Goal: Transaction & Acquisition: Book appointment/travel/reservation

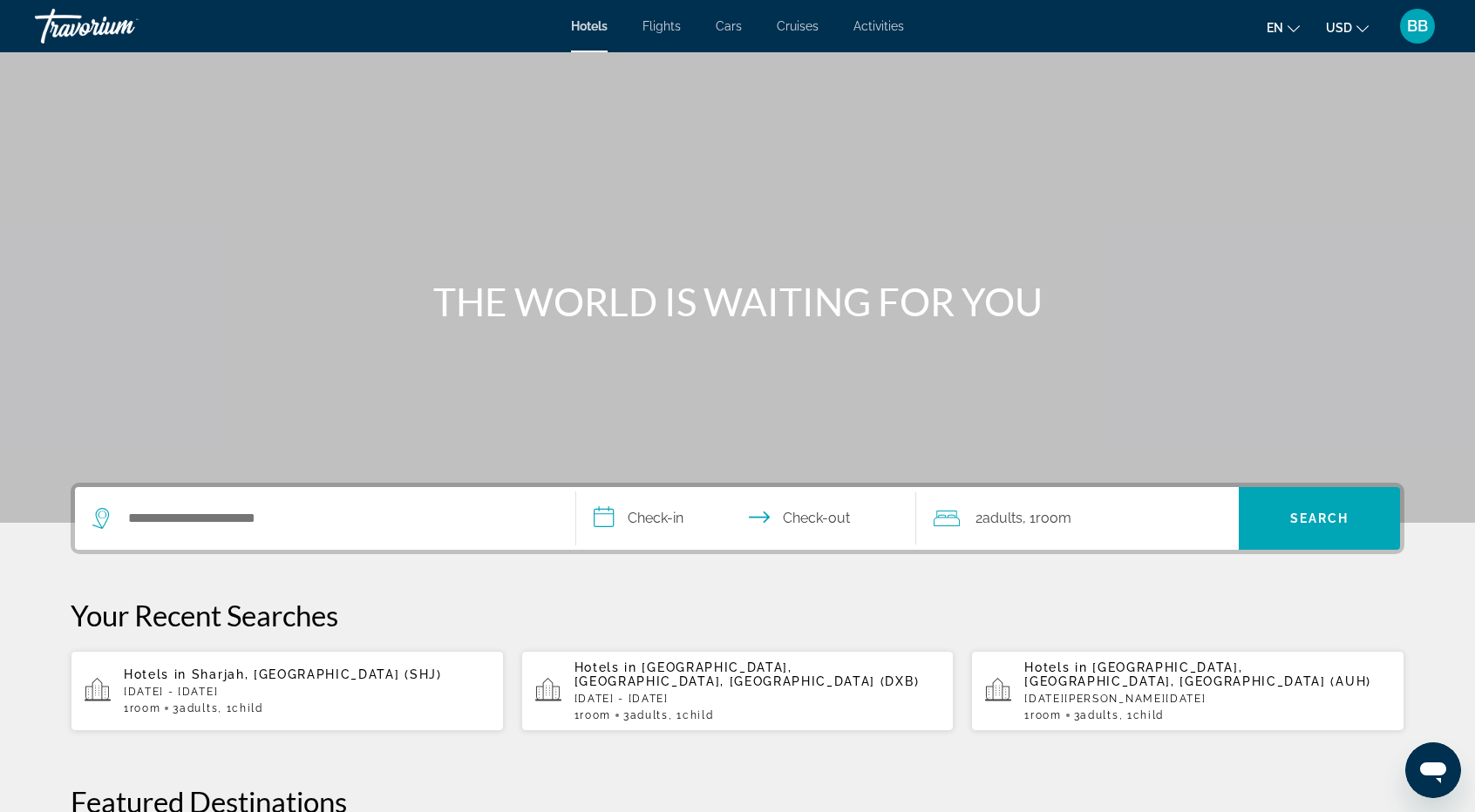
click at [1098, 675] on span "[GEOGRAPHIC_DATA], [GEOGRAPHIC_DATA], [GEOGRAPHIC_DATA] (AUH)" at bounding box center [1198, 674] width 347 height 28
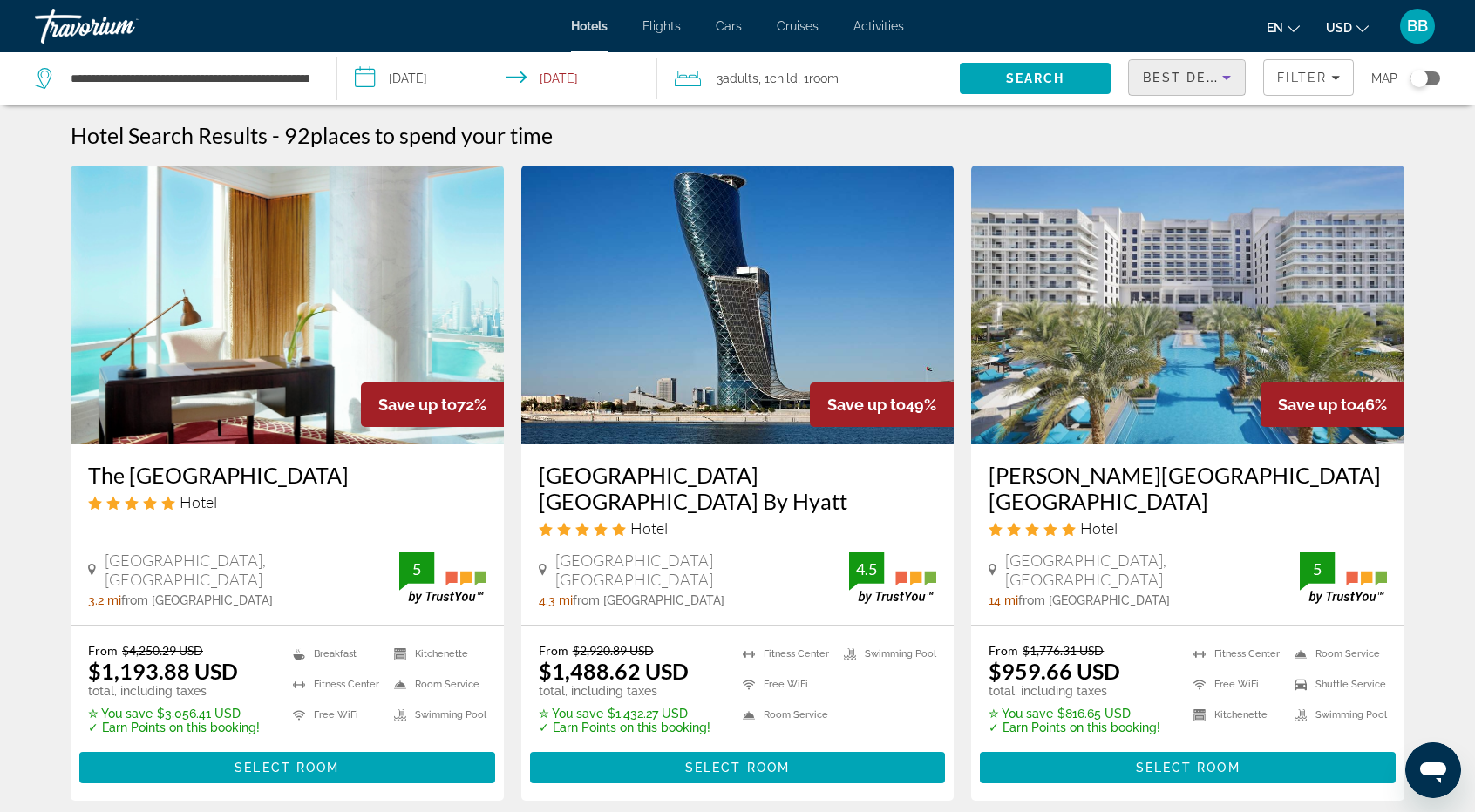
click at [1231, 78] on icon "Sort by" at bounding box center [1227, 78] width 21 height 21
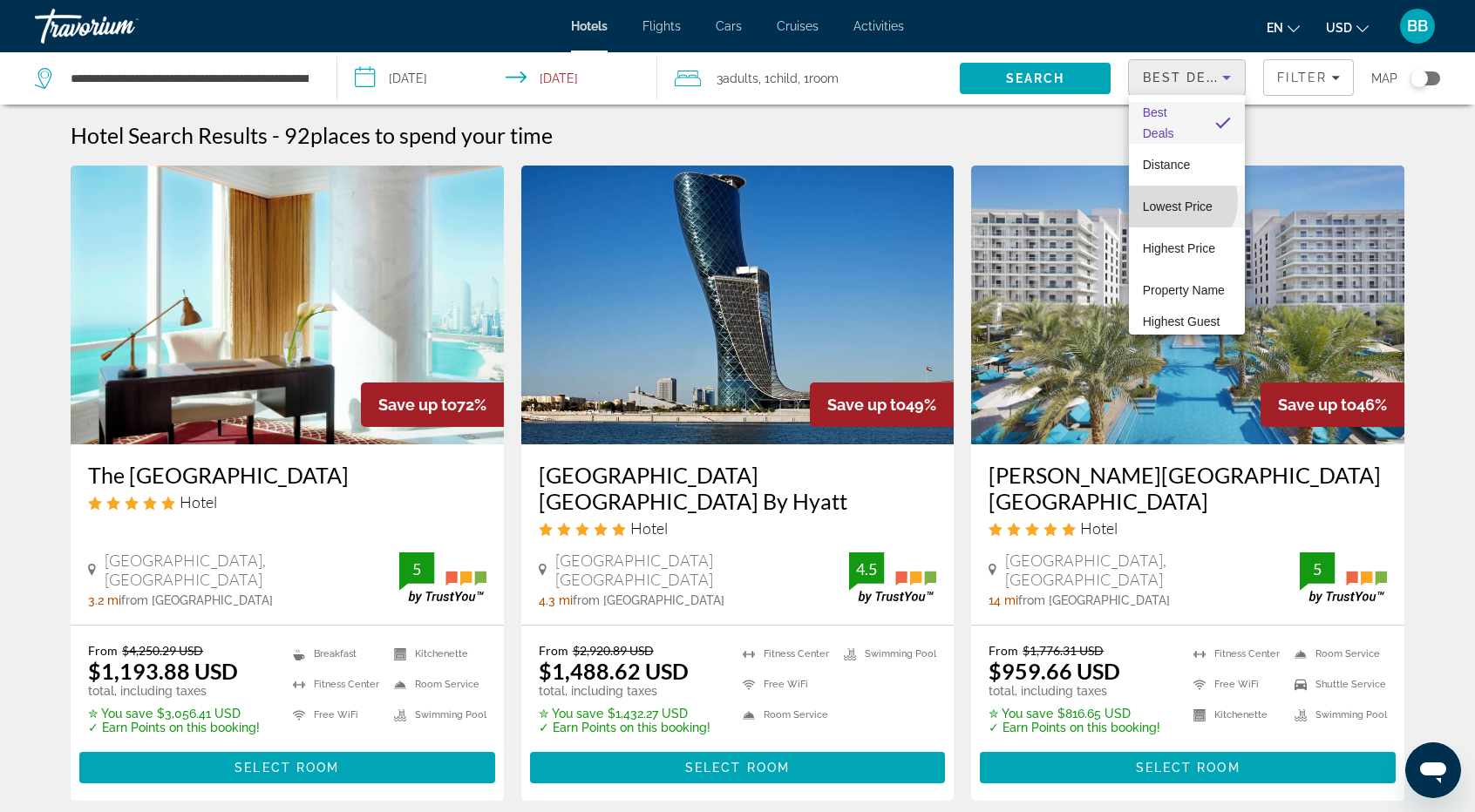
click at [1180, 202] on span "Lowest Price" at bounding box center [1177, 207] width 69 height 14
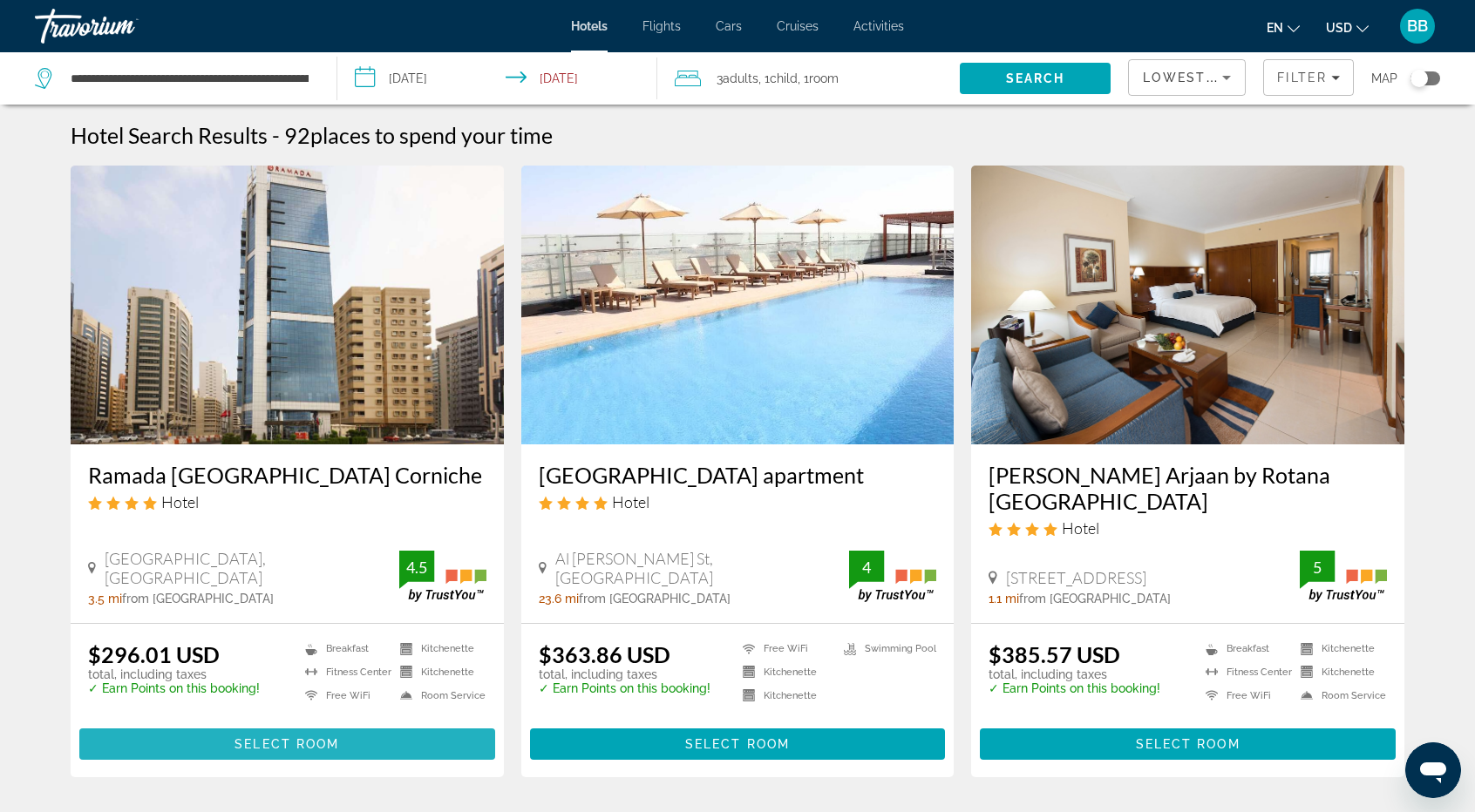
click at [292, 737] on span "Select Room" at bounding box center [287, 744] width 105 height 14
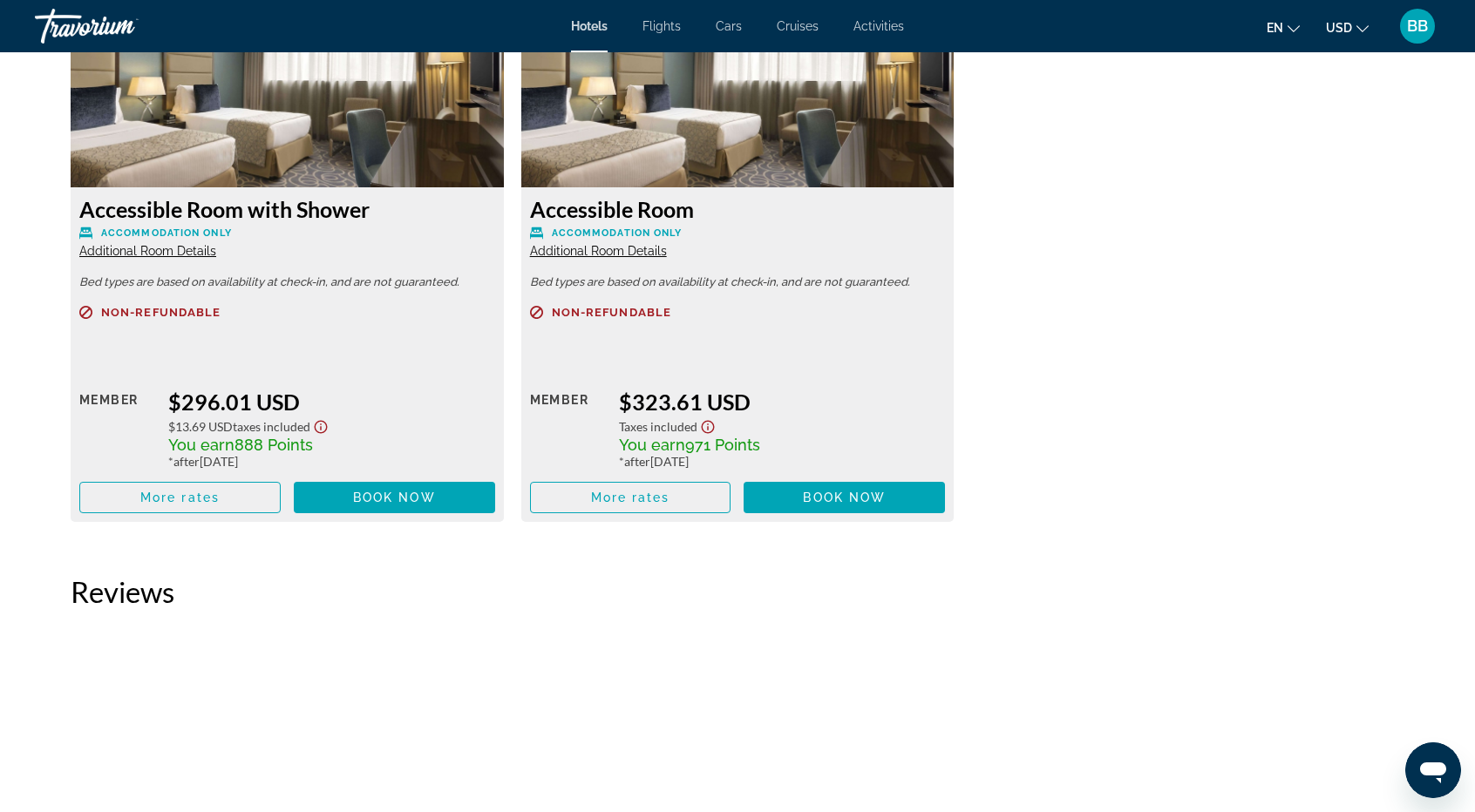
scroll to position [2353, 0]
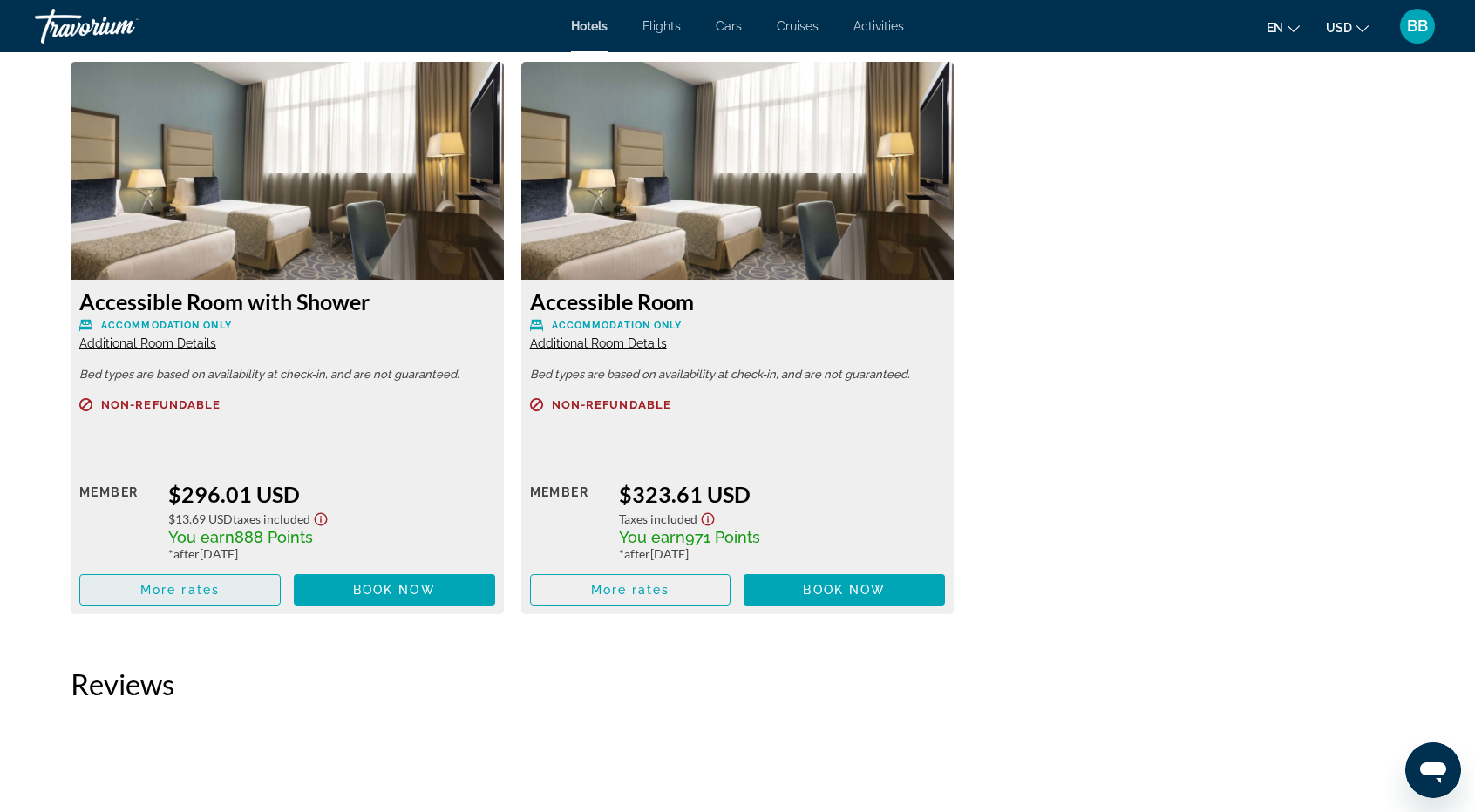
click at [185, 593] on span "More rates" at bounding box center [179, 590] width 79 height 14
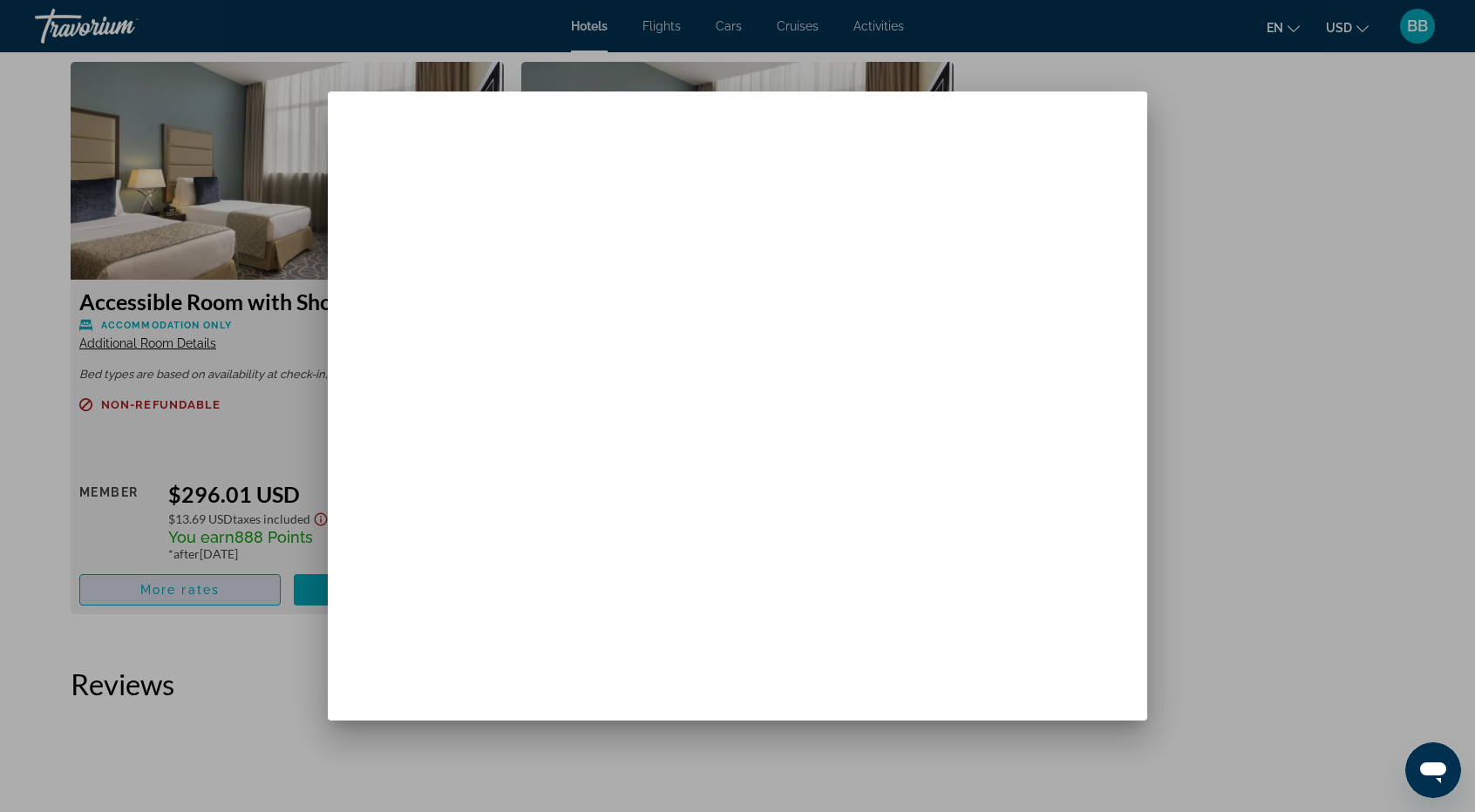
scroll to position [0, 0]
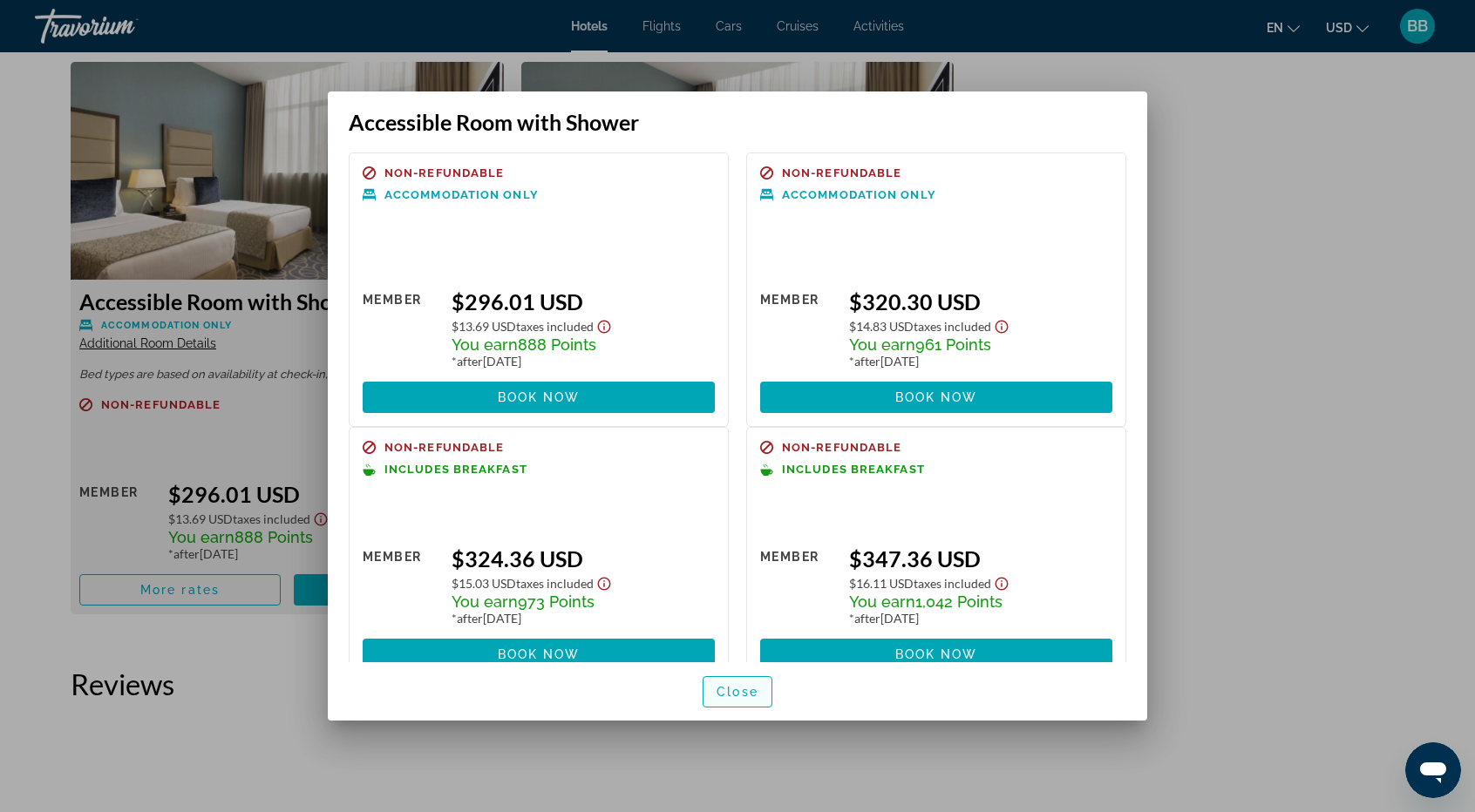
click at [746, 681] on span "button" at bounding box center [738, 691] width 68 height 42
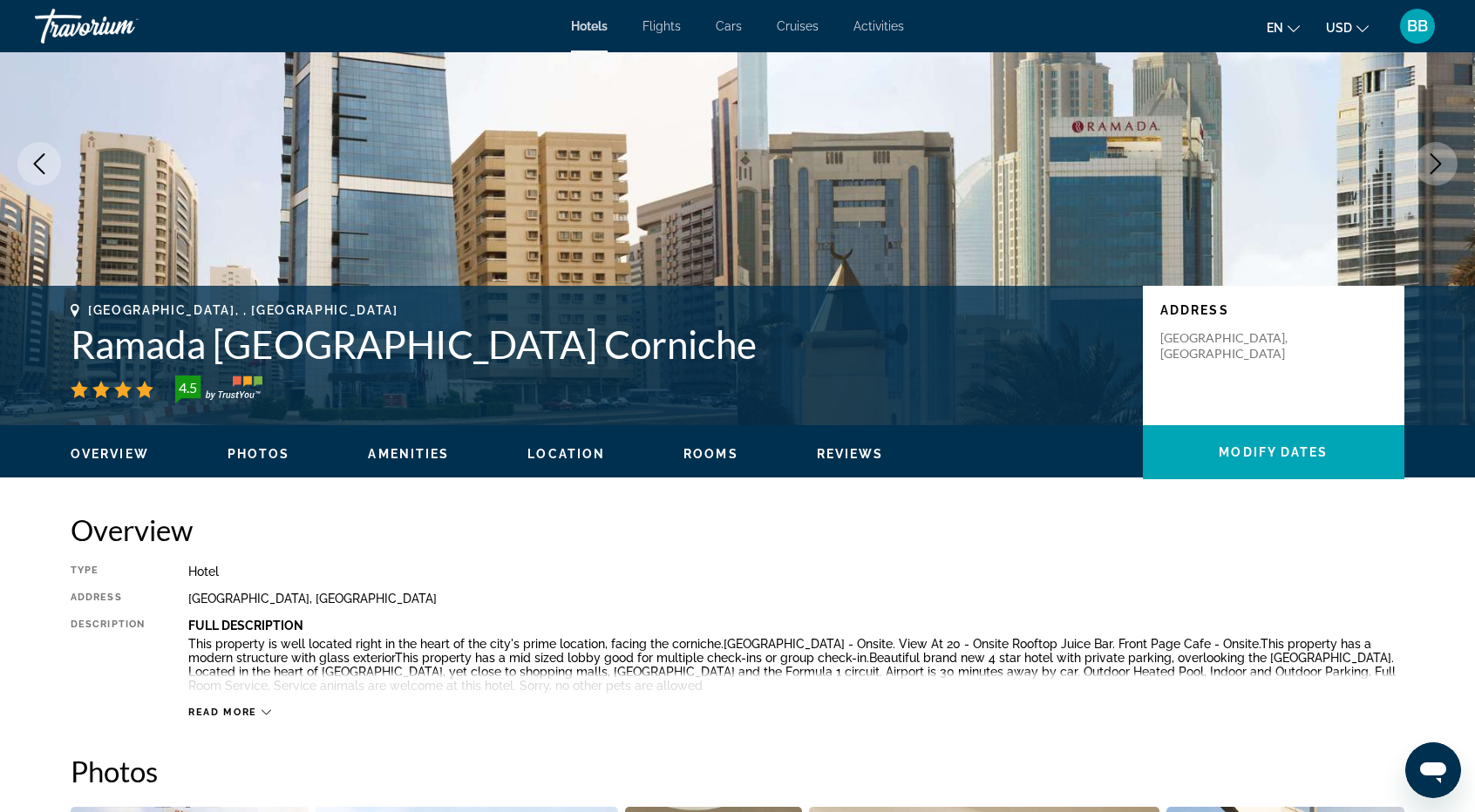
scroll to position [87, 0]
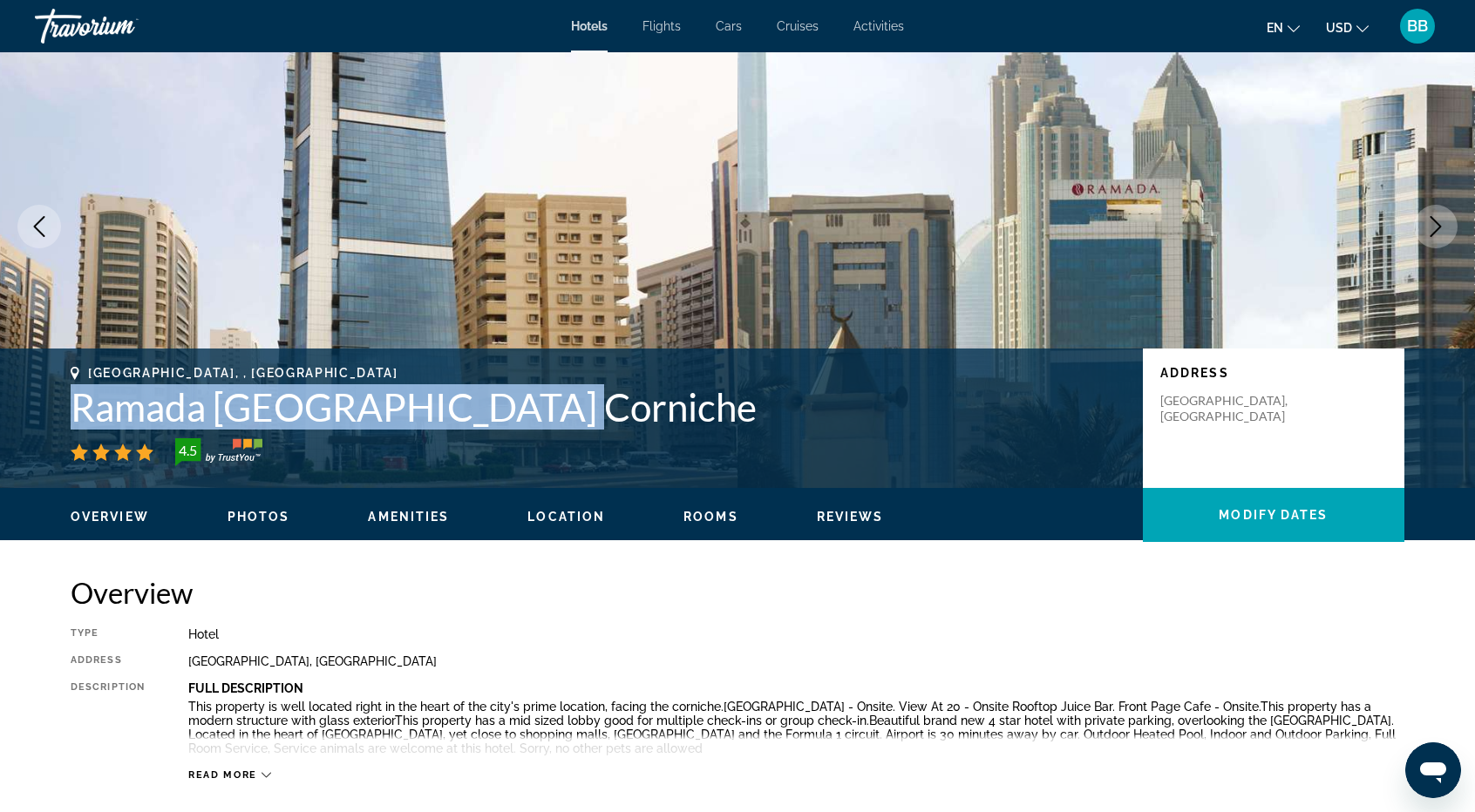
drag, startPoint x: 552, startPoint y: 415, endPoint x: 72, endPoint y: 421, distance: 480.0
click at [72, 421] on h1 "Ramada [GEOGRAPHIC_DATA] Corniche" at bounding box center [597, 407] width 1055 height 45
copy h1 "Ramada [GEOGRAPHIC_DATA] Corniche"
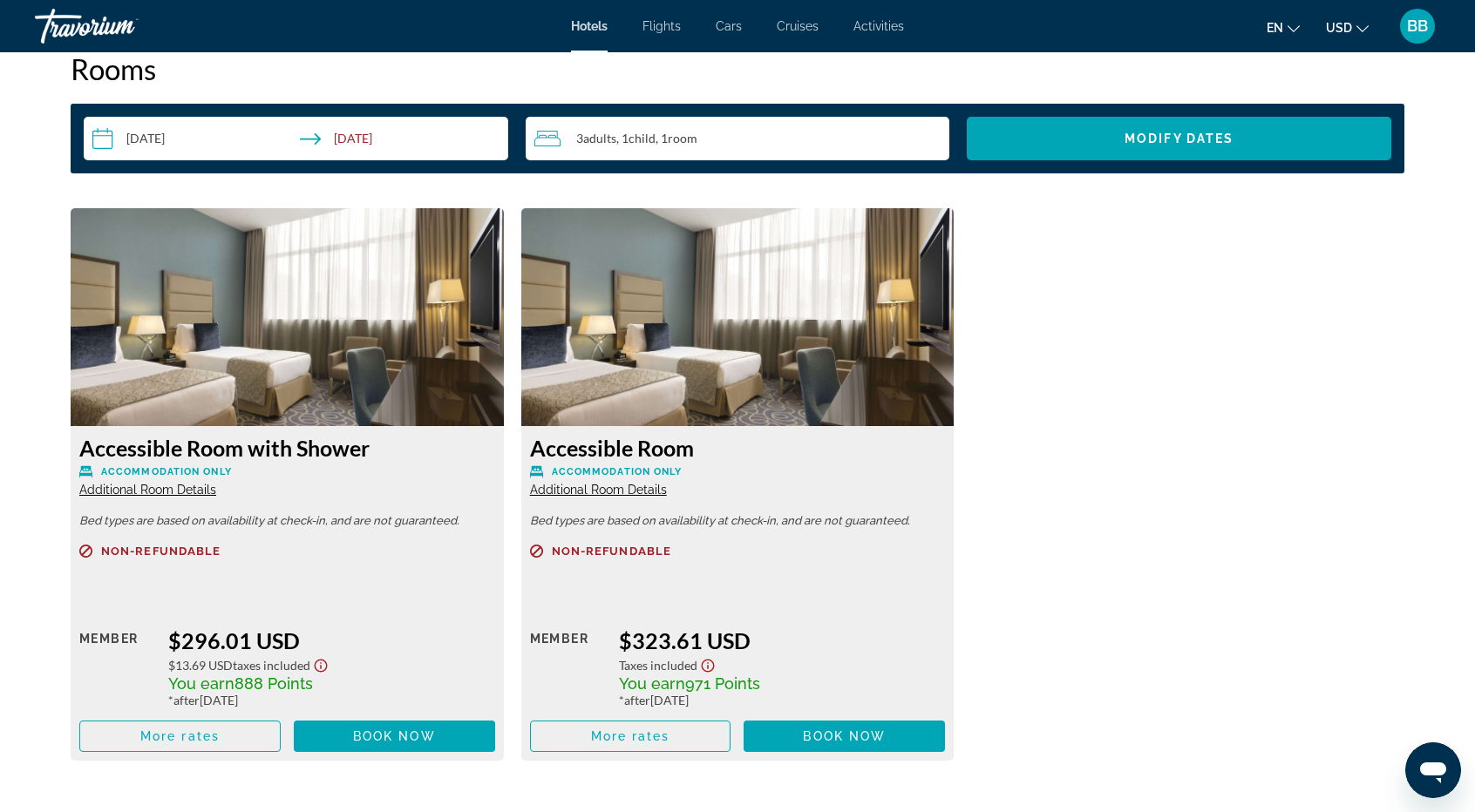
scroll to position [2353, 0]
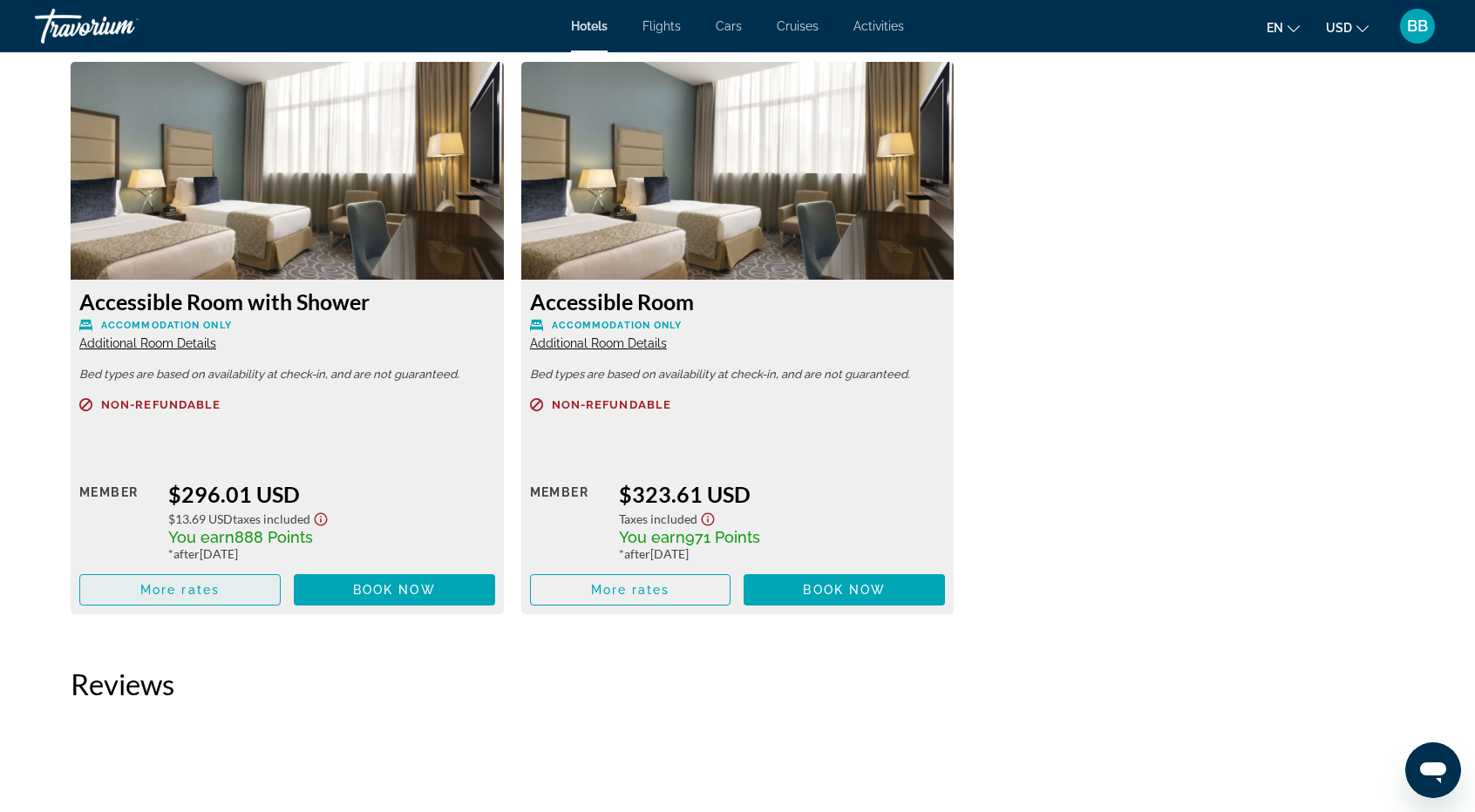
click at [215, 594] on span "More rates" at bounding box center [179, 590] width 79 height 14
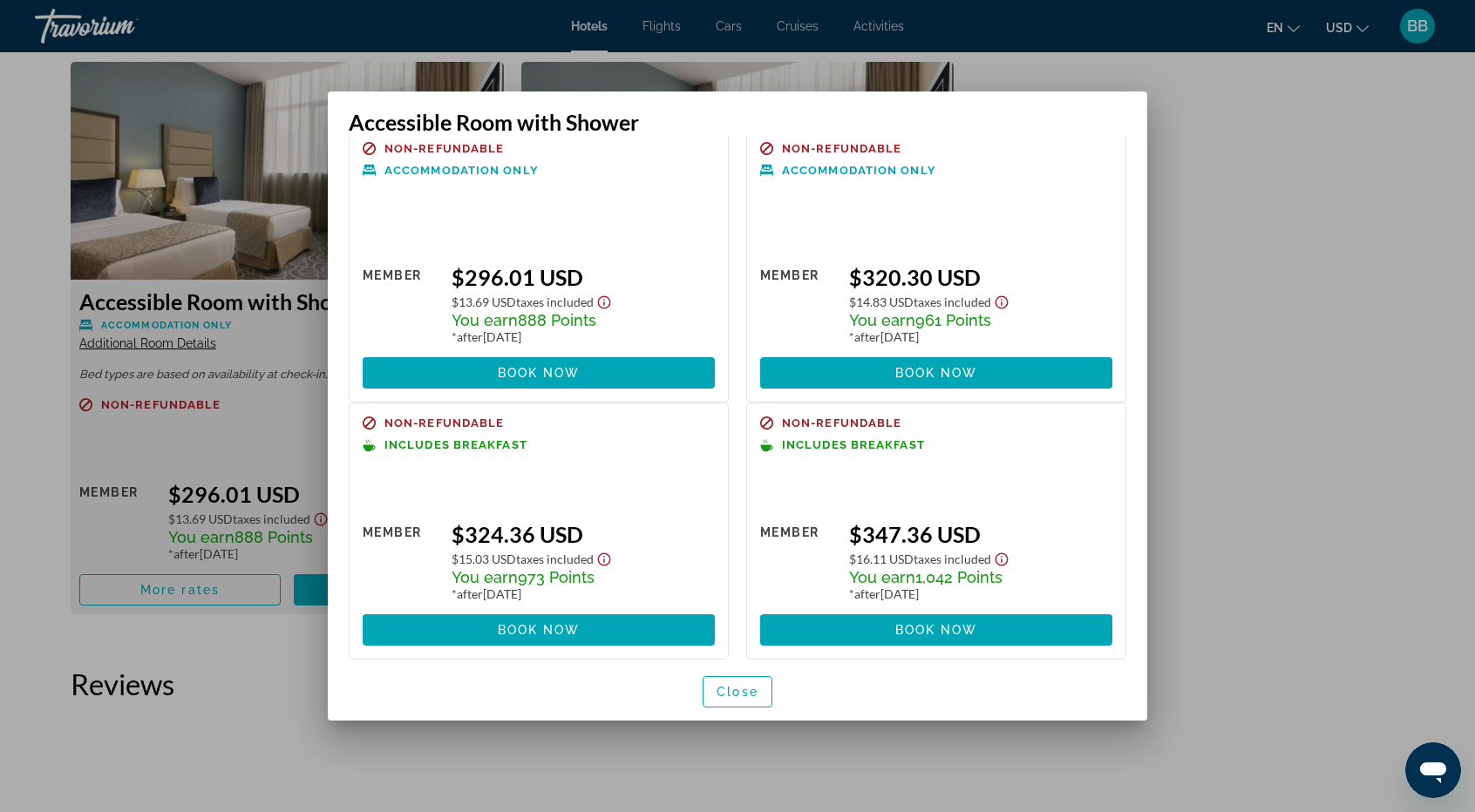
scroll to position [37, 0]
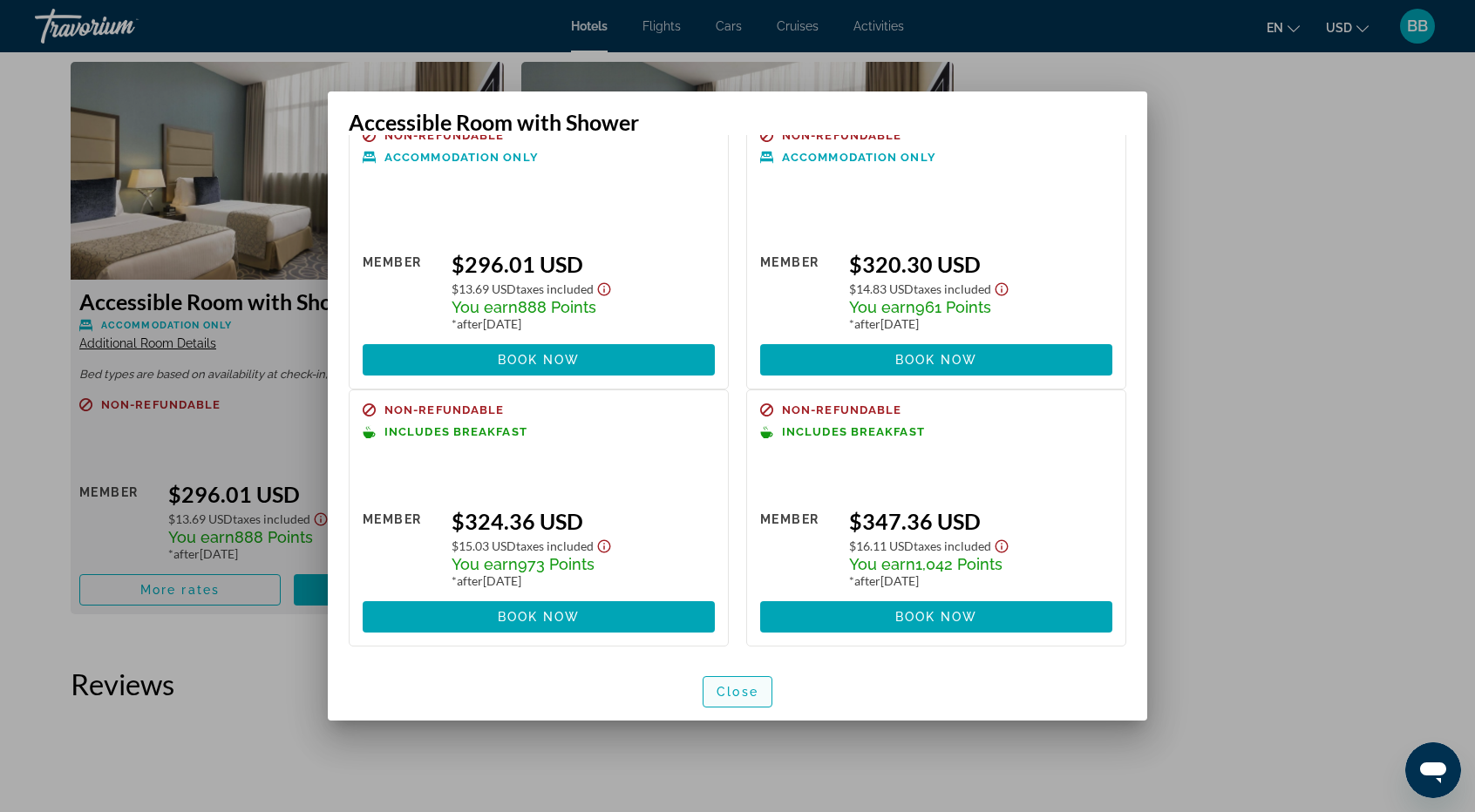
click at [743, 705] on span "button" at bounding box center [738, 691] width 68 height 42
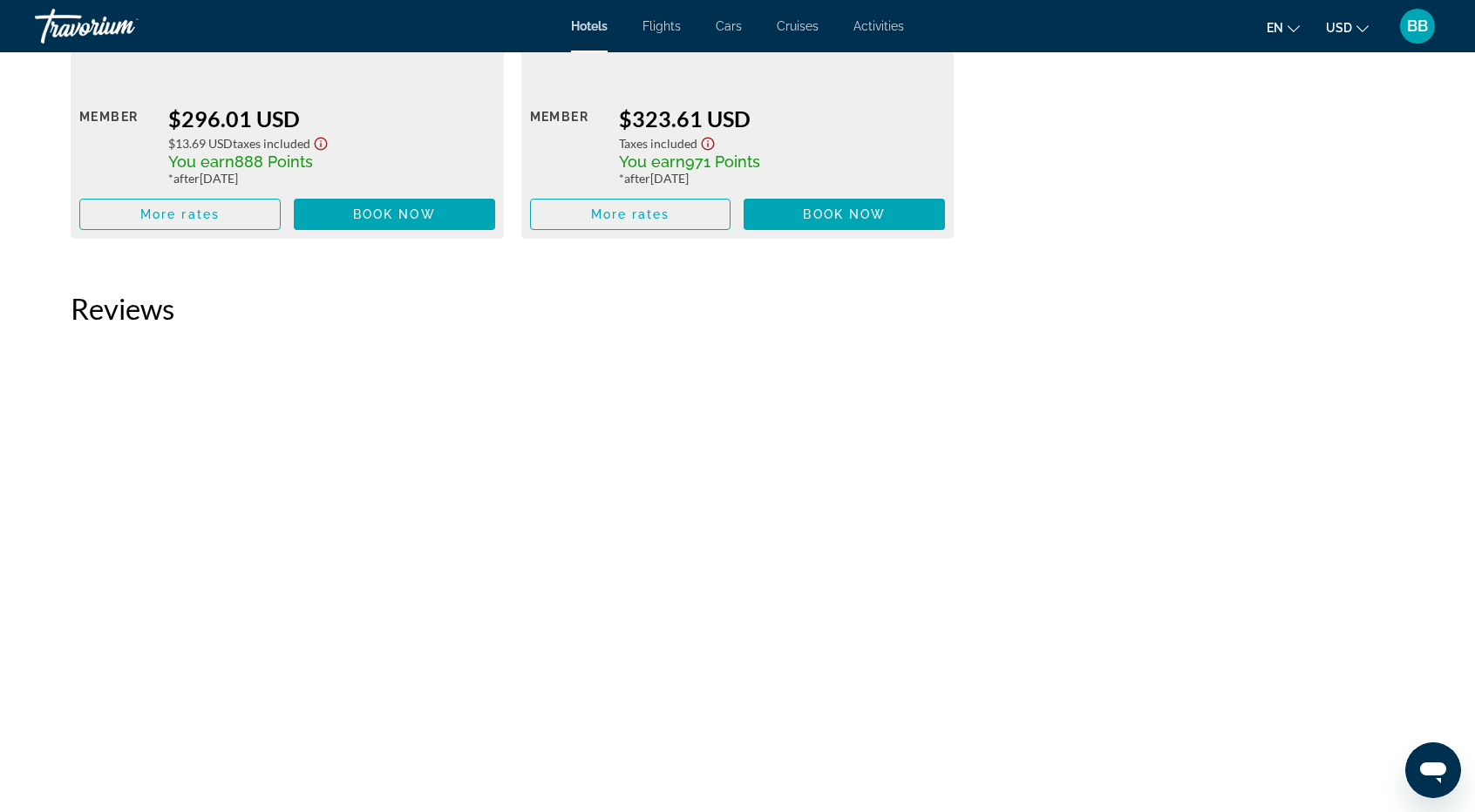
scroll to position [2702, 0]
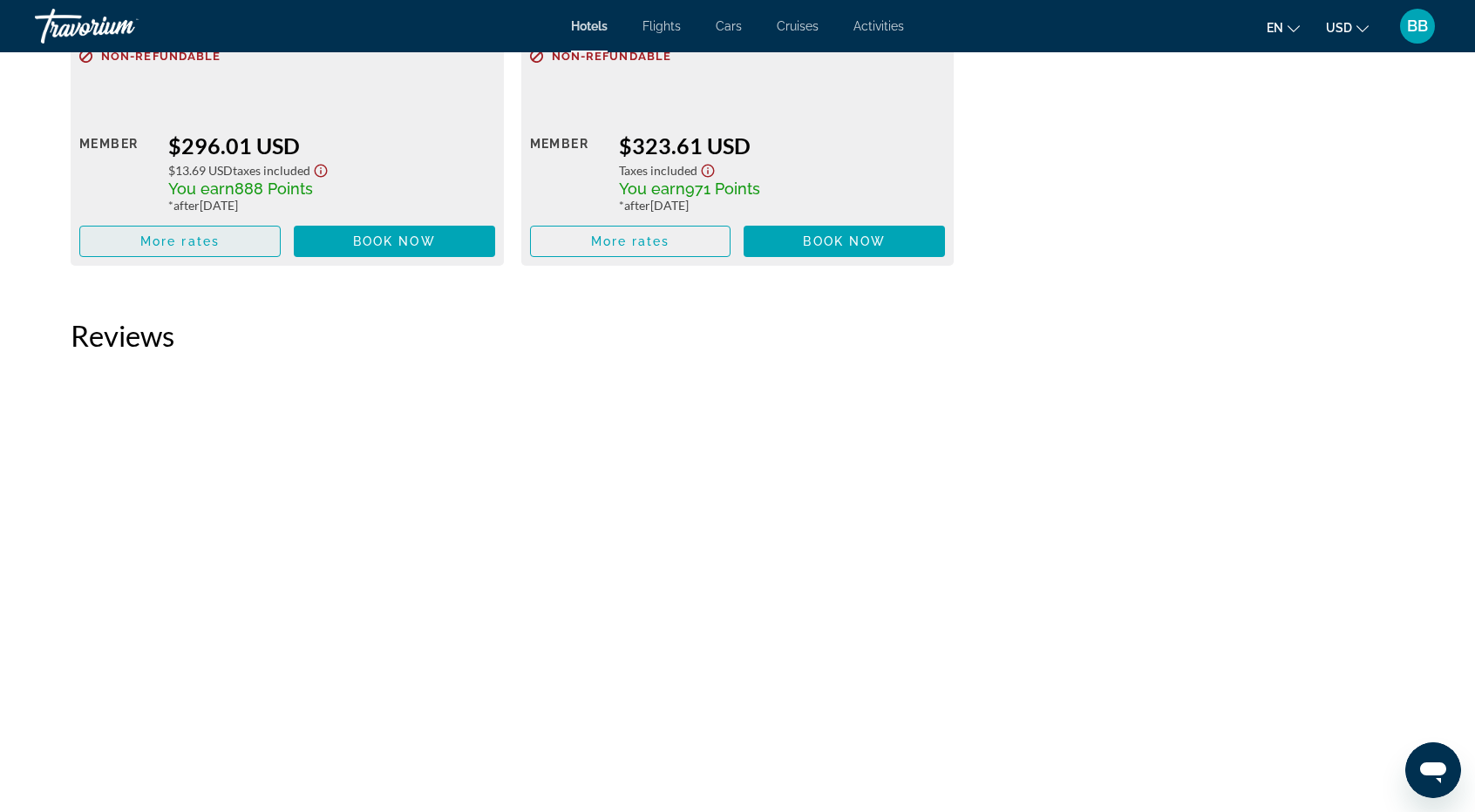
click at [221, 242] on span "Main content" at bounding box center [179, 241] width 200 height 42
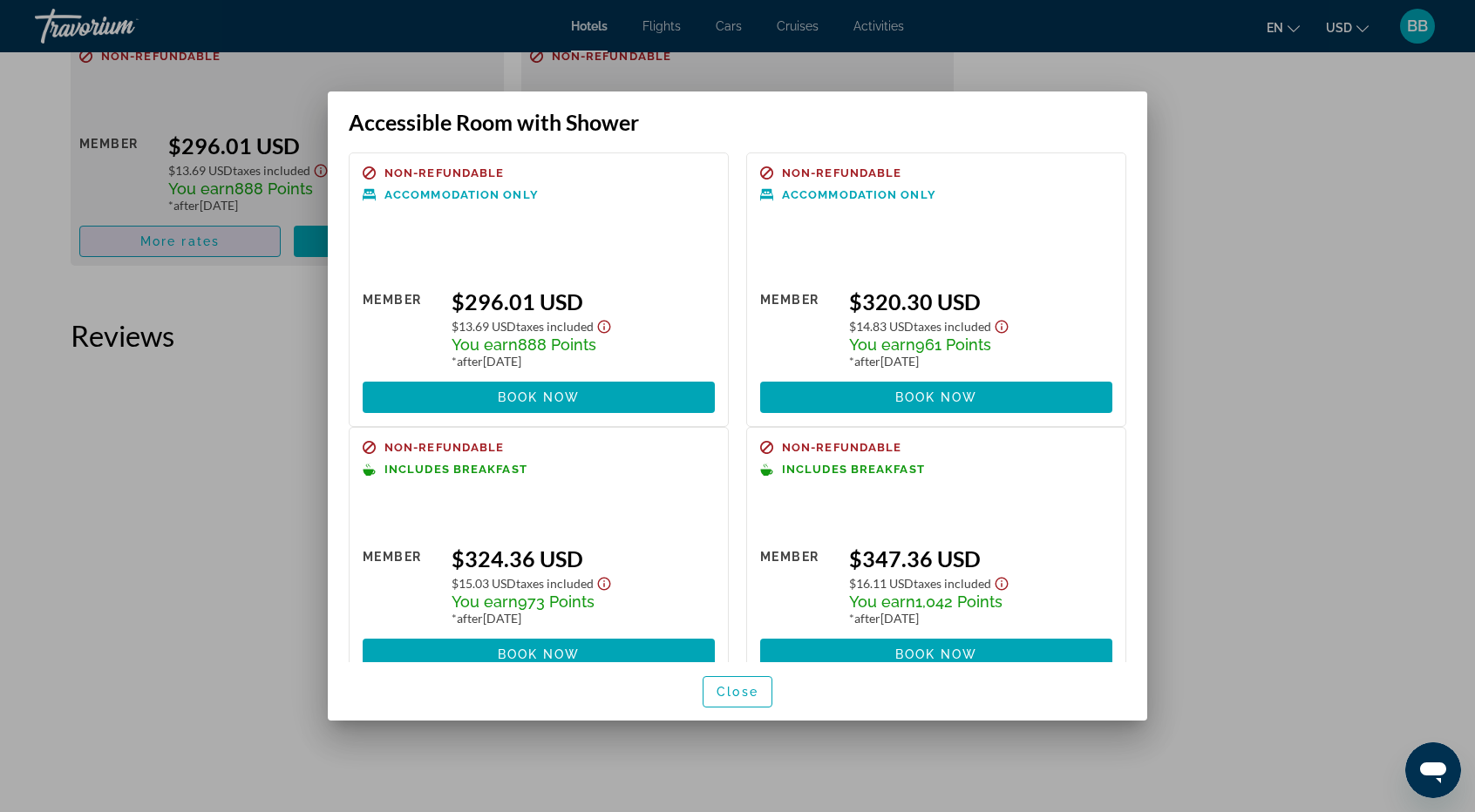
scroll to position [0, 0]
click at [540, 649] on span "Book now" at bounding box center [538, 655] width 83 height 14
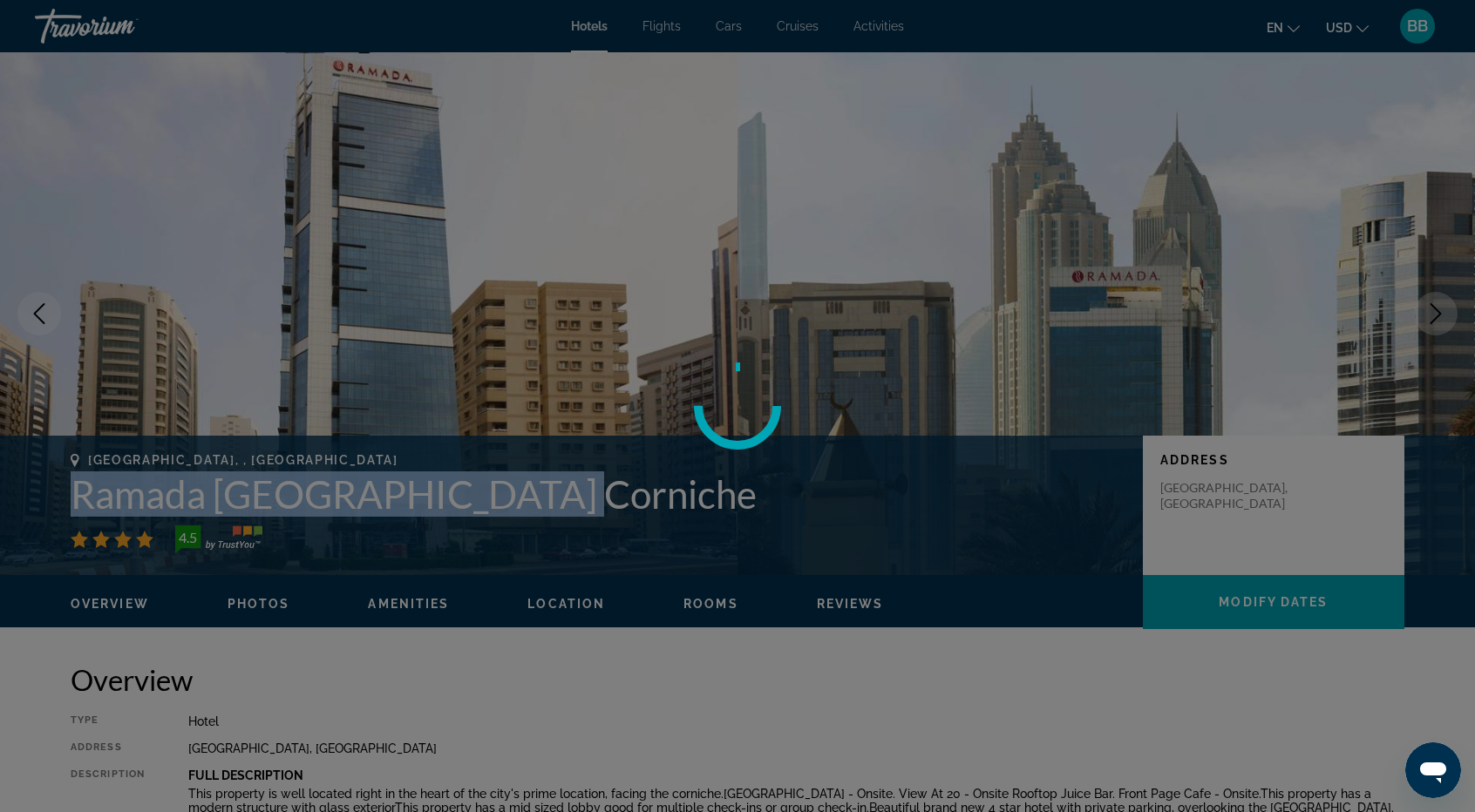
scroll to position [2702, 0]
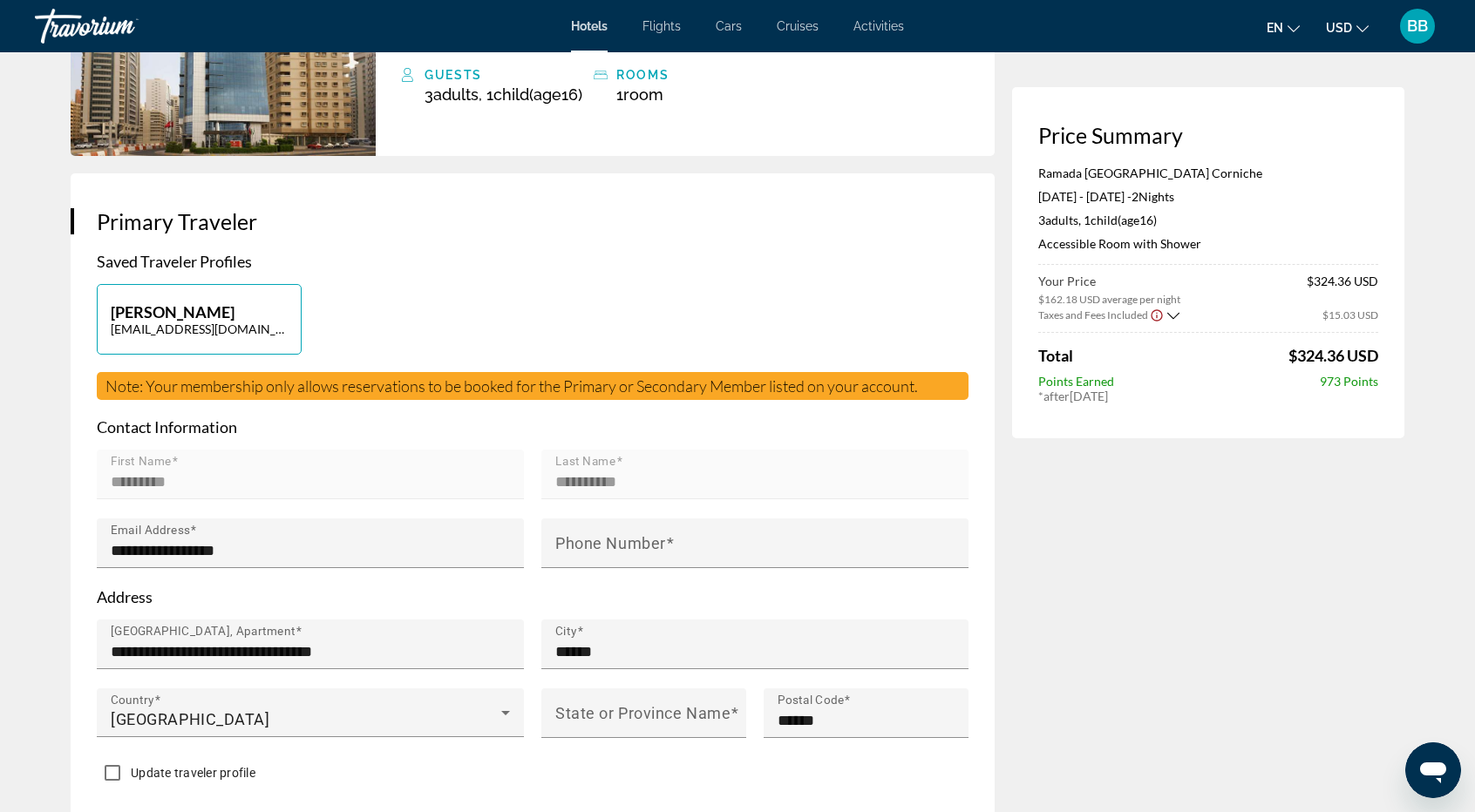
scroll to position [261, 0]
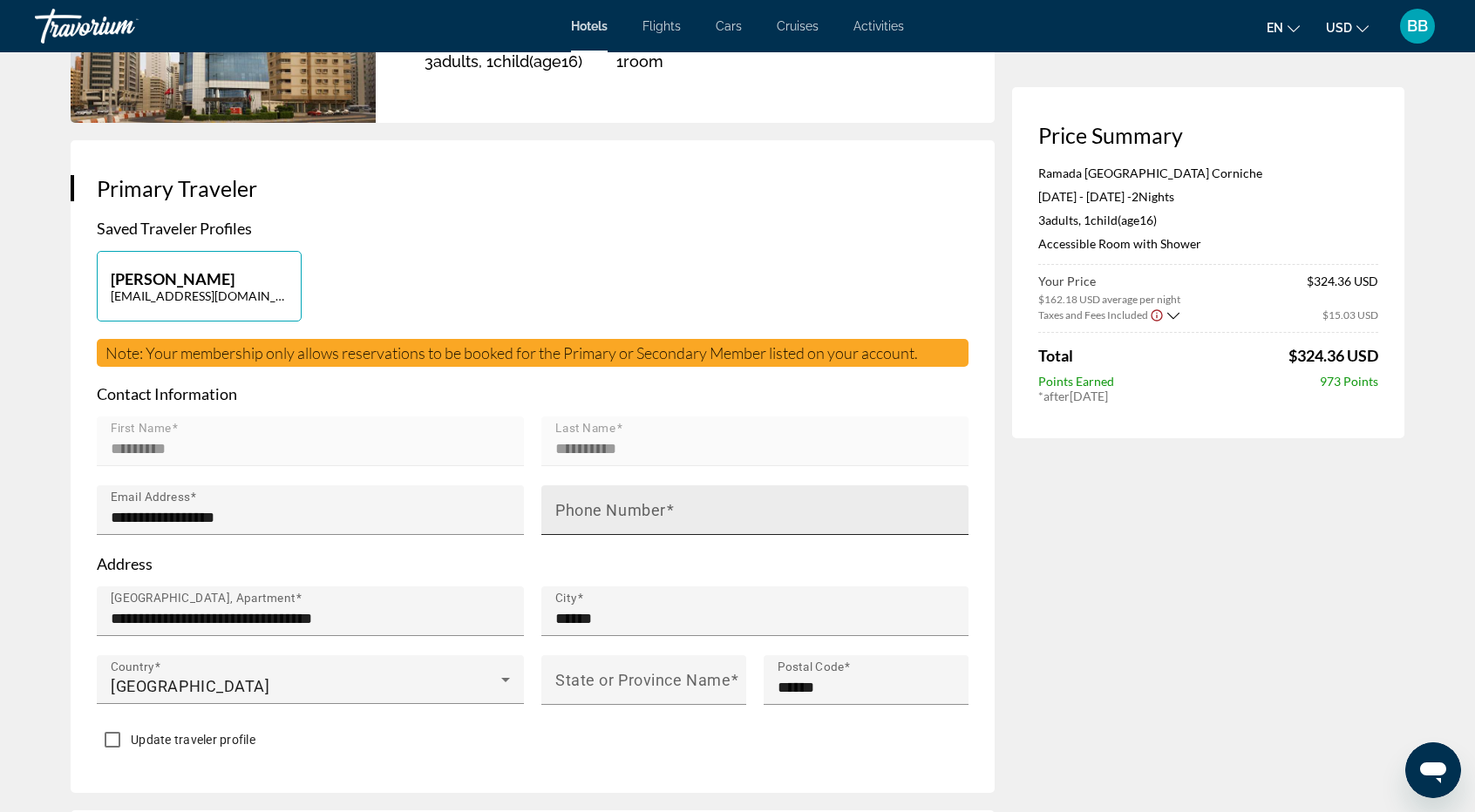
click at [605, 520] on mat-label "Phone Number" at bounding box center [610, 510] width 111 height 19
click at [605, 529] on input "Phone Number" at bounding box center [760, 518] width 410 height 21
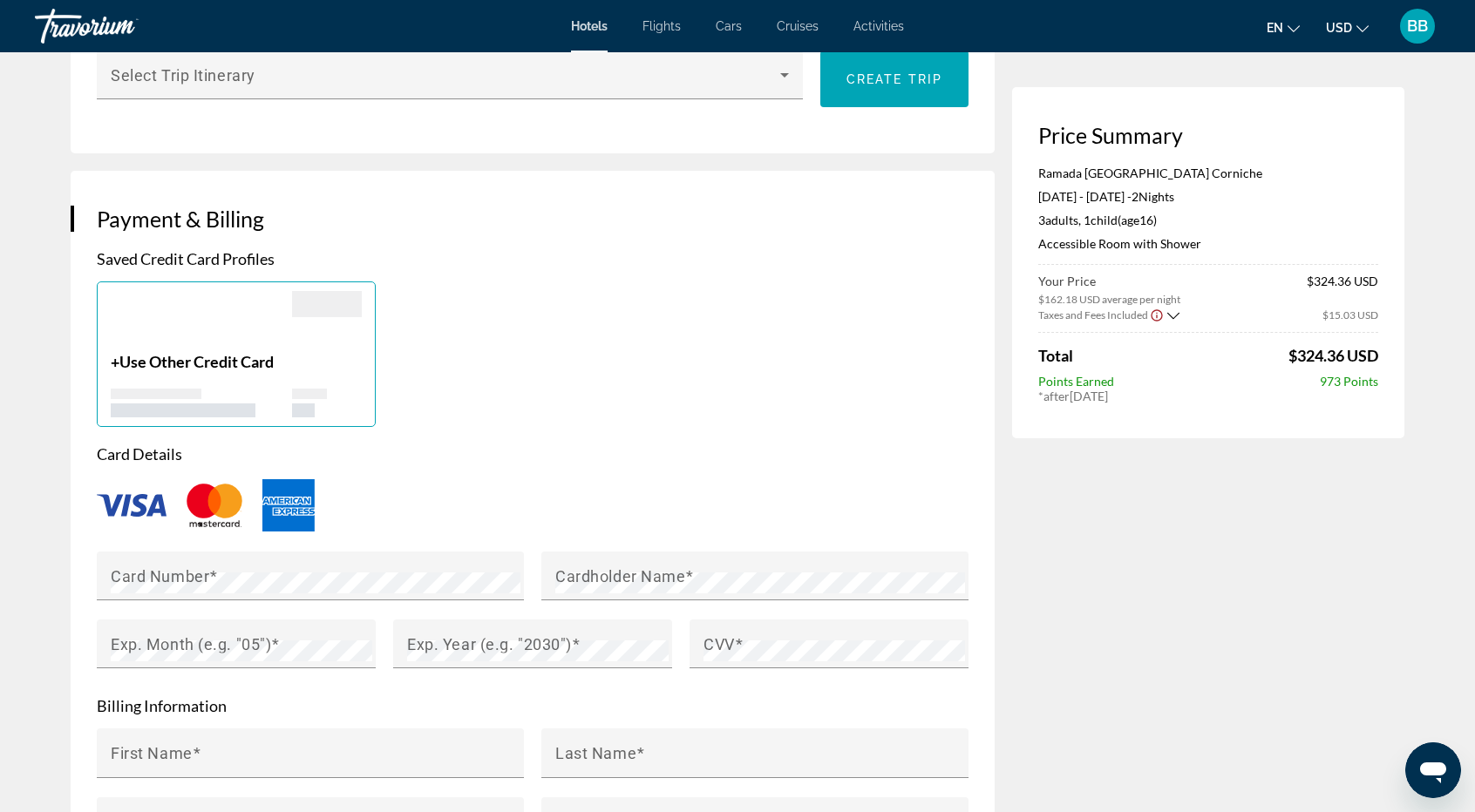
scroll to position [1308, 0]
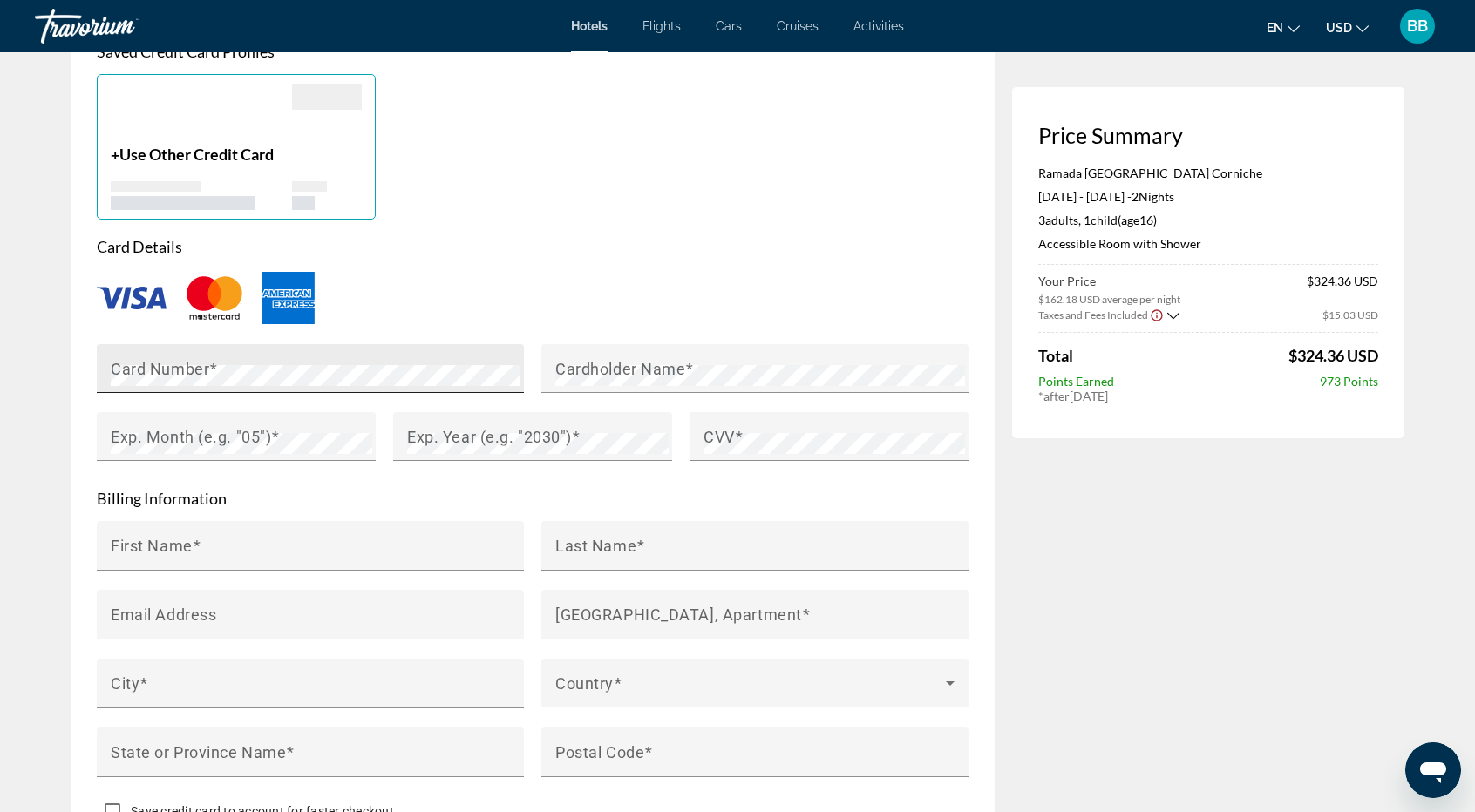
type input "**********"
click at [156, 378] on mat-label "Card Number" at bounding box center [160, 368] width 99 height 19
click at [613, 378] on mat-label "Cardholder Name" at bounding box center [620, 368] width 130 height 19
click at [218, 445] on mat-label "Exp. Month (e.g. "05")" at bounding box center [191, 436] width 161 height 19
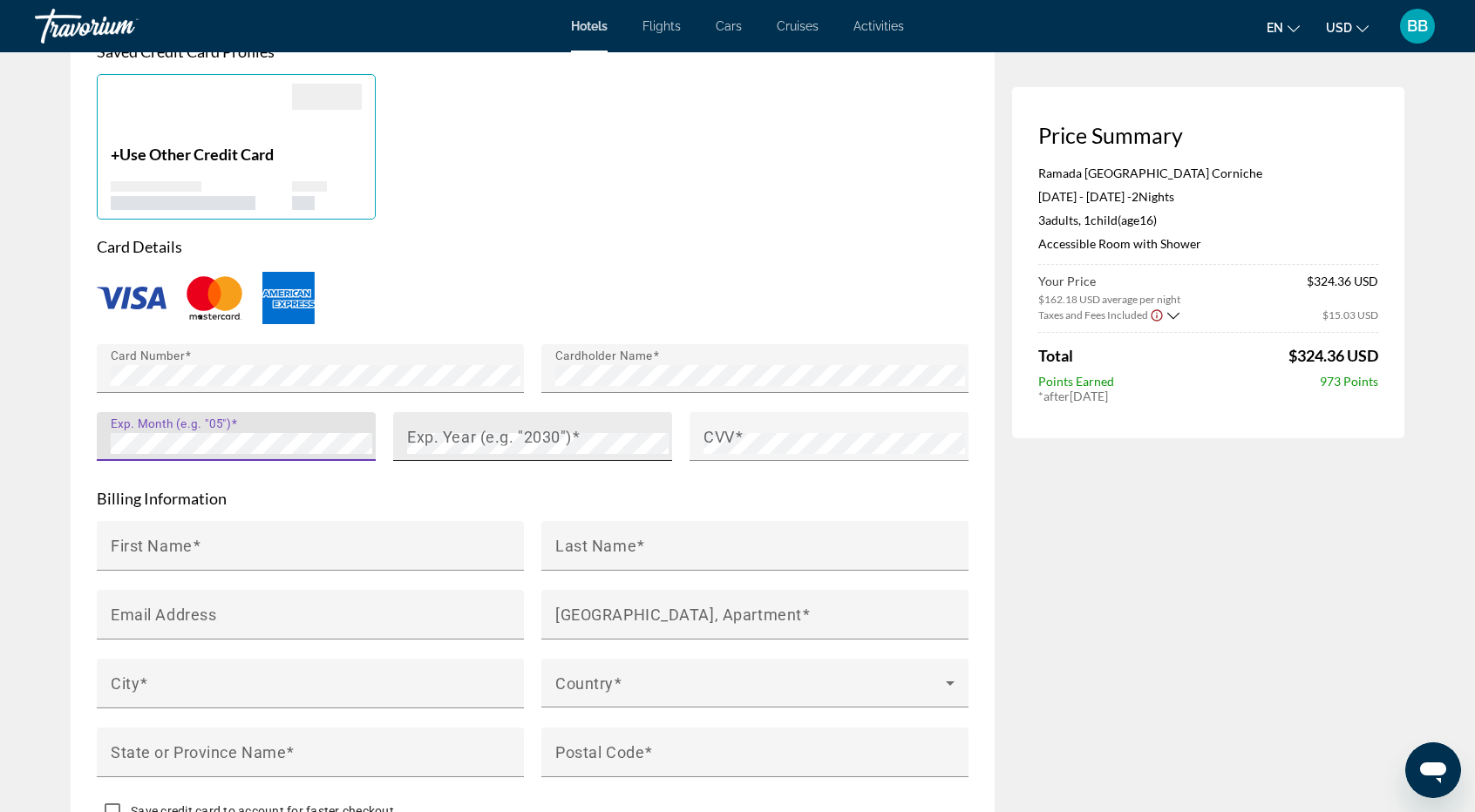
click at [410, 445] on mat-label "Exp. Year (e.g. "2030")" at bounding box center [489, 436] width 164 height 19
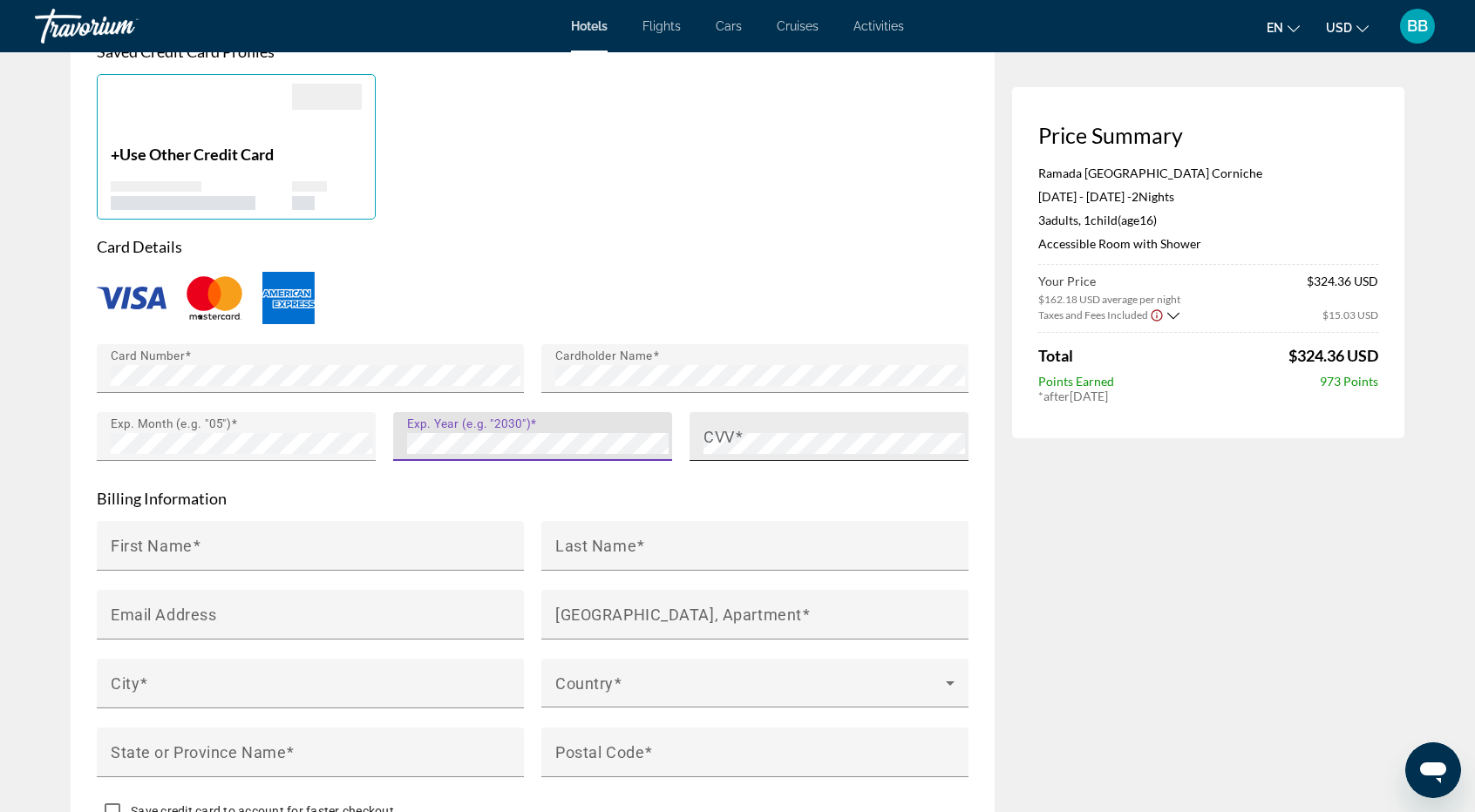
click at [720, 445] on mat-label "CVV" at bounding box center [719, 436] width 31 height 19
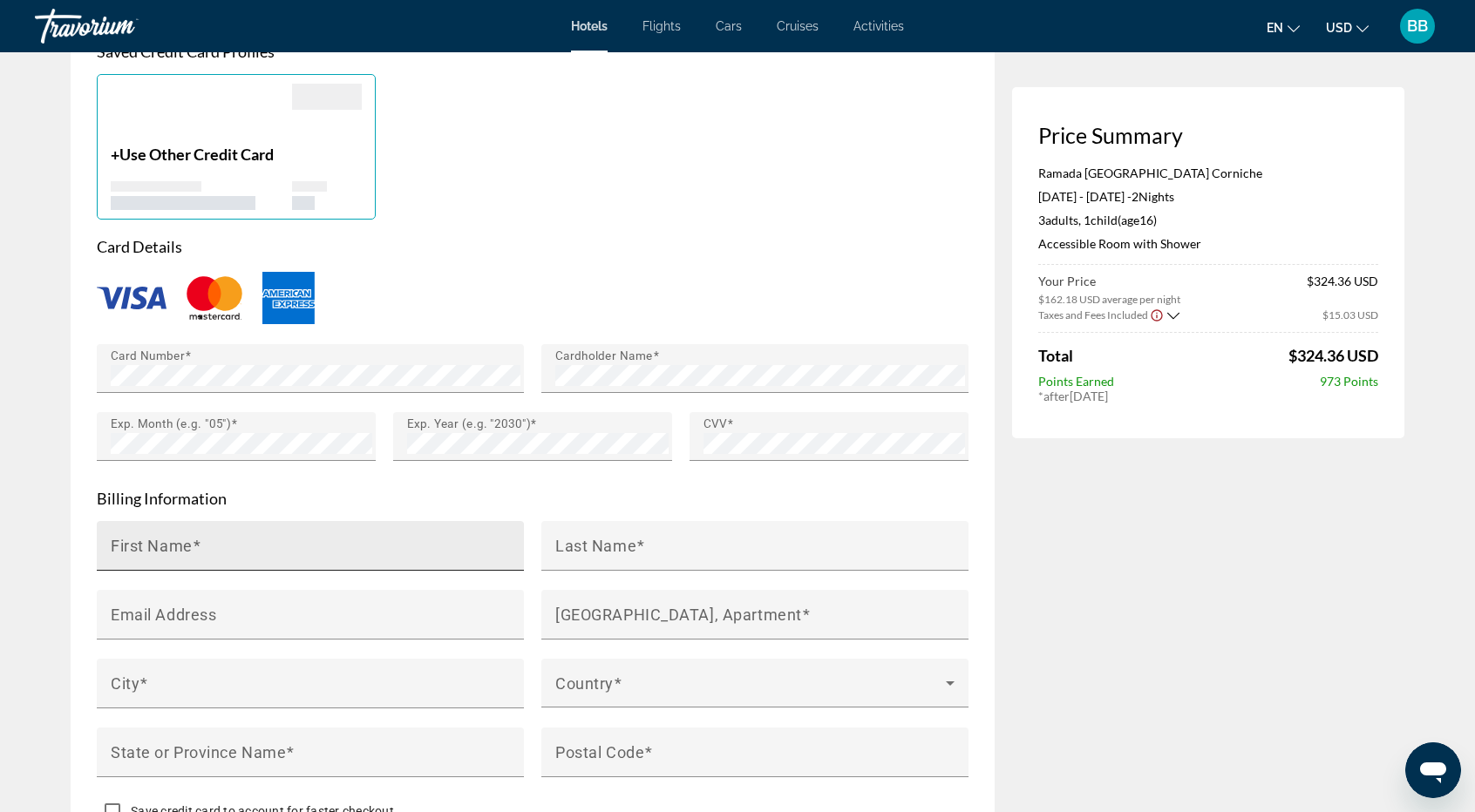
click at [125, 554] on mat-label "First Name" at bounding box center [152, 545] width 82 height 19
click at [125, 564] on input "First Name" at bounding box center [315, 553] width 410 height 21
drag, startPoint x: 118, startPoint y: 562, endPoint x: 98, endPoint y: 563, distance: 20.0
click at [98, 563] on div "First Name *********" at bounding box center [310, 546] width 427 height 50
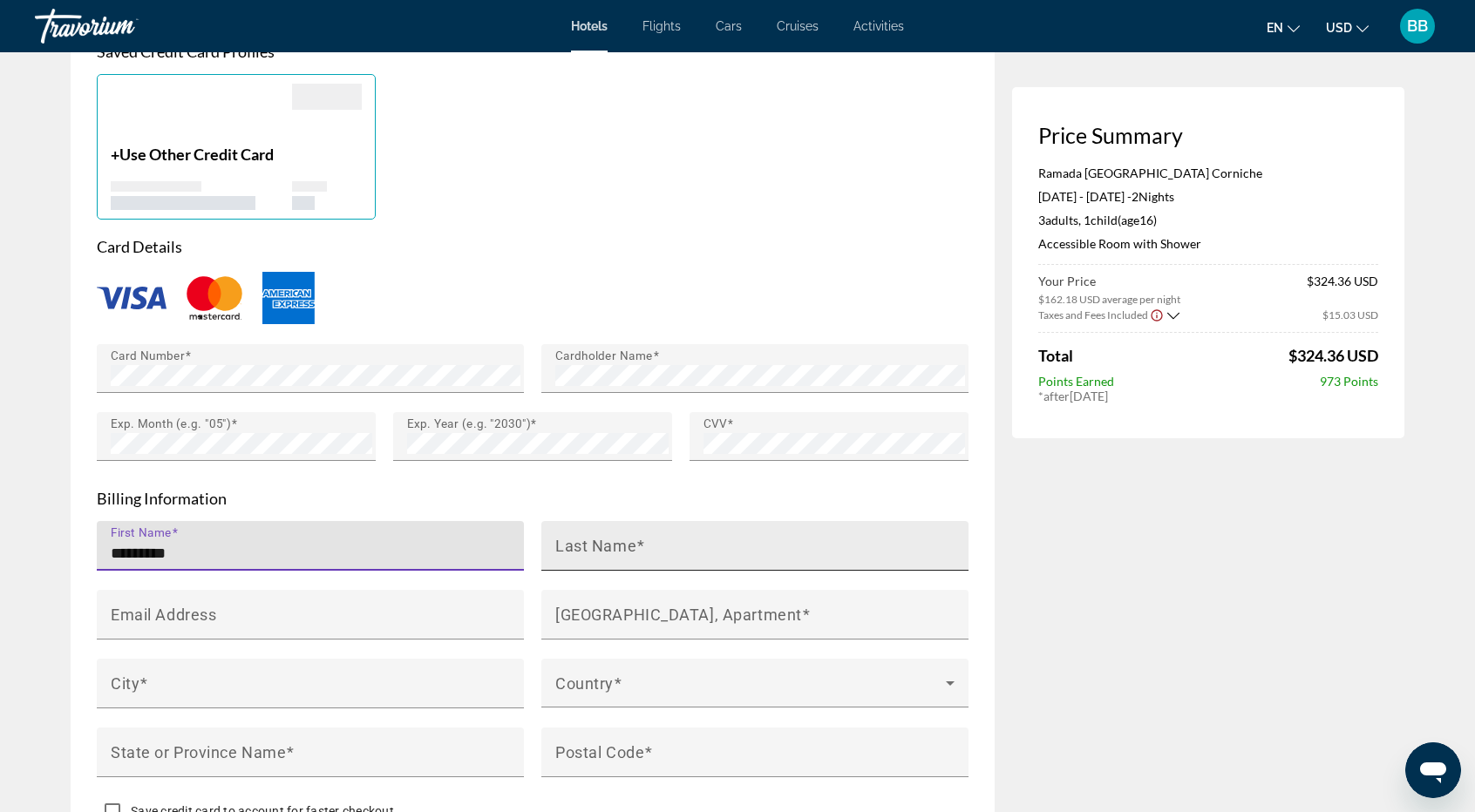
type input "*********"
click at [591, 554] on mat-label "Last Name" at bounding box center [595, 545] width 81 height 19
click at [591, 558] on input "Last Name" at bounding box center [760, 553] width 410 height 21
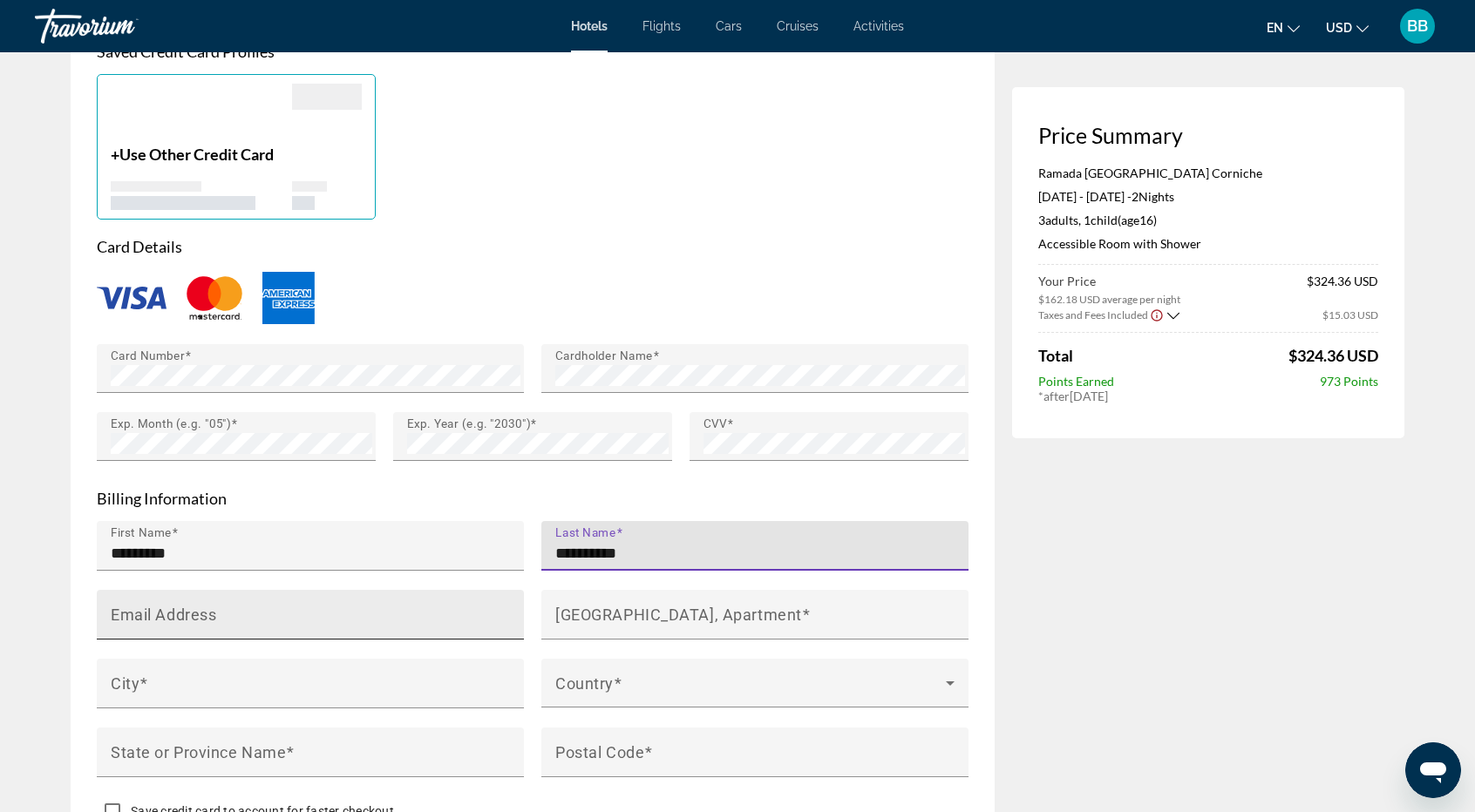
type input "**********"
click at [177, 623] on mat-label "Email Address" at bounding box center [163, 614] width 106 height 19
click at [177, 633] on input "Email Address" at bounding box center [315, 623] width 410 height 21
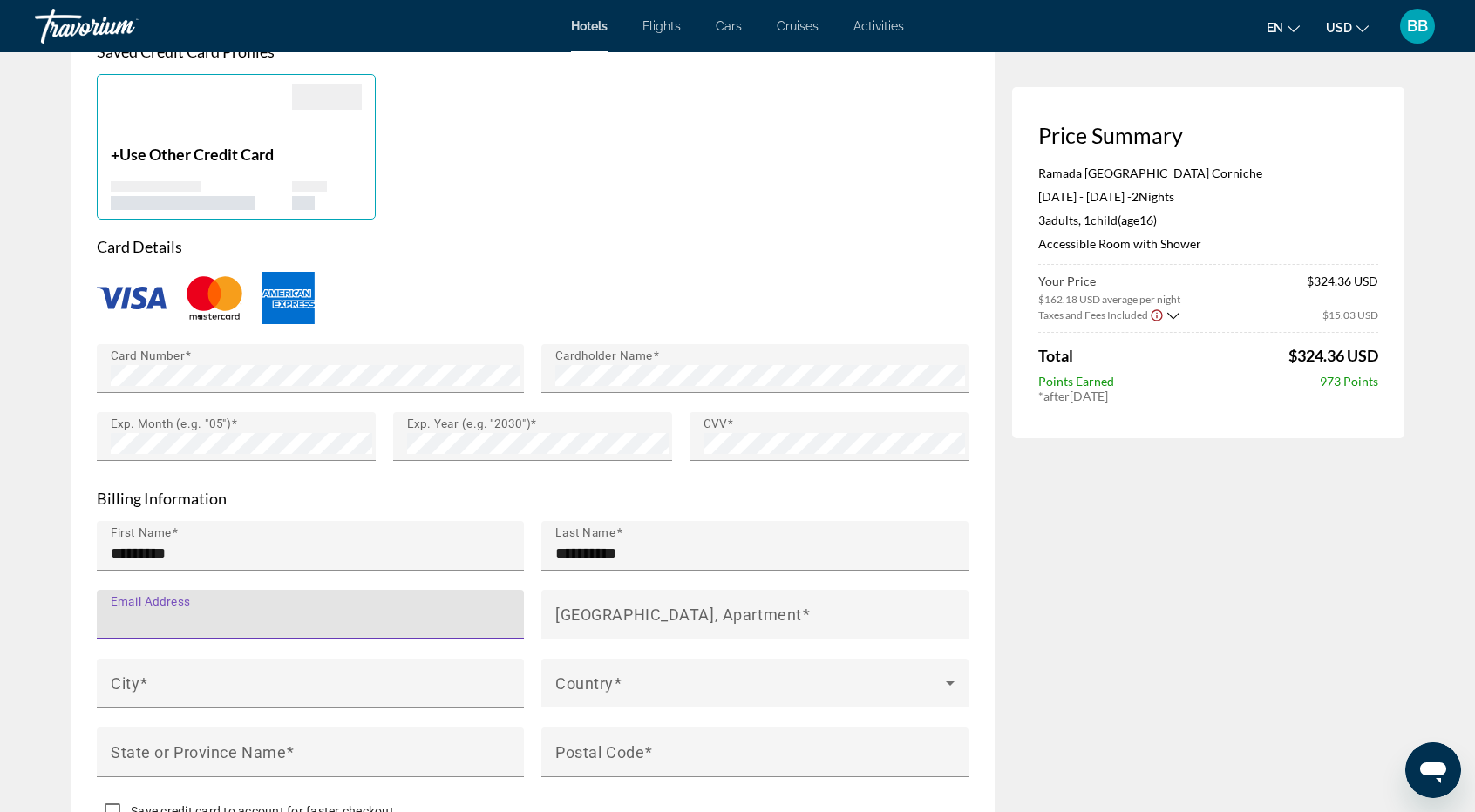
paste input "**********"
type input "**********"
click at [577, 623] on mat-label "[GEOGRAPHIC_DATA], Apartment" at bounding box center [679, 614] width 247 height 19
click at [577, 625] on input "[GEOGRAPHIC_DATA], Apartment" at bounding box center [760, 623] width 410 height 21
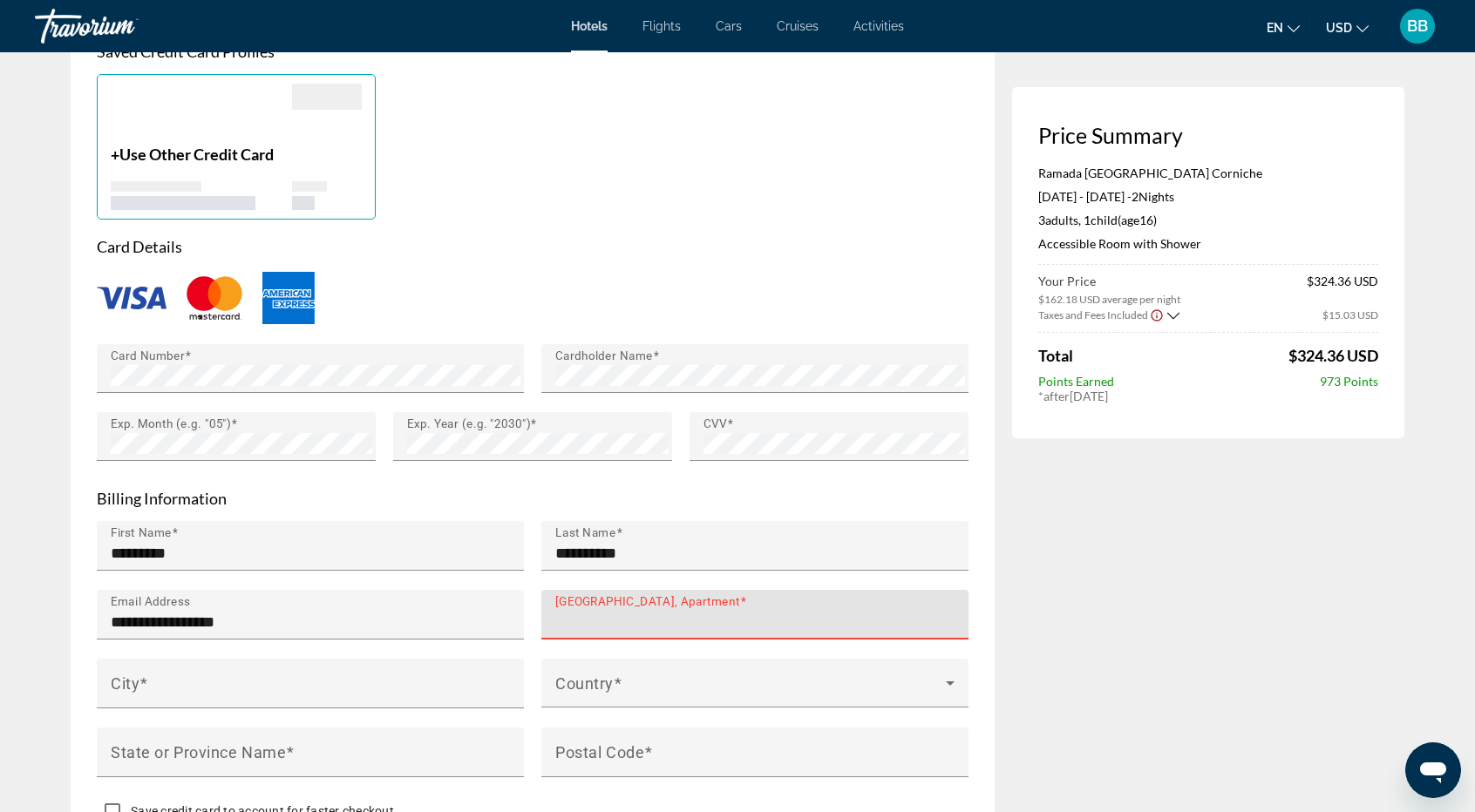
paste input "**********"
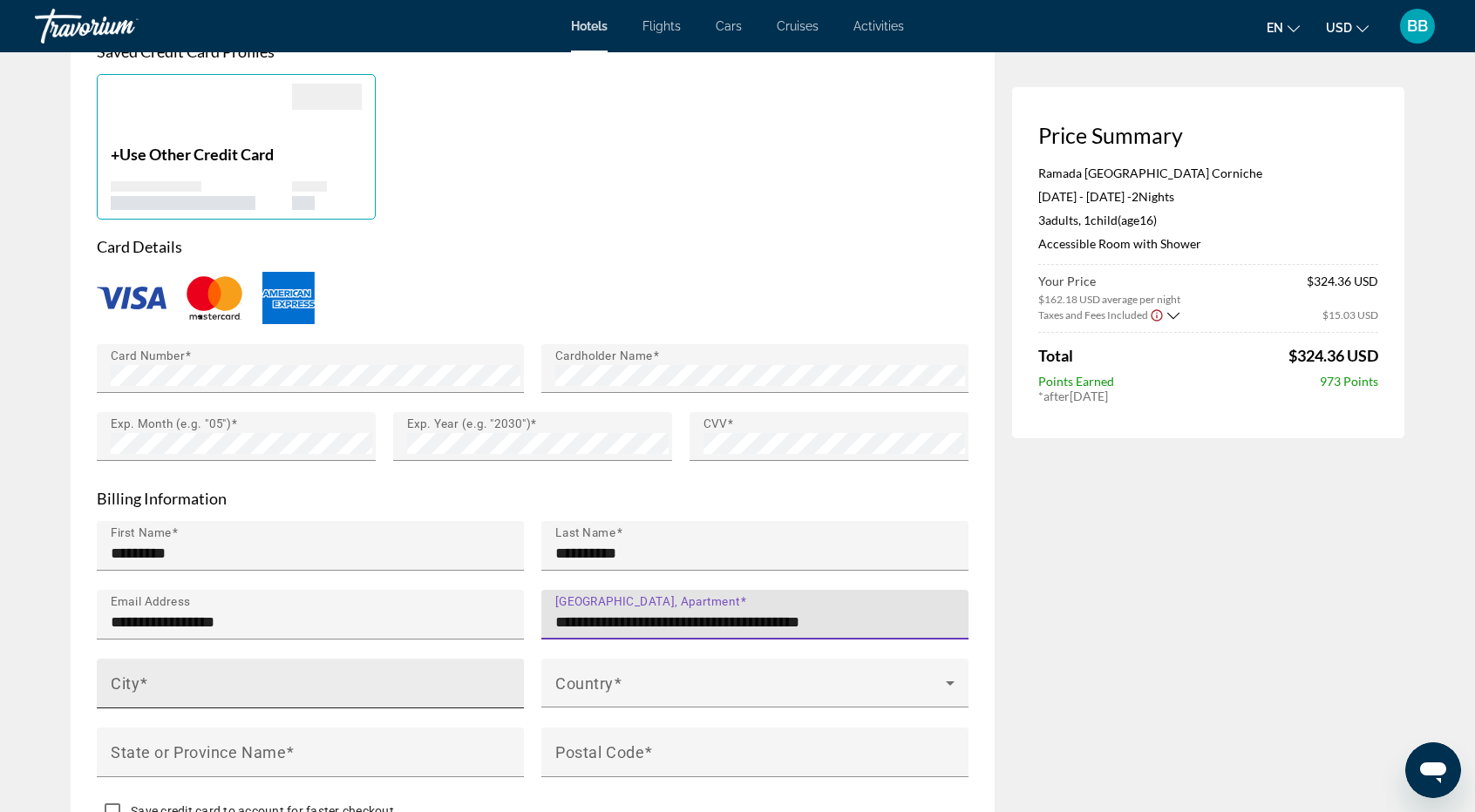
type input "**********"
click at [129, 692] on mat-label "City" at bounding box center [125, 682] width 28 height 19
click at [129, 698] on input "City" at bounding box center [315, 691] width 410 height 21
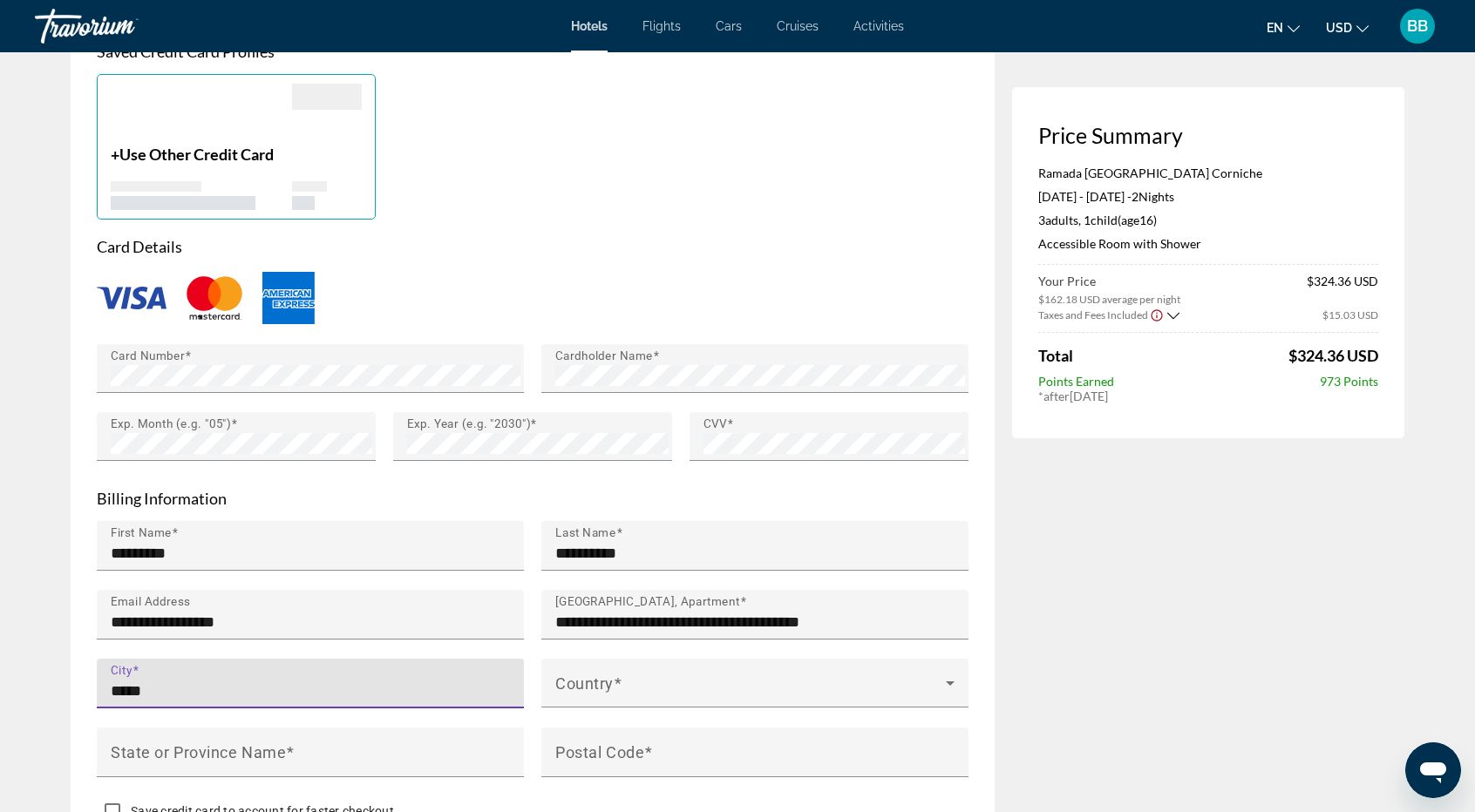
type input "******"
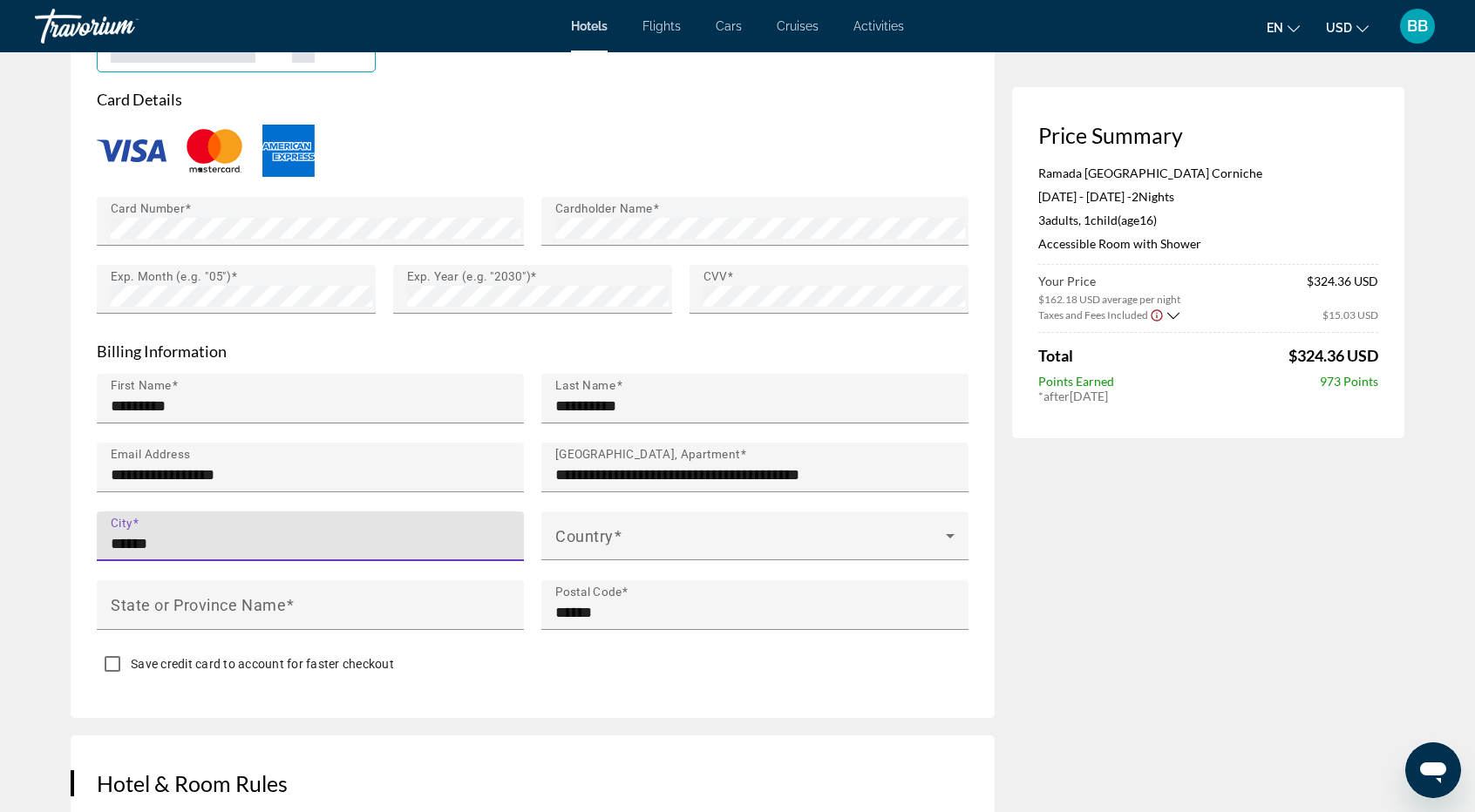
scroll to position [1482, 0]
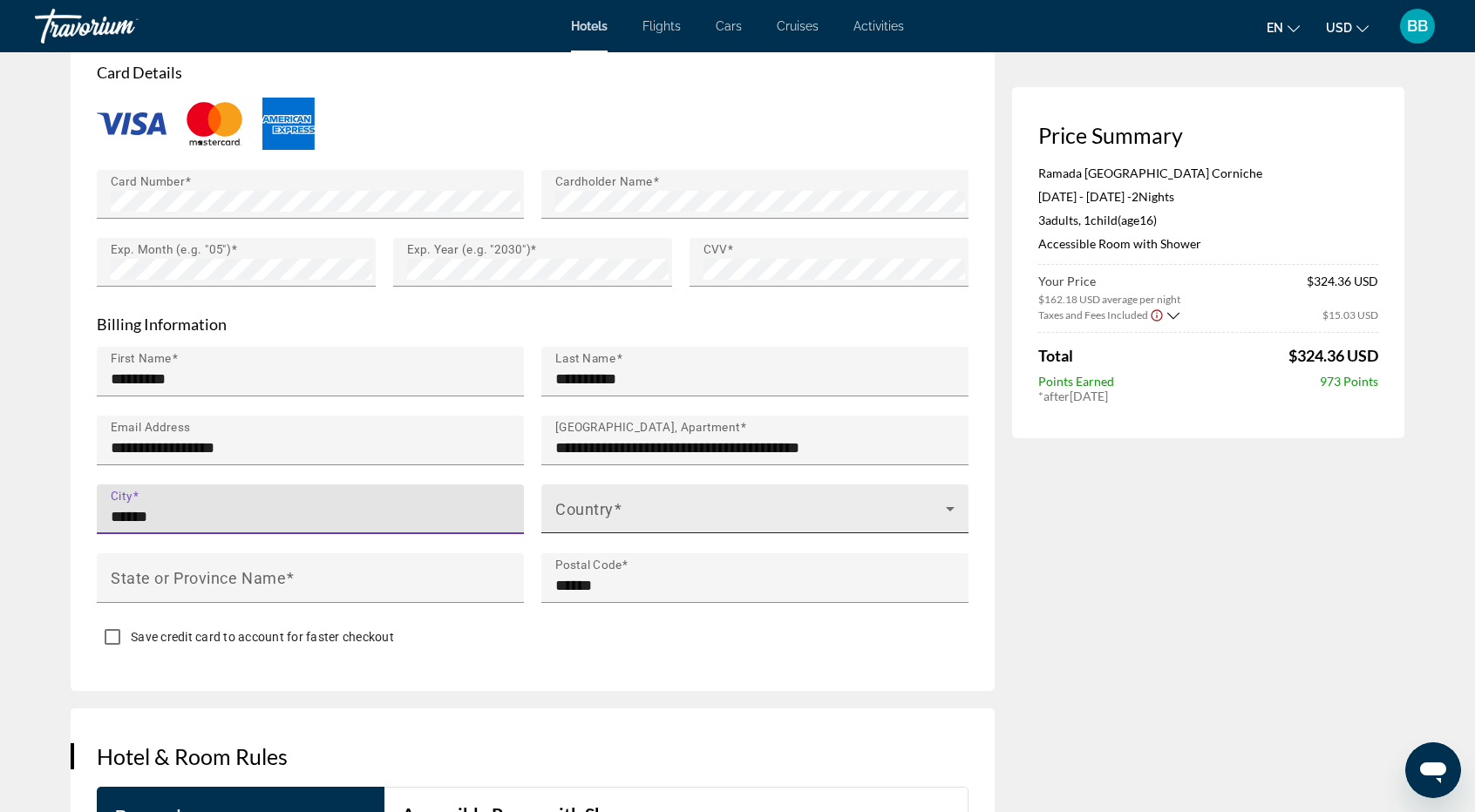
type input "******"
click at [572, 514] on mat-label "Country" at bounding box center [585, 508] width 59 height 19
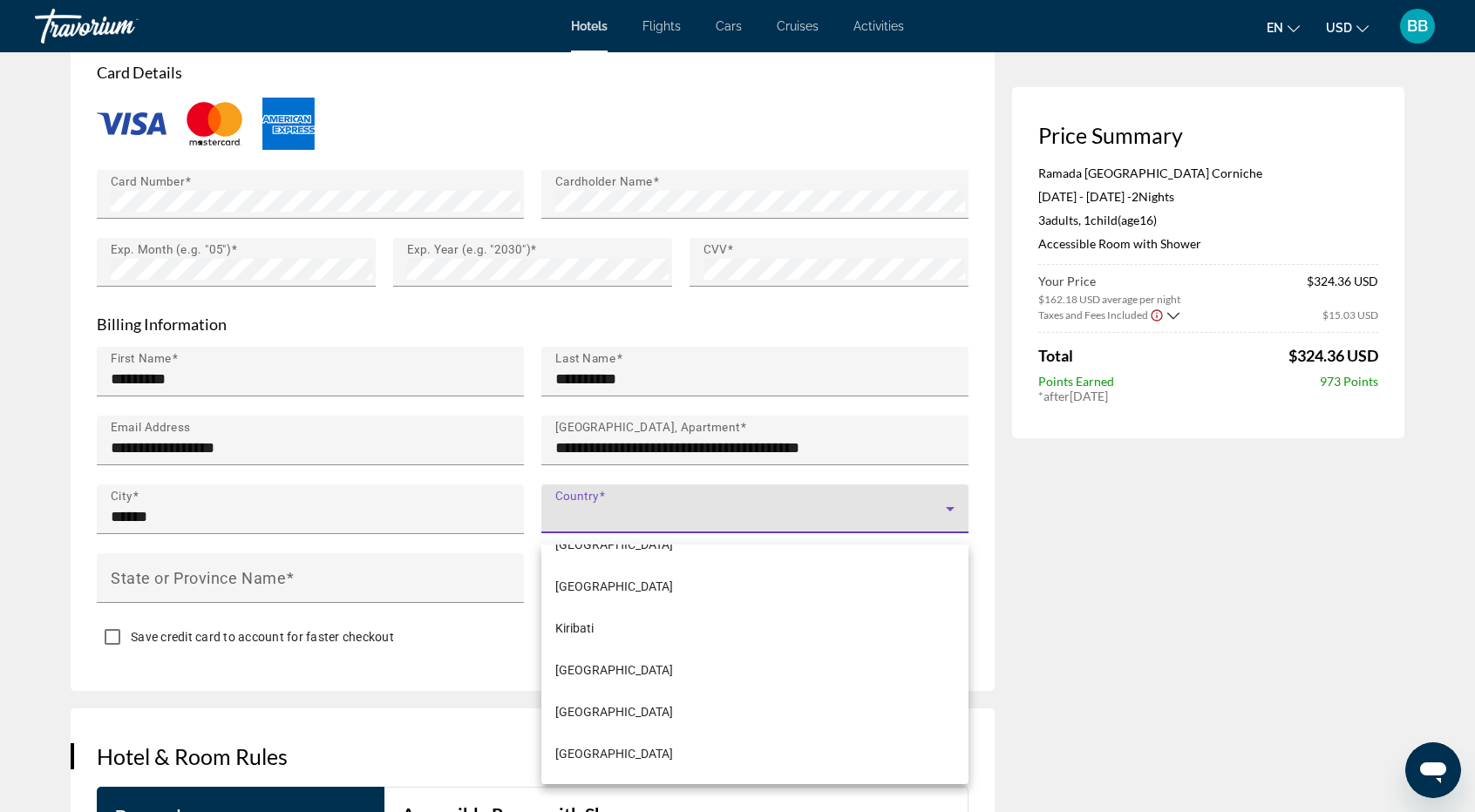
scroll to position [4794, 0]
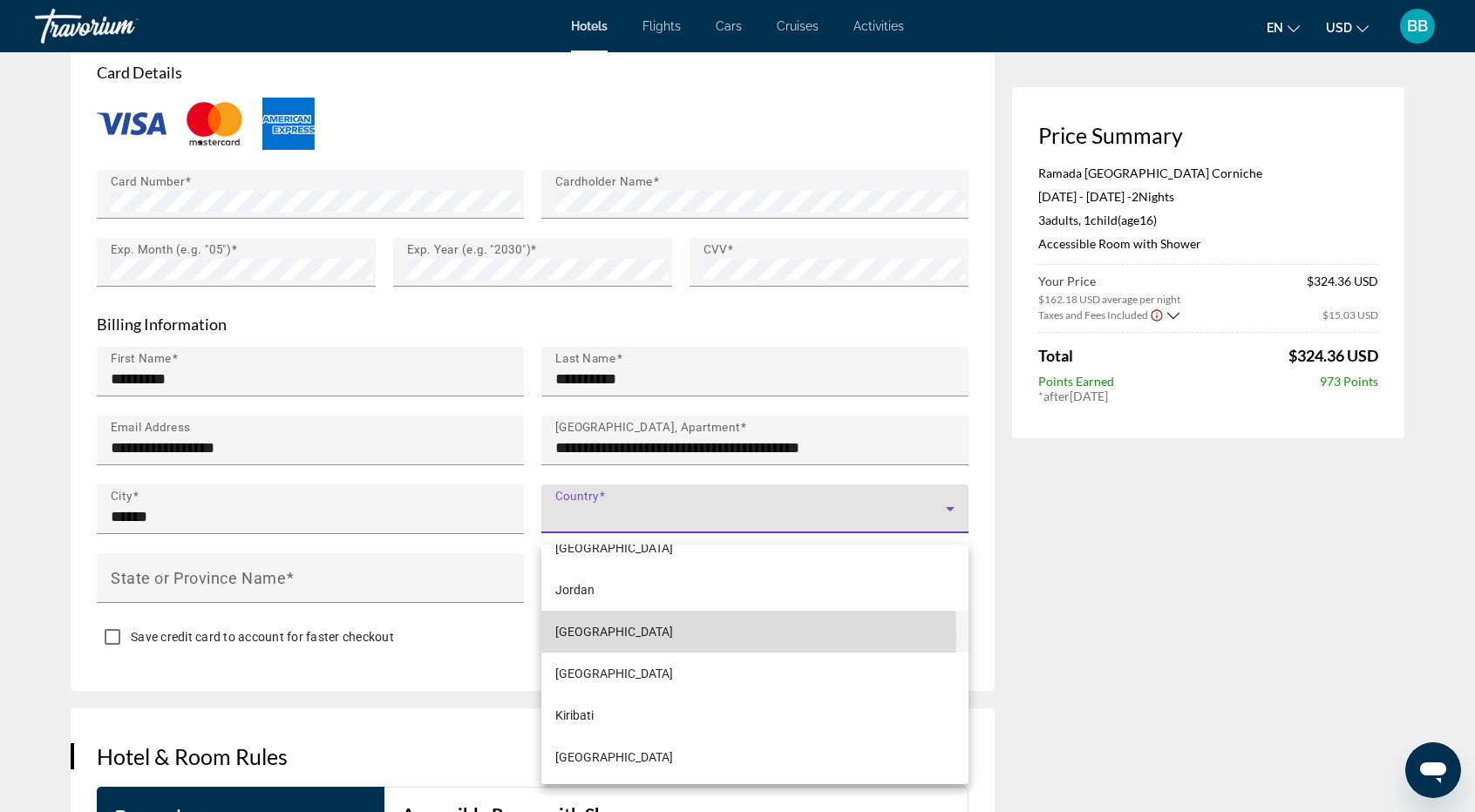
click at [612, 636] on span "[GEOGRAPHIC_DATA]" at bounding box center [614, 632] width 117 height 21
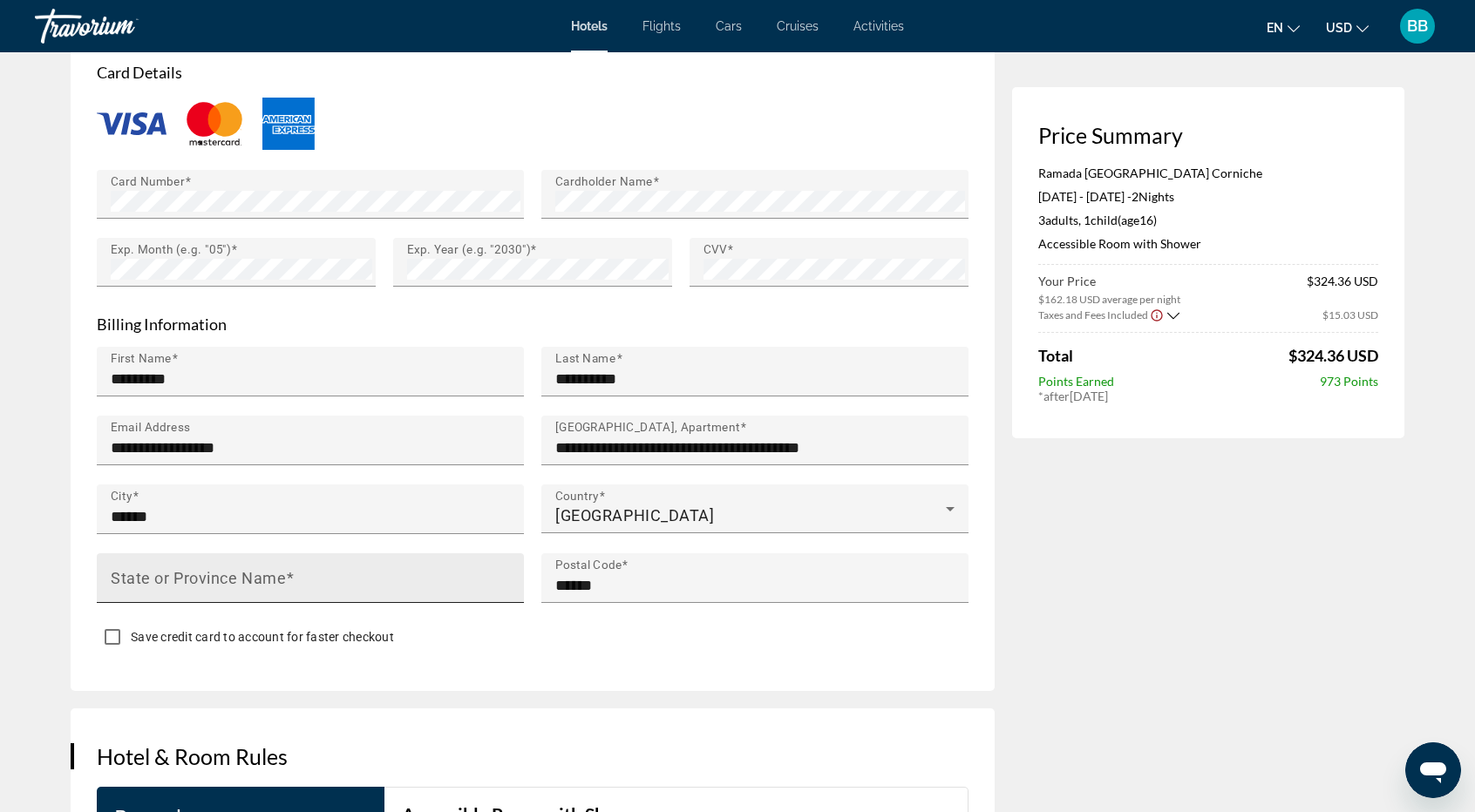
click at [207, 586] on mat-label "State or Province Name" at bounding box center [198, 577] width 175 height 19
click at [207, 587] on input "State or Province Name" at bounding box center [315, 585] width 410 height 21
type input "******"
click at [650, 657] on div "Save credit card to account for faster checkout" at bounding box center [532, 639] width 872 height 34
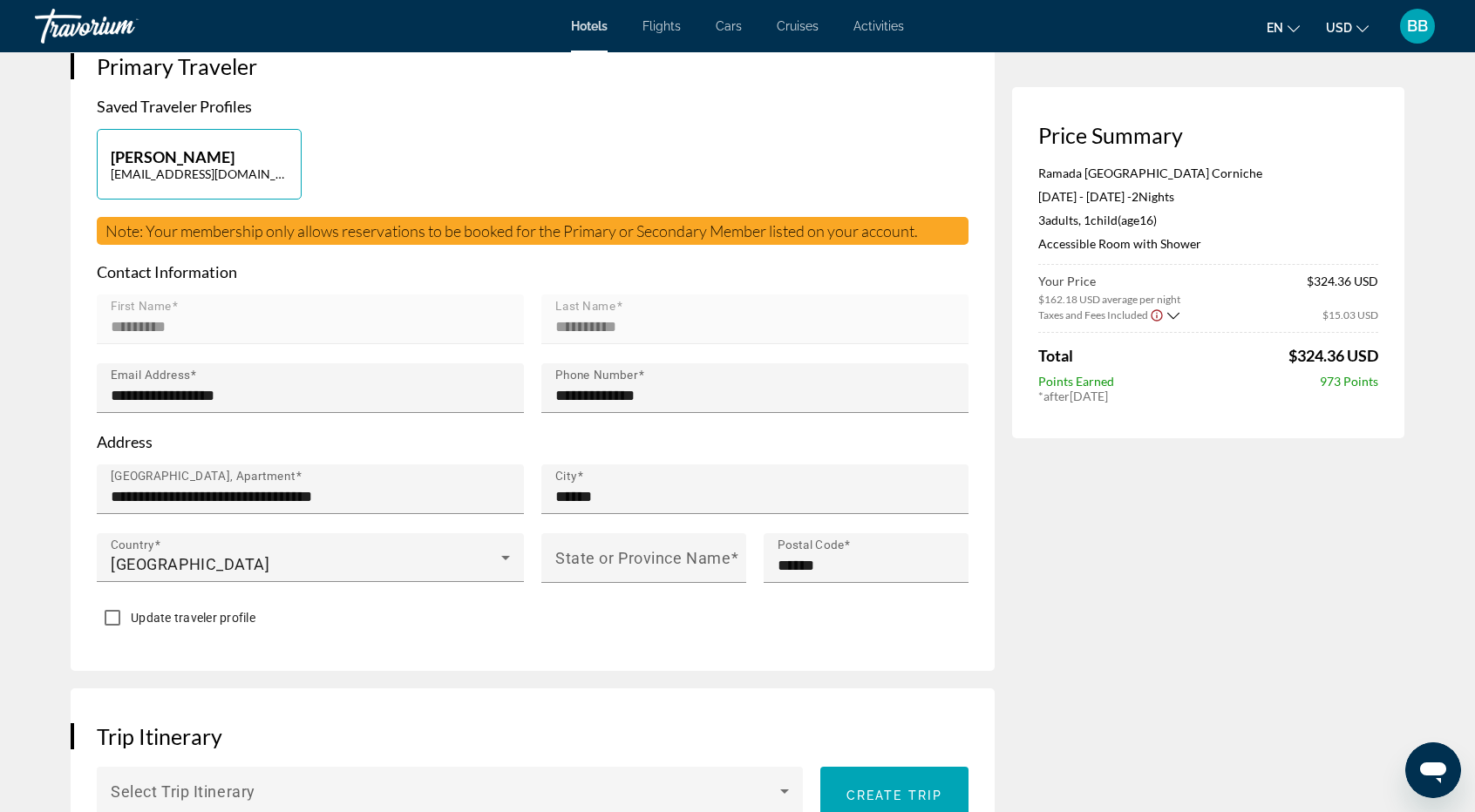
scroll to position [348, 0]
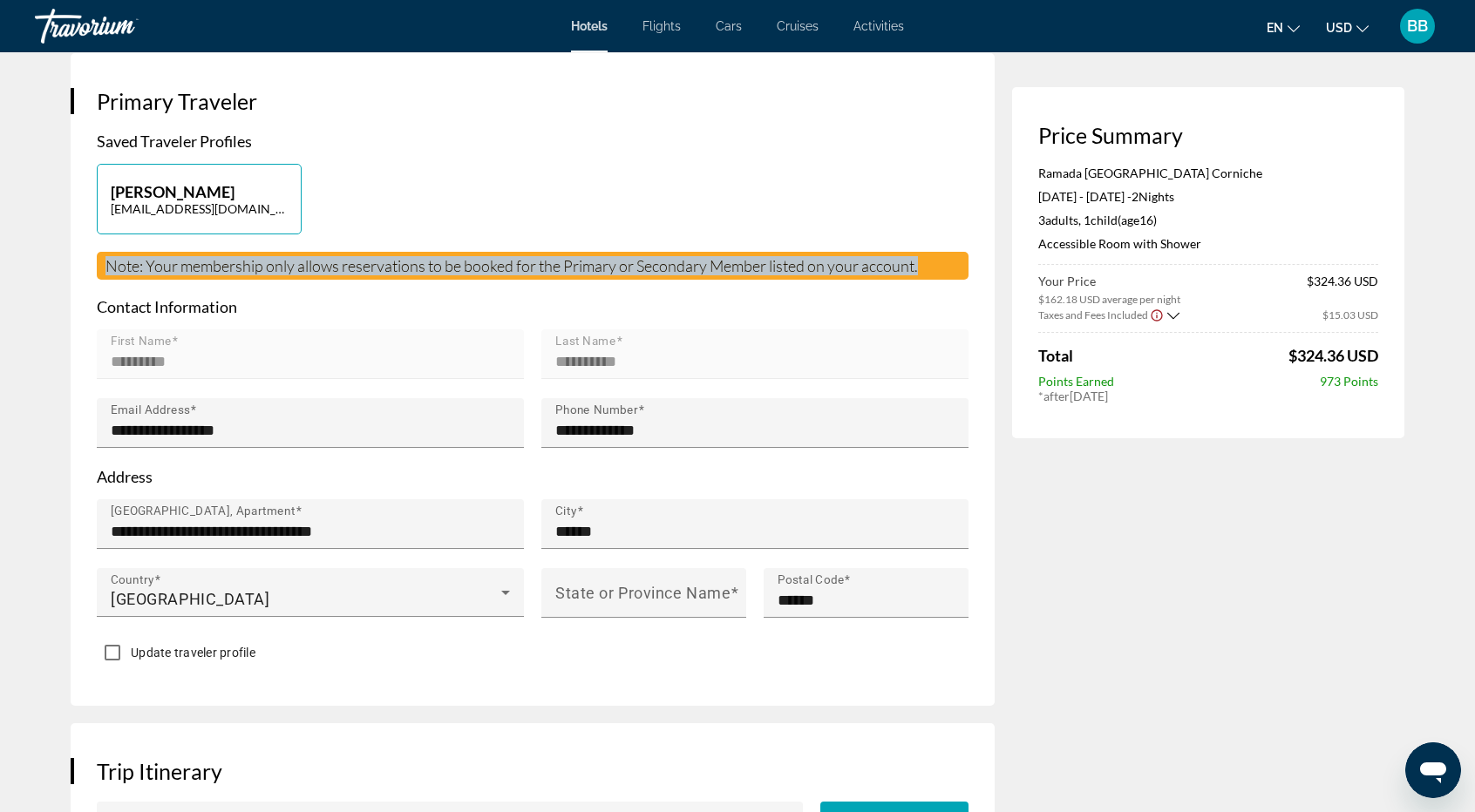
drag, startPoint x: 108, startPoint y: 283, endPoint x: 943, endPoint y: 280, distance: 835.0
click at [943, 280] on div "Note: Your membership only allows reservations to be booked for the Primary or …" at bounding box center [532, 266] width 872 height 28
copy span "Note: Your membership only allows reservations to be booked for the Primary or …"
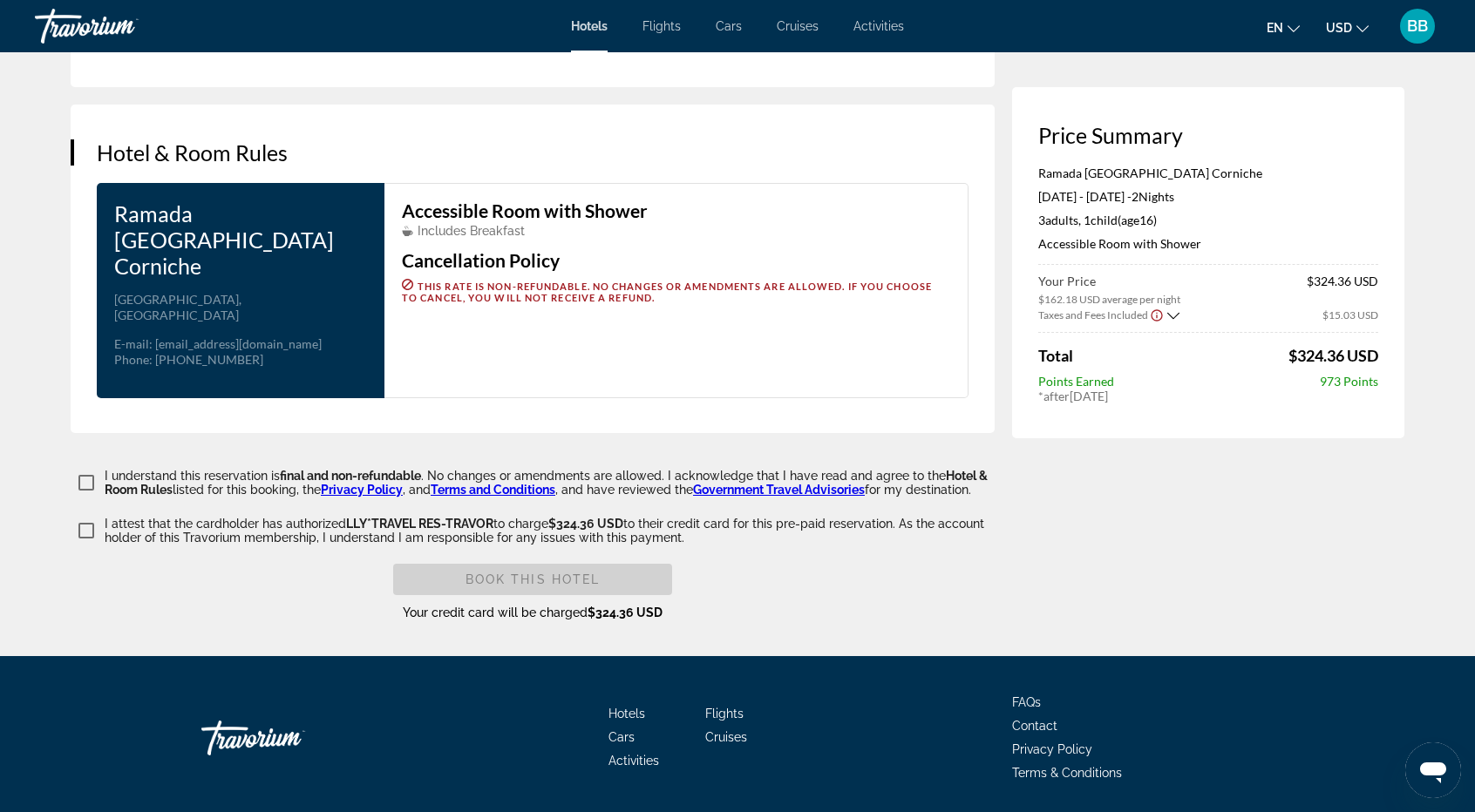
scroll to position [2091, 0]
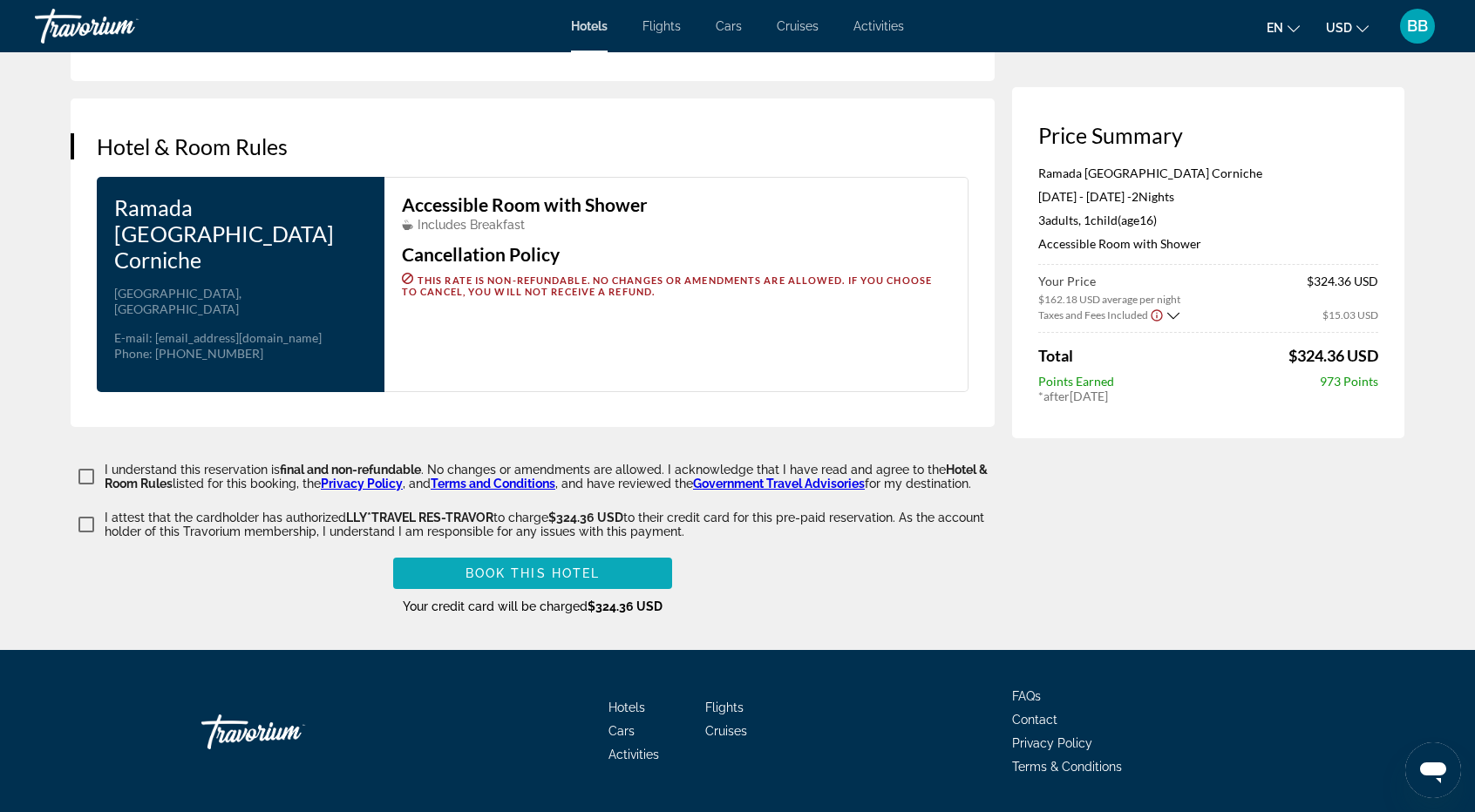
click at [563, 567] on span "Book this hotel" at bounding box center [533, 574] width 135 height 14
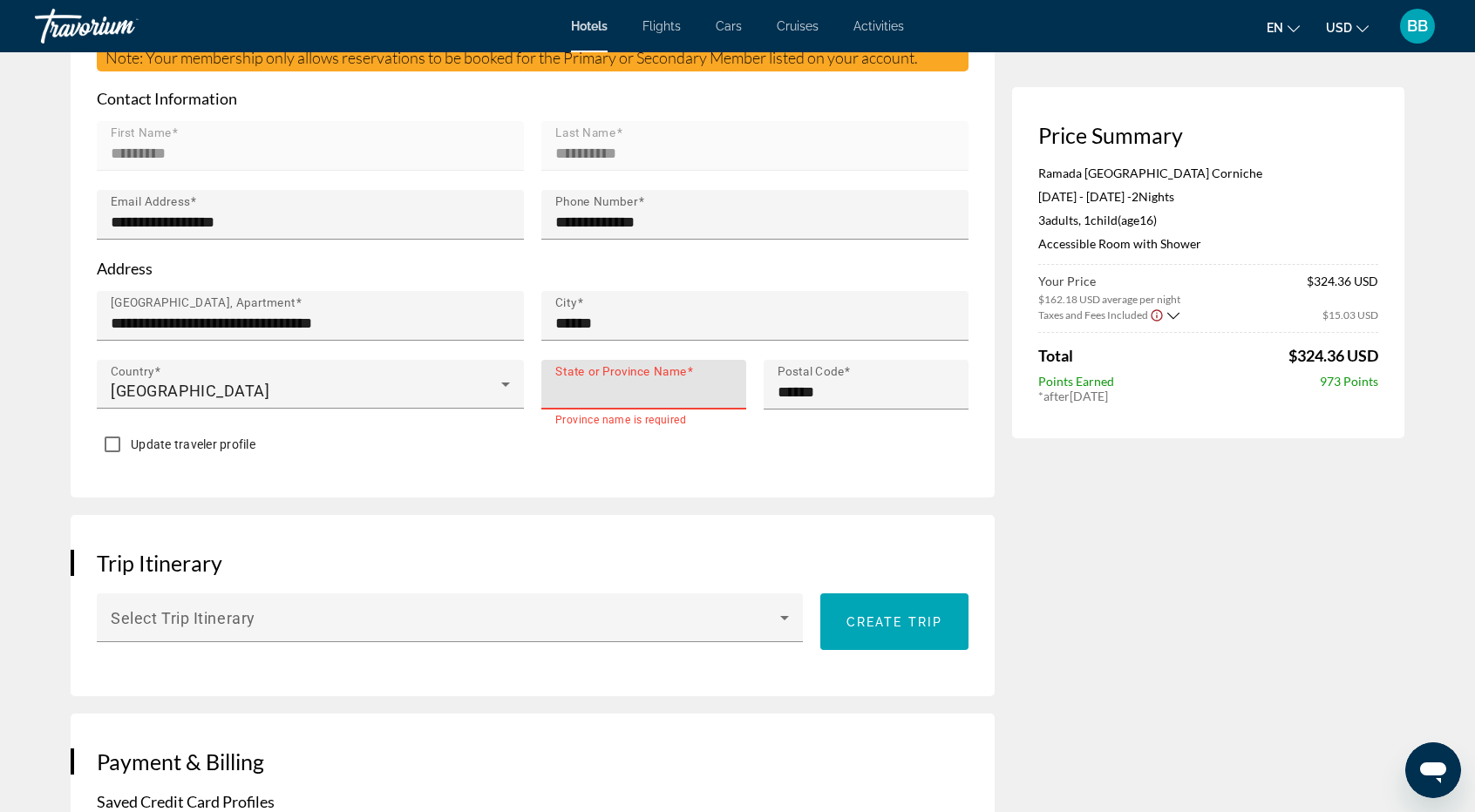
click at [589, 402] on input "State or Province Name" at bounding box center [649, 393] width 187 height 21
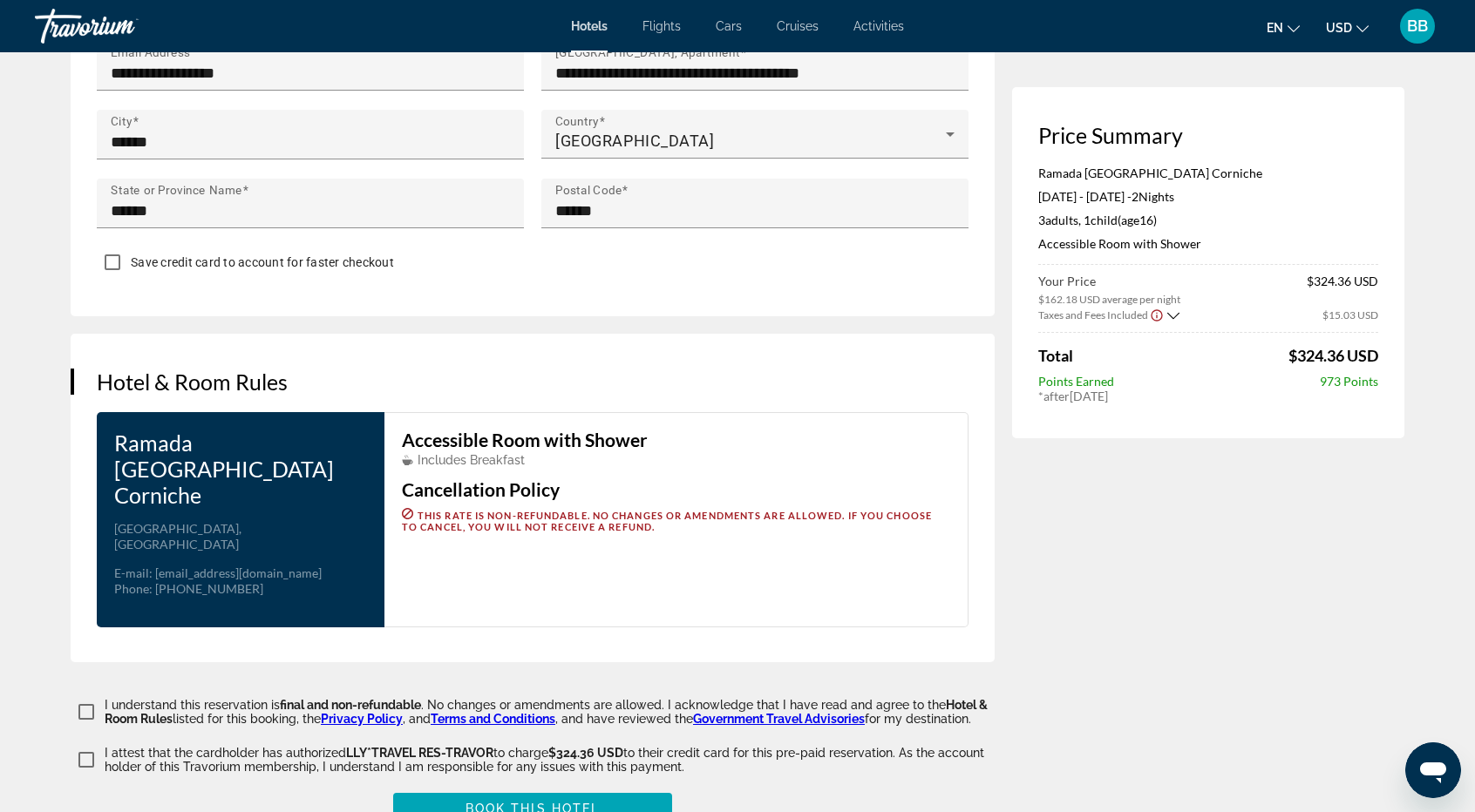
scroll to position [2039, 0]
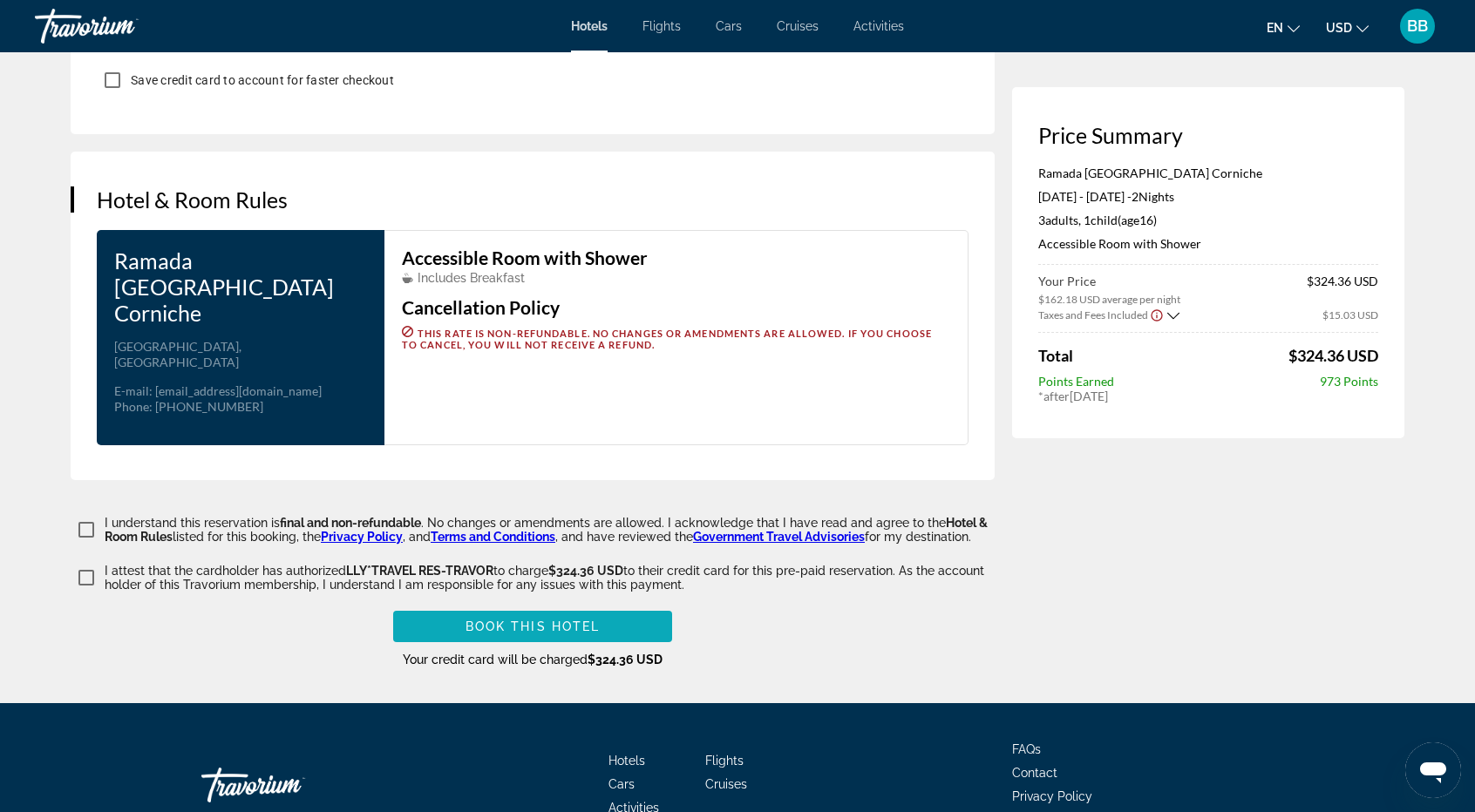
type input "******"
click at [554, 620] on span "Book this hotel" at bounding box center [533, 627] width 135 height 14
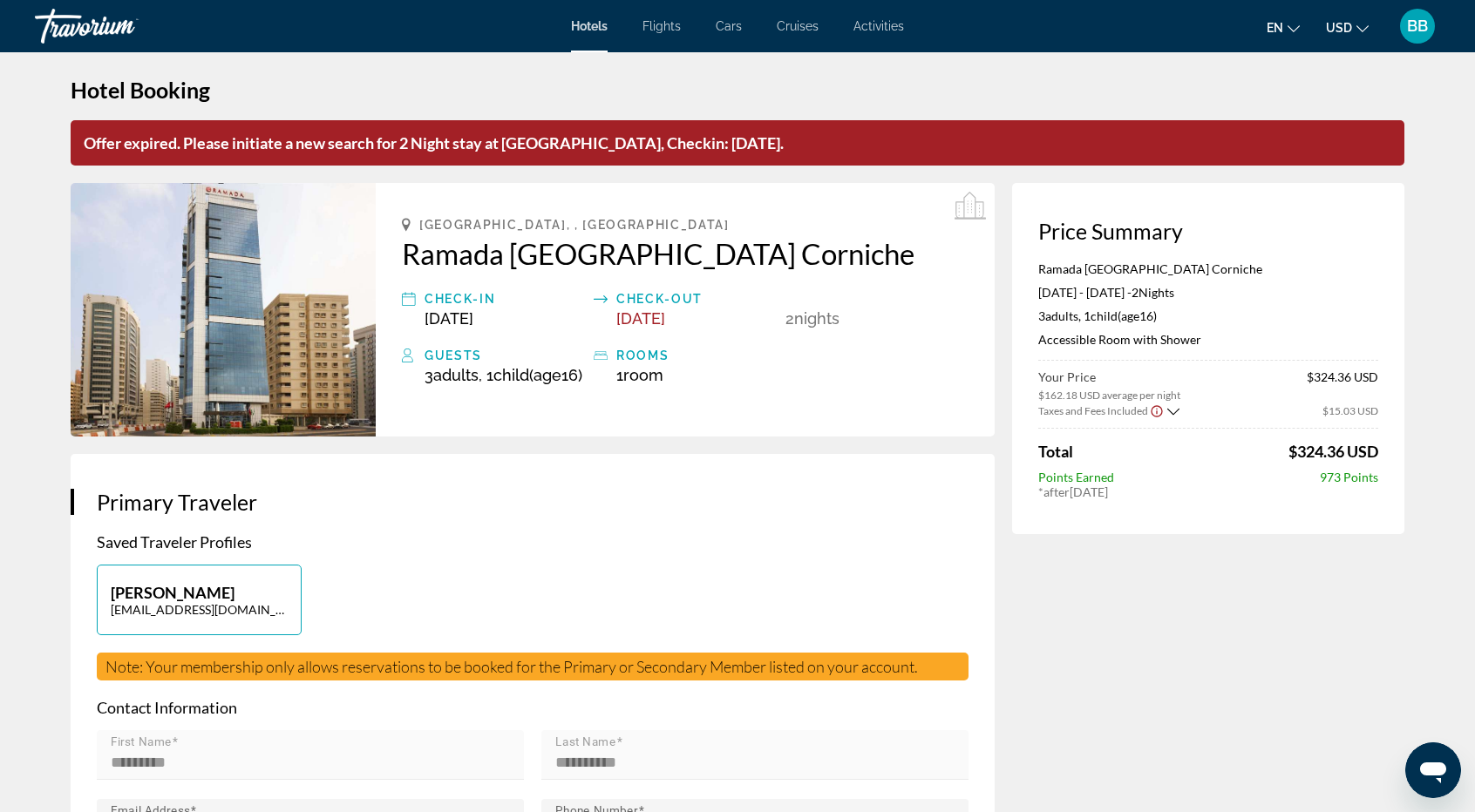
scroll to position [0, 0]
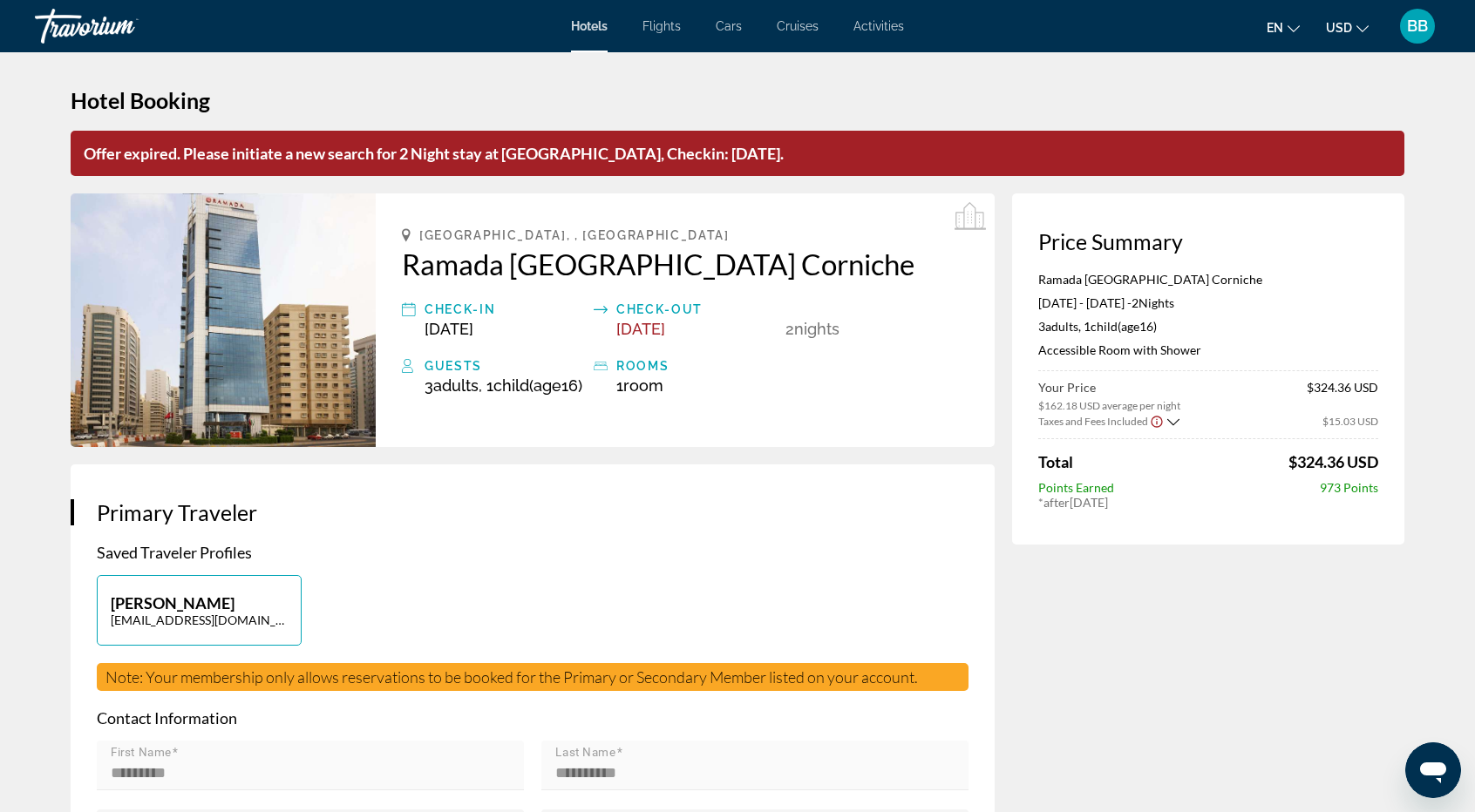
drag, startPoint x: 85, startPoint y: 151, endPoint x: 891, endPoint y: 164, distance: 806.1
click at [891, 164] on p "Offer expired. Please initiate a new search for 2 Night stay at [GEOGRAPHIC_DAT…" at bounding box center [737, 153] width 1334 height 45
copy p "Offer expired. Please initiate a new search for 2 Night stay at [GEOGRAPHIC_DAT…"
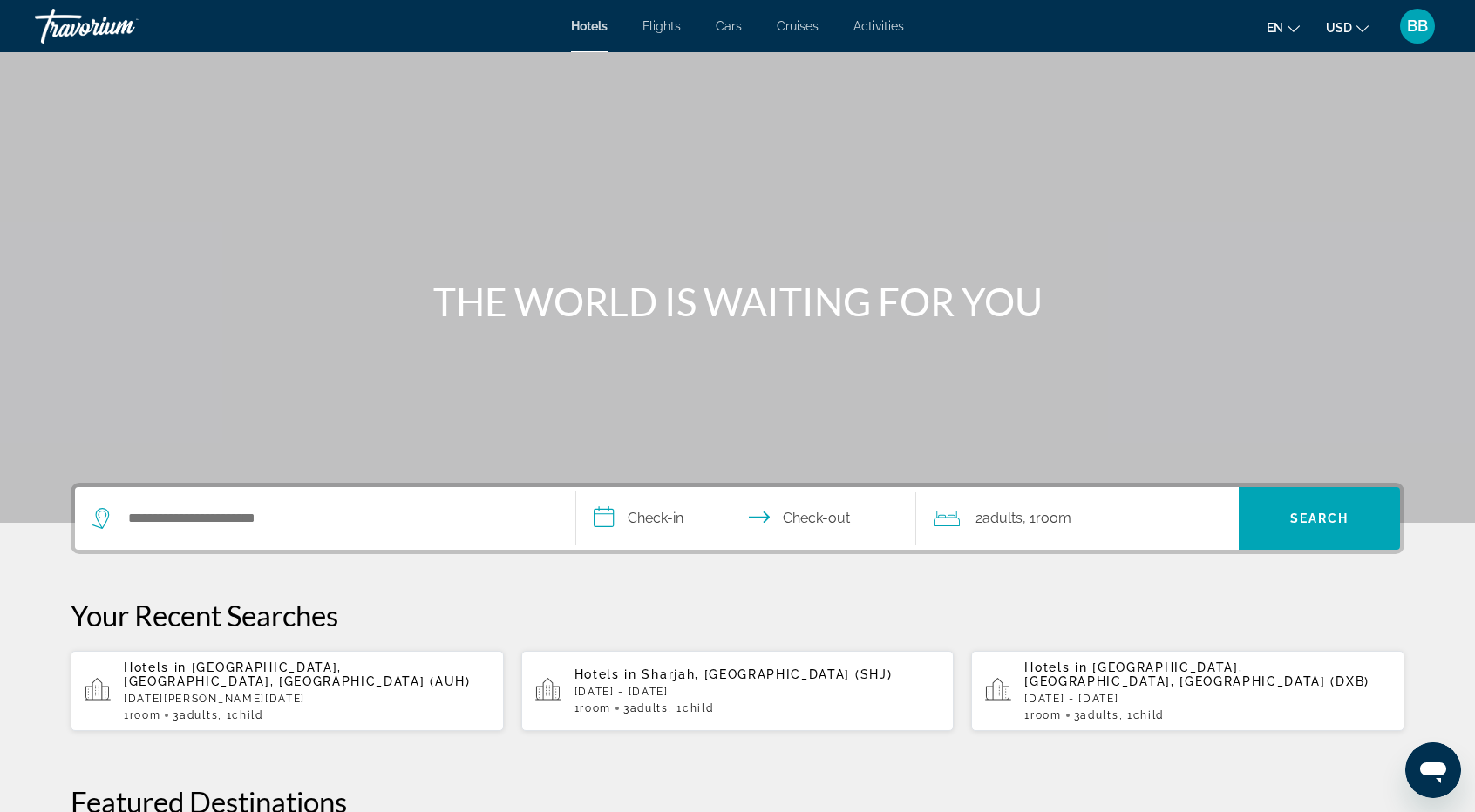
click at [1092, 700] on p "[DATE] - [DATE]" at bounding box center [1208, 699] width 366 height 12
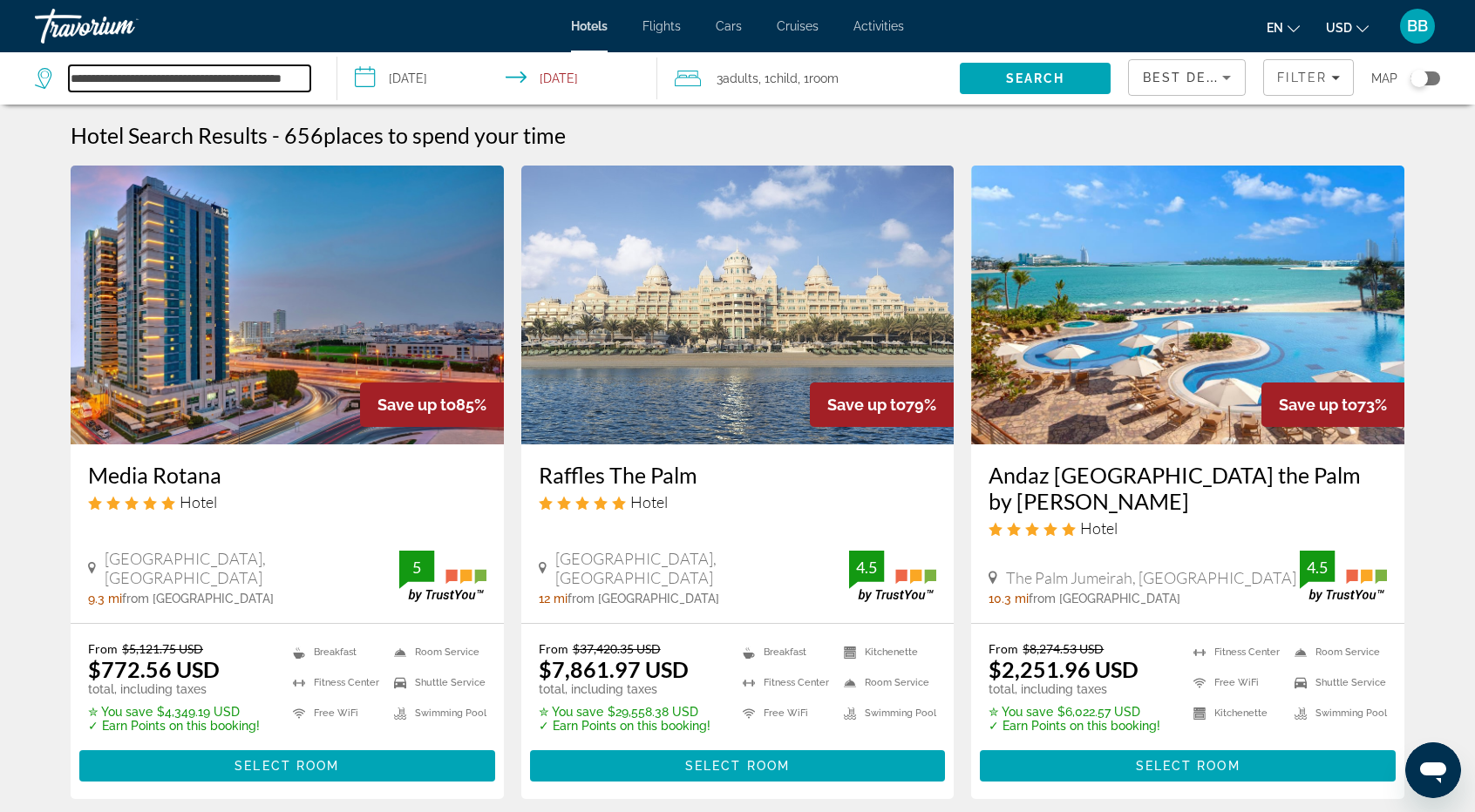
click at [130, 79] on input "**********" at bounding box center [190, 78] width 242 height 26
click at [290, 84] on input "**********" at bounding box center [190, 78] width 242 height 26
click at [167, 73] on input "**********" at bounding box center [190, 78] width 242 height 26
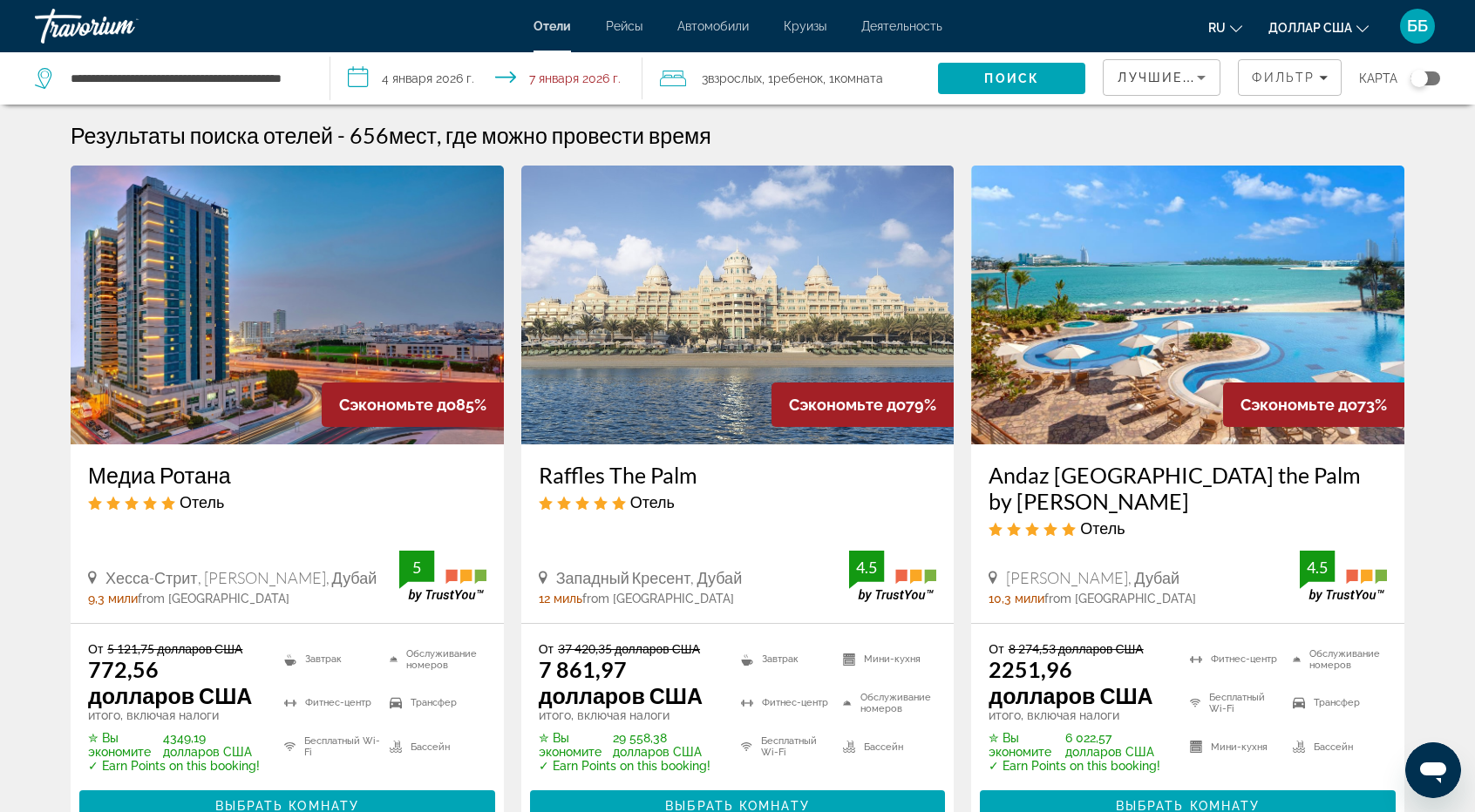
click at [45, 73] on icon "Виджет поиска" at bounding box center [45, 79] width 21 height 21
click at [86, 78] on input "**********" at bounding box center [187, 78] width 235 height 26
click at [214, 77] on input "**********" at bounding box center [187, 78] width 235 height 26
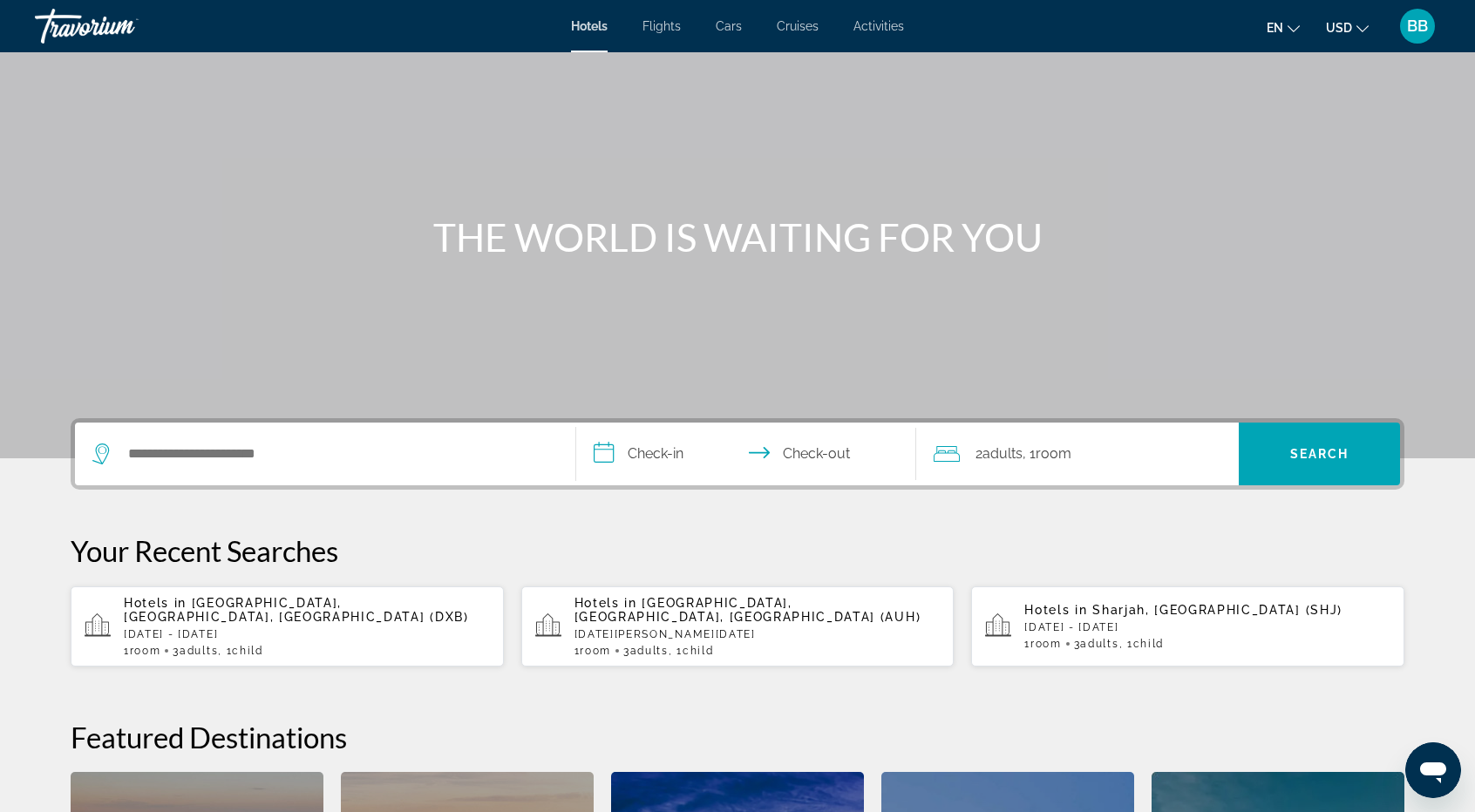
scroll to position [261, 0]
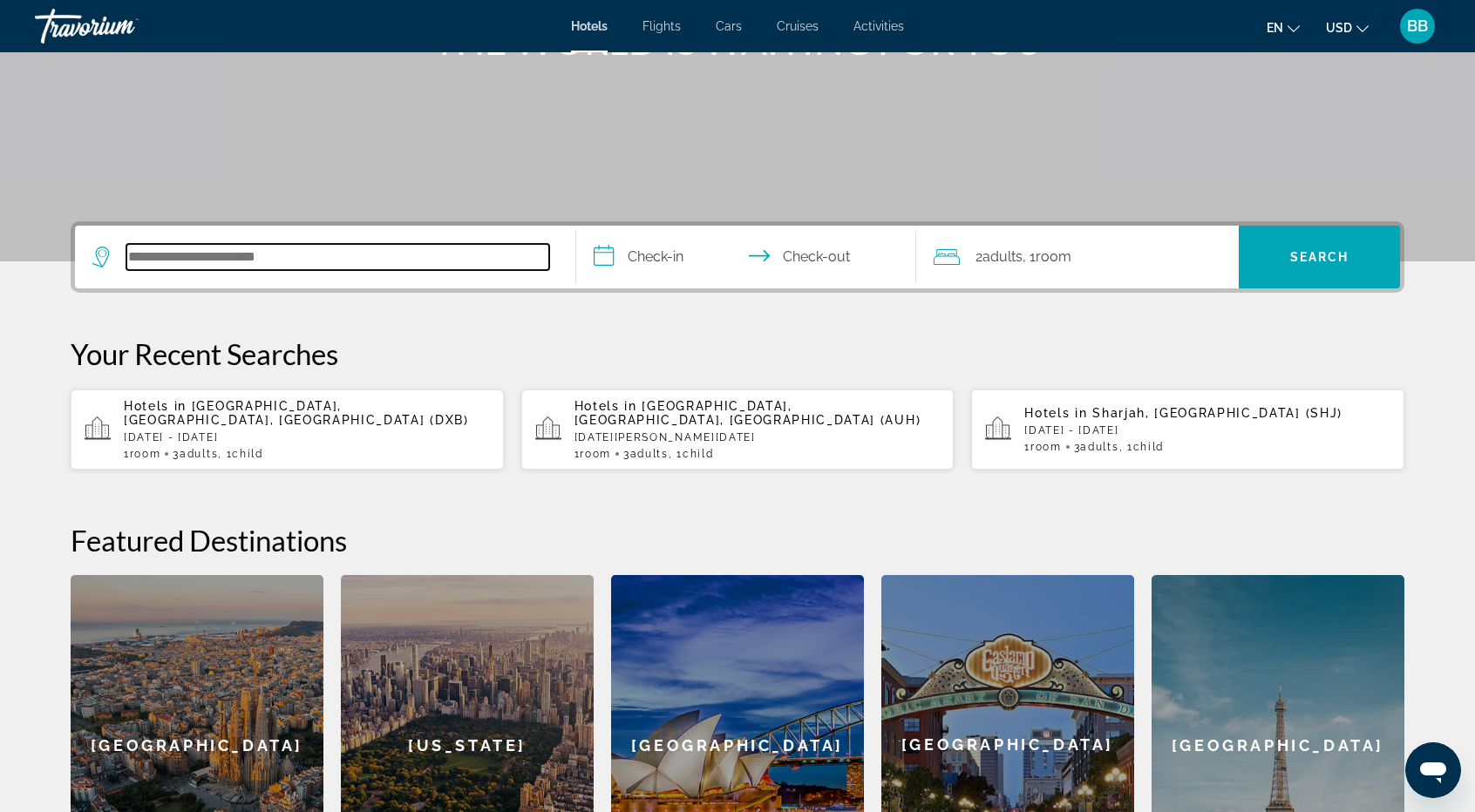
click at [231, 267] on input "Search hotel destination" at bounding box center [338, 257] width 423 height 26
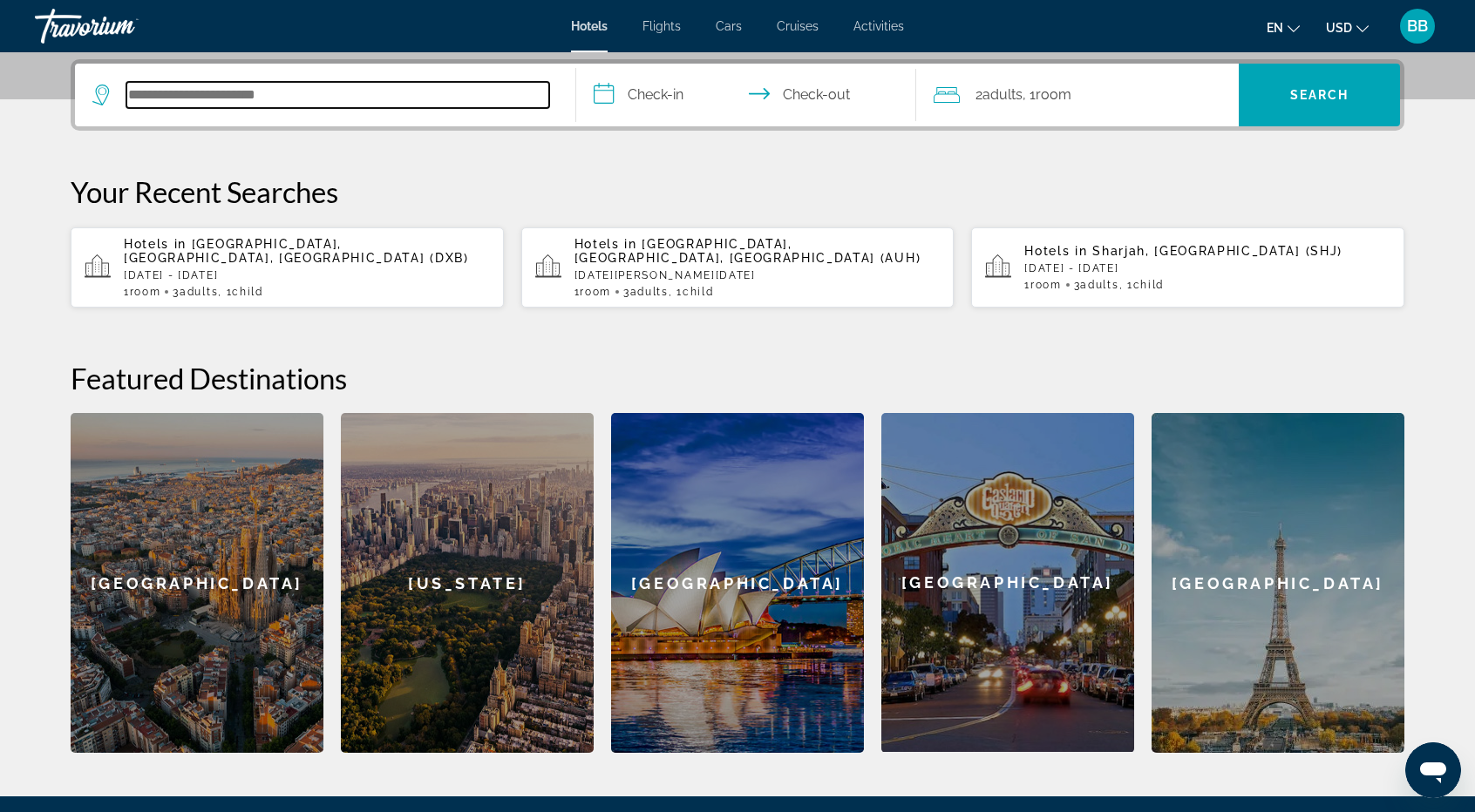
scroll to position [426, 0]
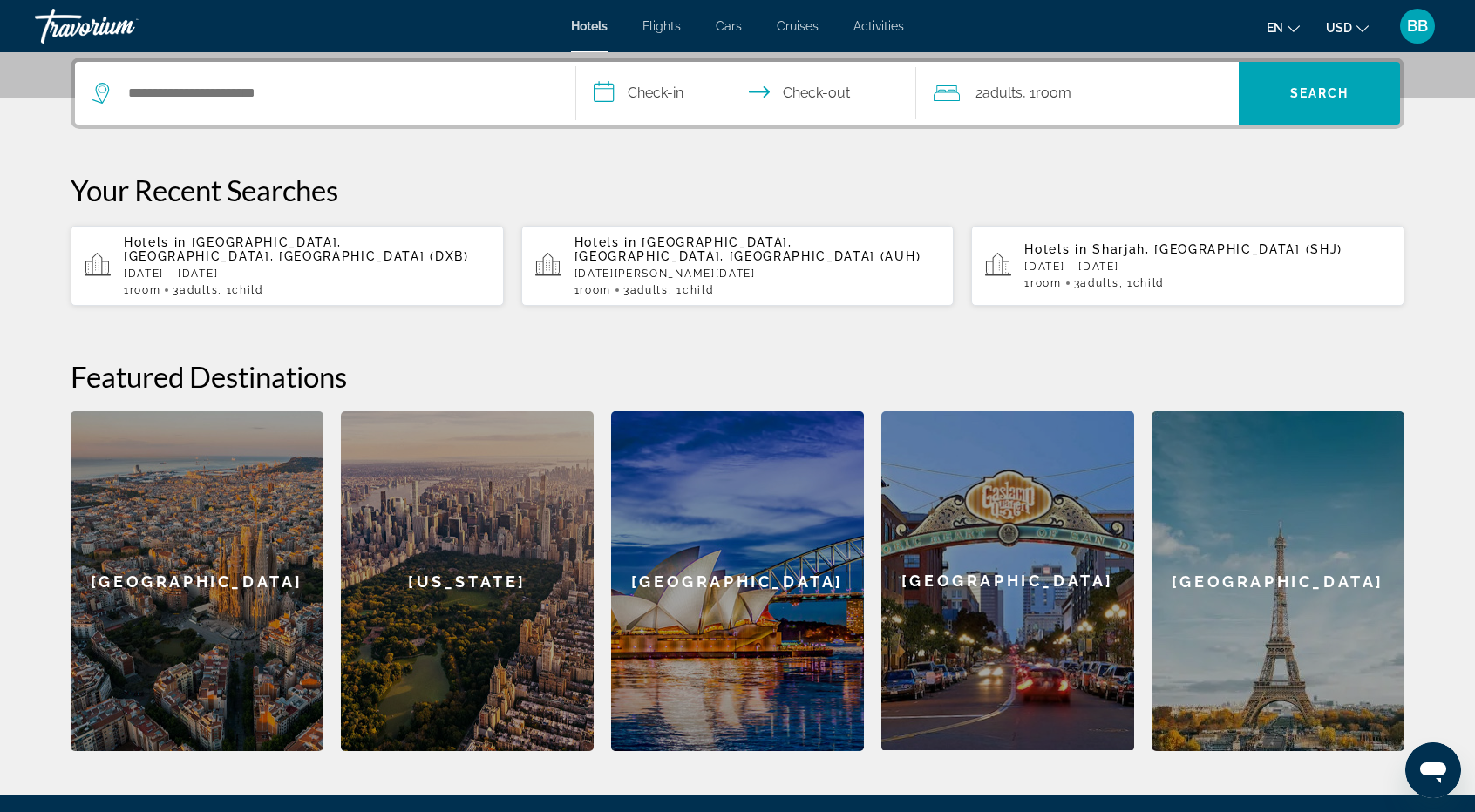
click at [647, 276] on p "[DATE][PERSON_NAME][DATE]" at bounding box center [757, 274] width 366 height 12
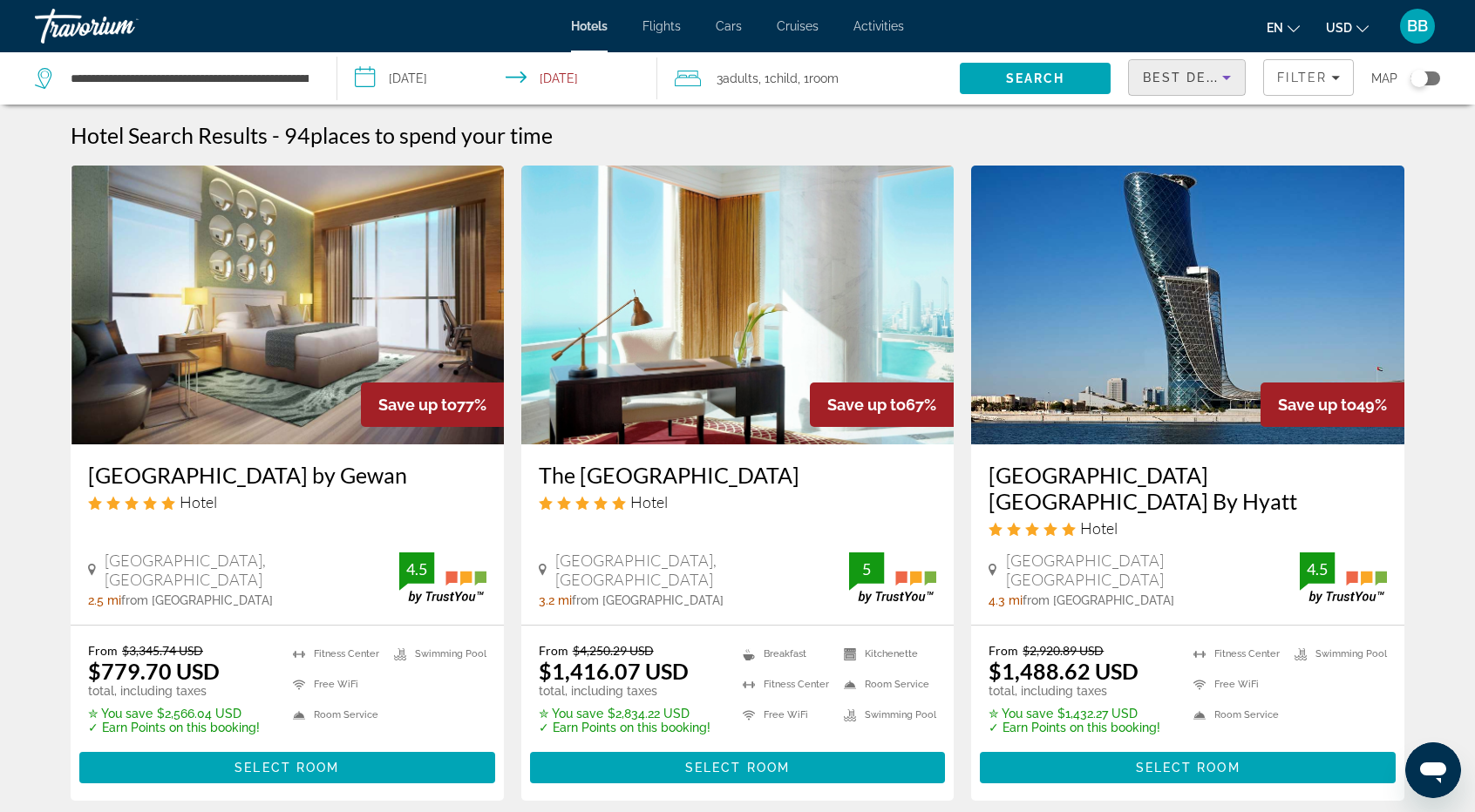
click at [1163, 78] on span "Best Deals" at bounding box center [1188, 77] width 91 height 14
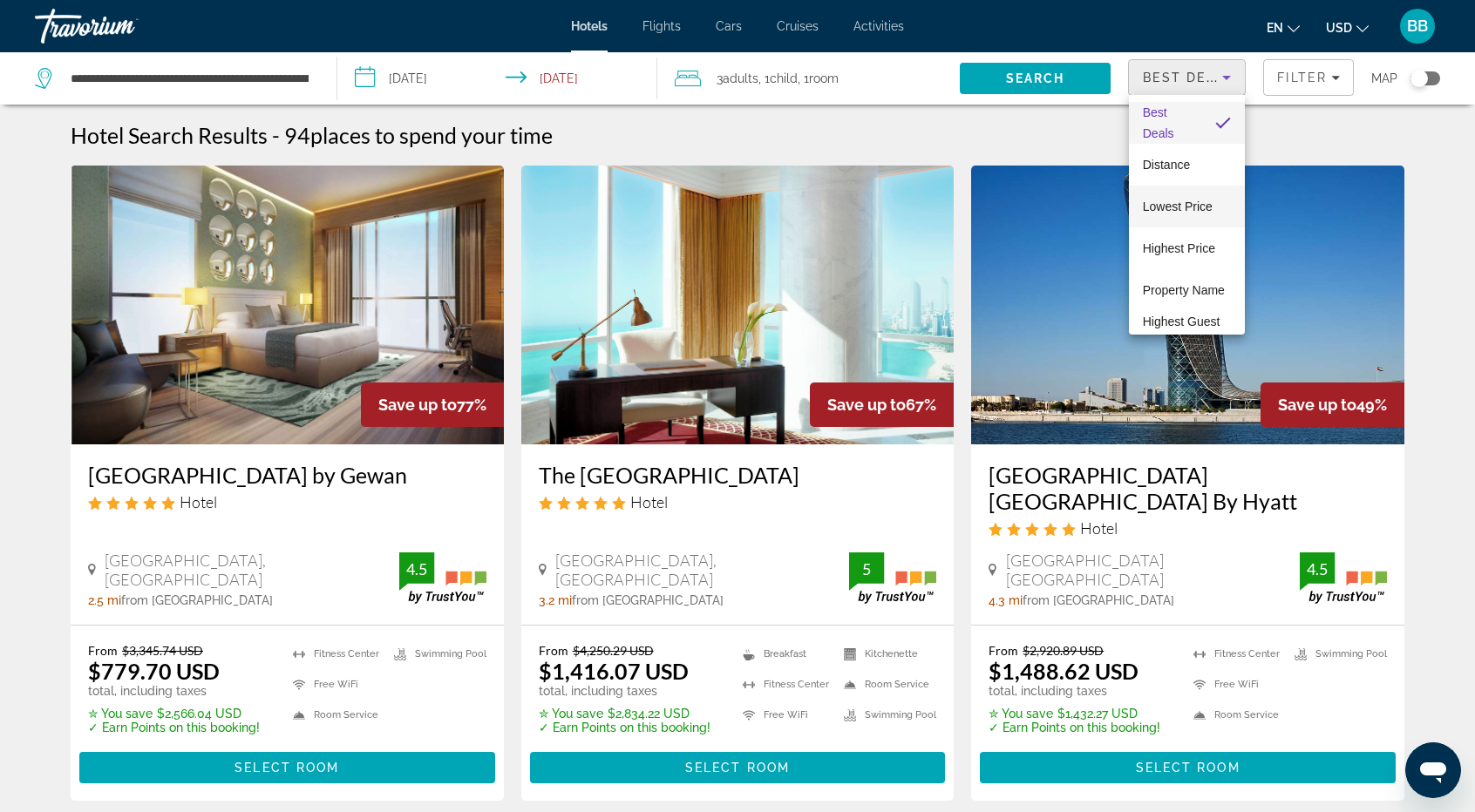
click at [1170, 207] on span "Lowest Price" at bounding box center [1177, 207] width 69 height 14
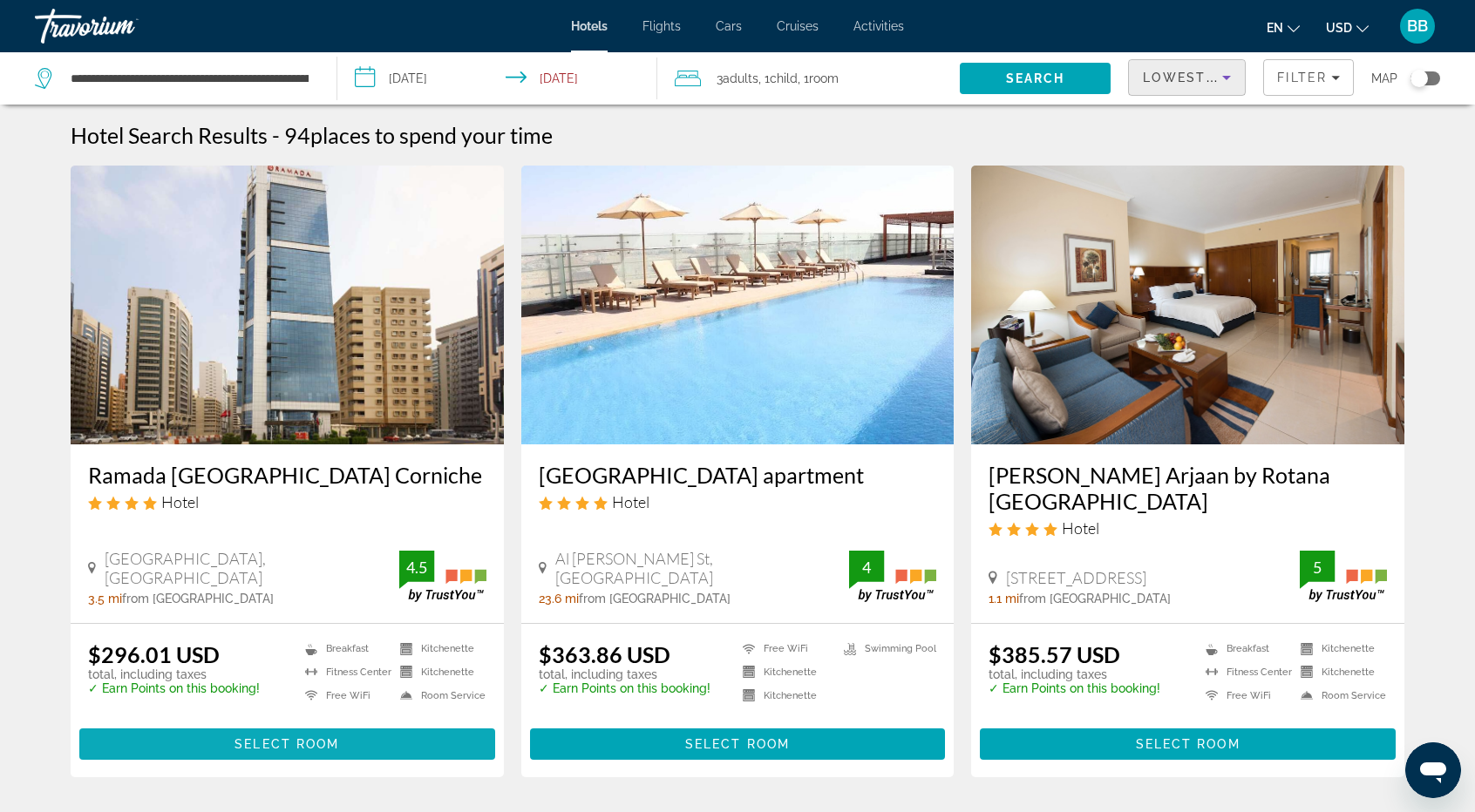
click at [284, 723] on span "Main content" at bounding box center [287, 744] width 416 height 42
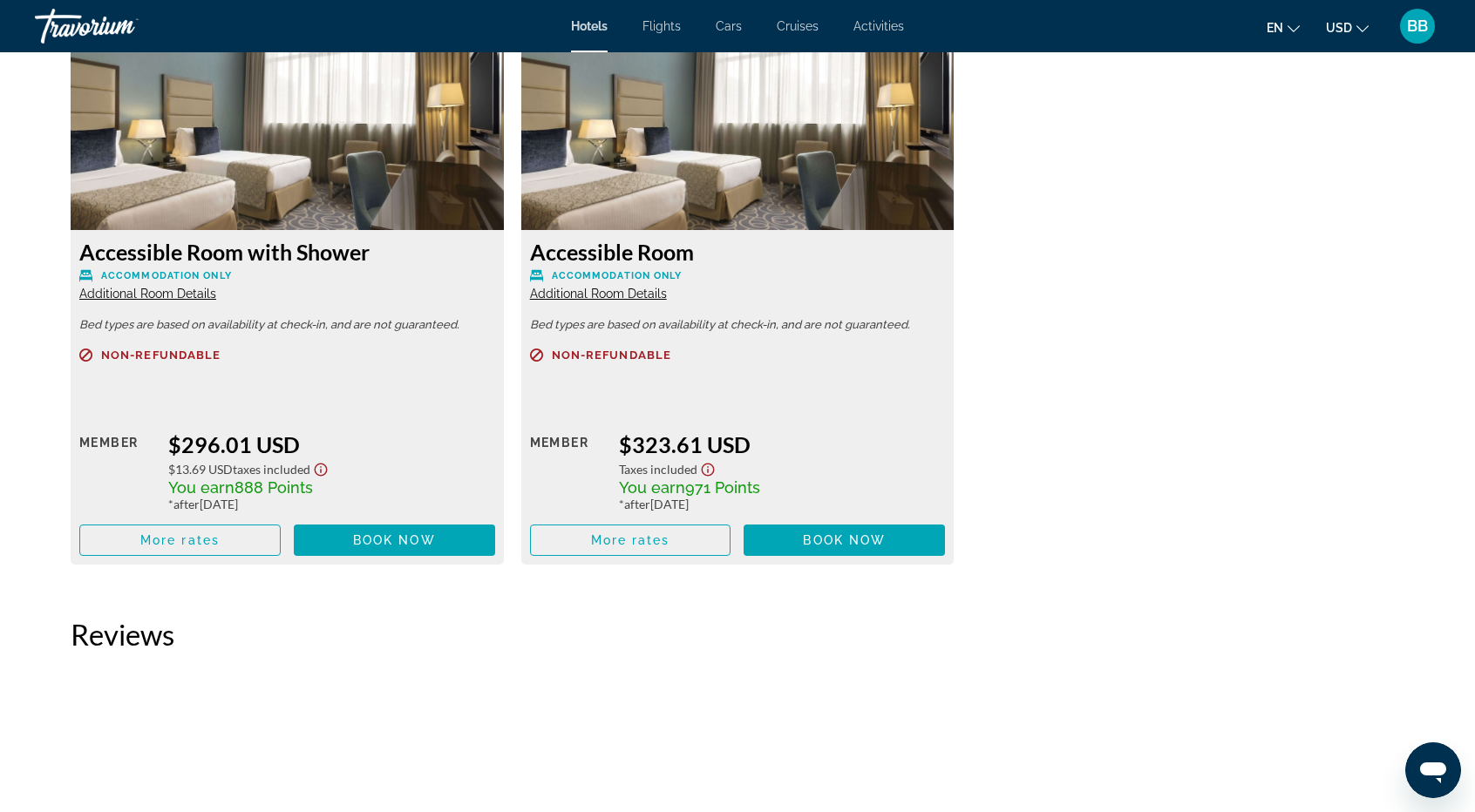
scroll to position [2440, 0]
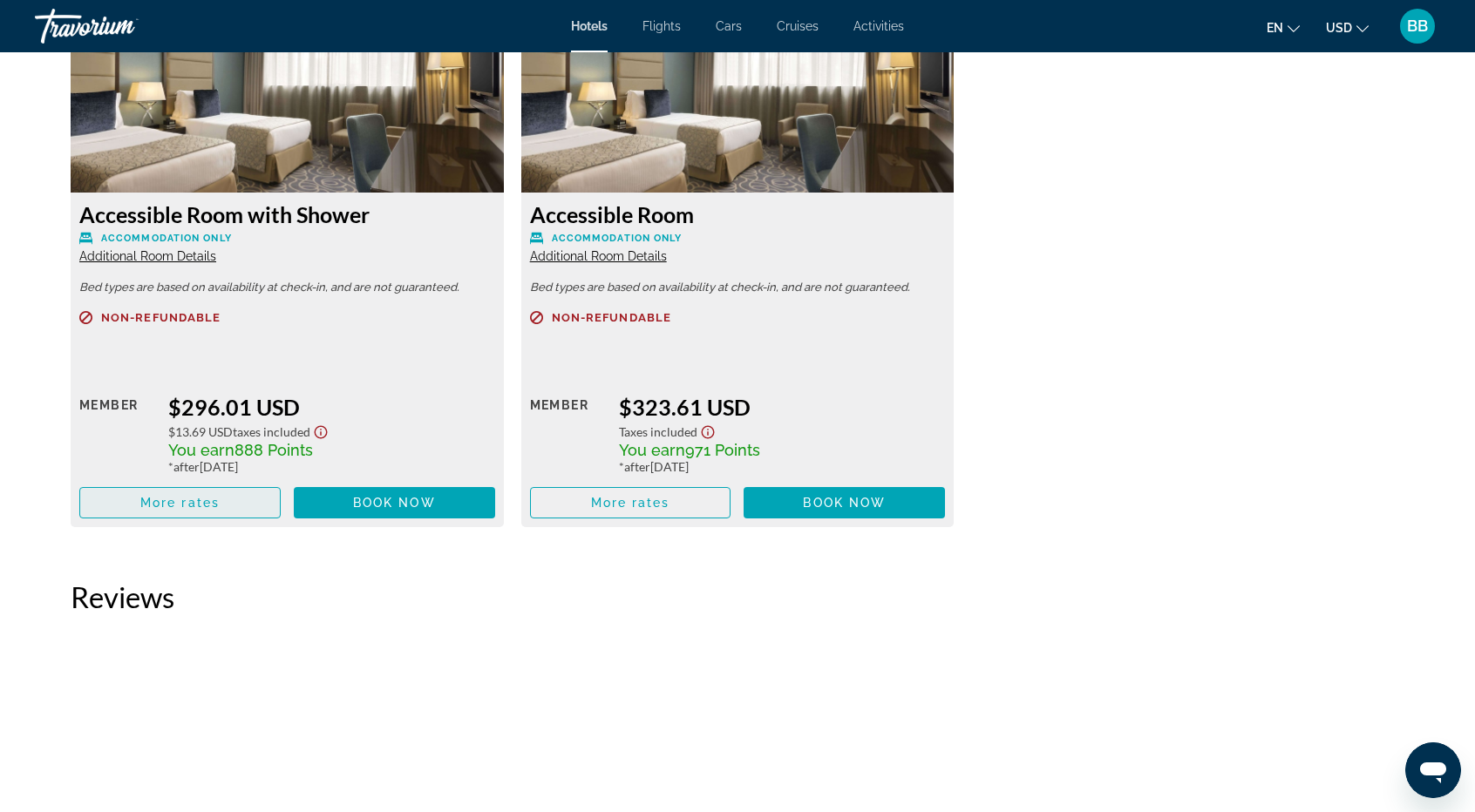
click at [191, 507] on span "More rates" at bounding box center [179, 503] width 79 height 14
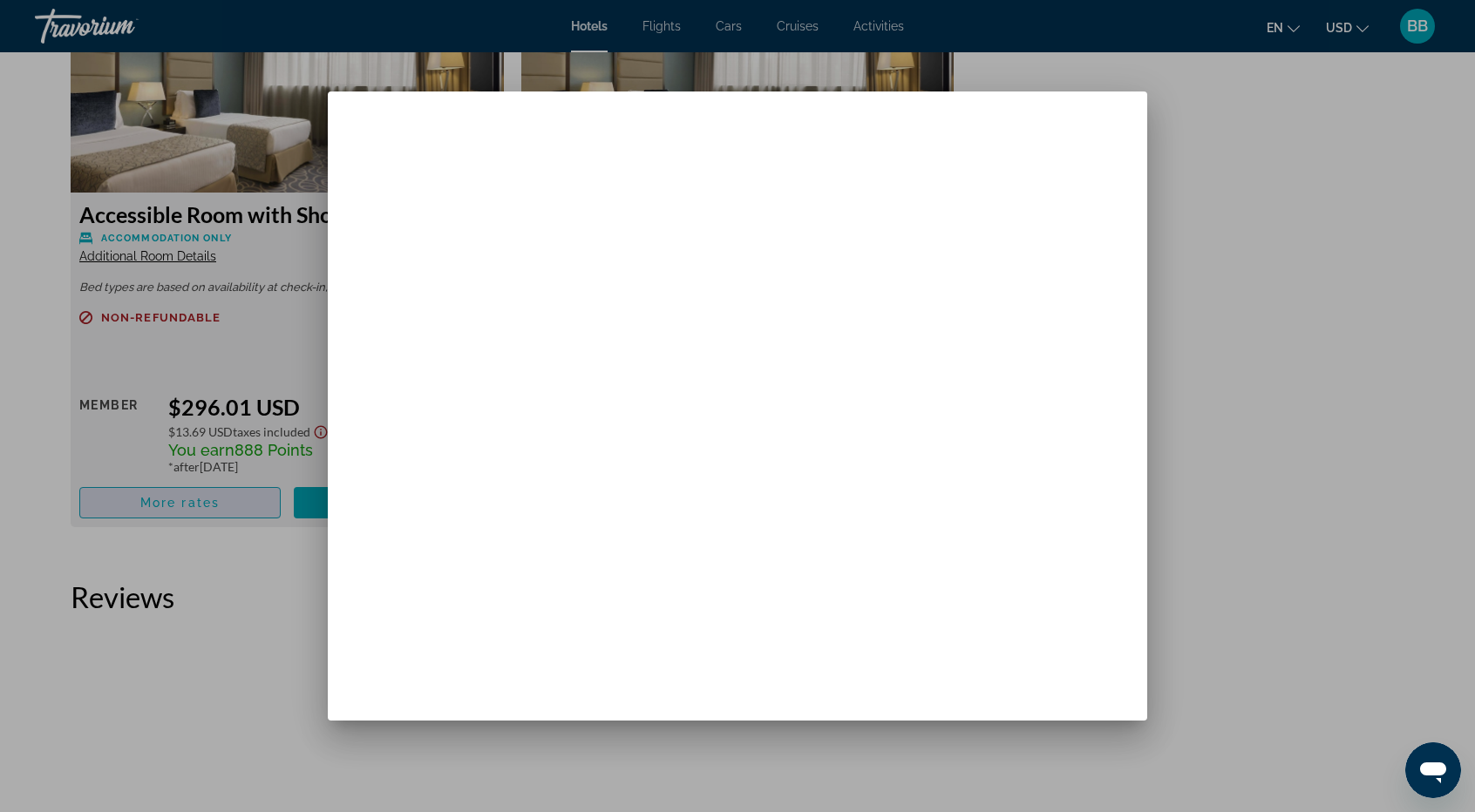
scroll to position [0, 0]
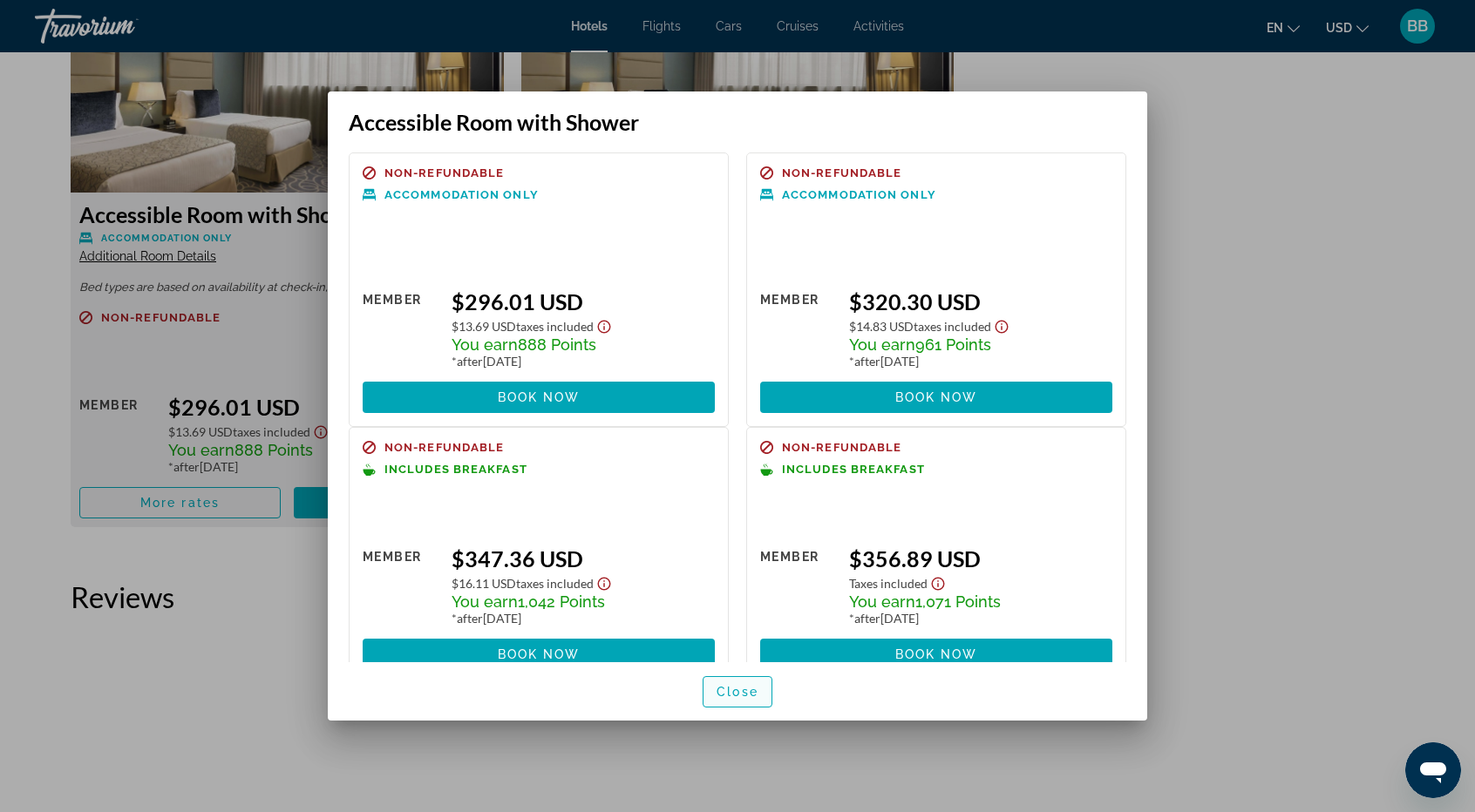
drag, startPoint x: 745, startPoint y: 671, endPoint x: 738, endPoint y: 702, distance: 31.8
click at [745, 682] on span "button" at bounding box center [738, 691] width 68 height 42
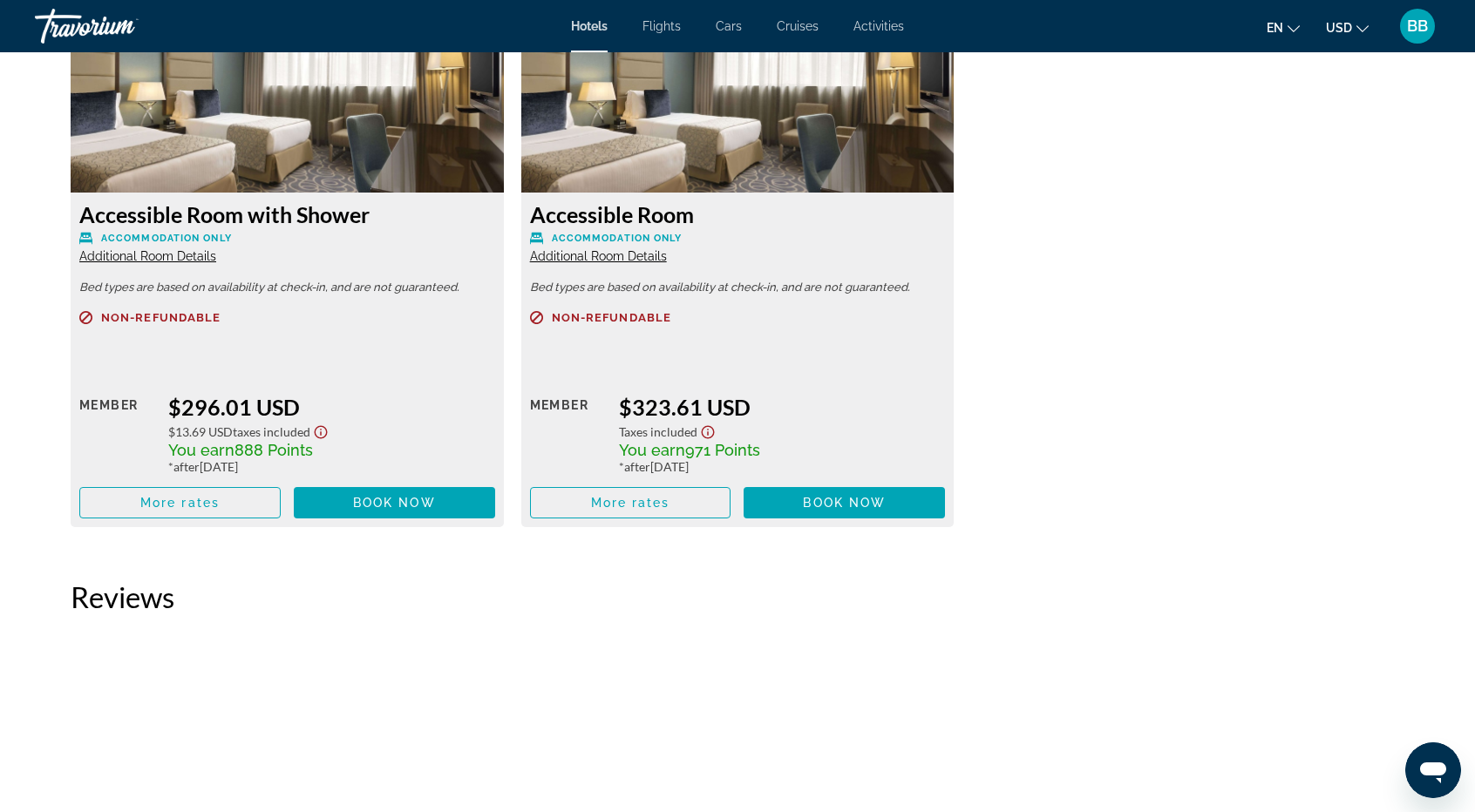
scroll to position [2353, 0]
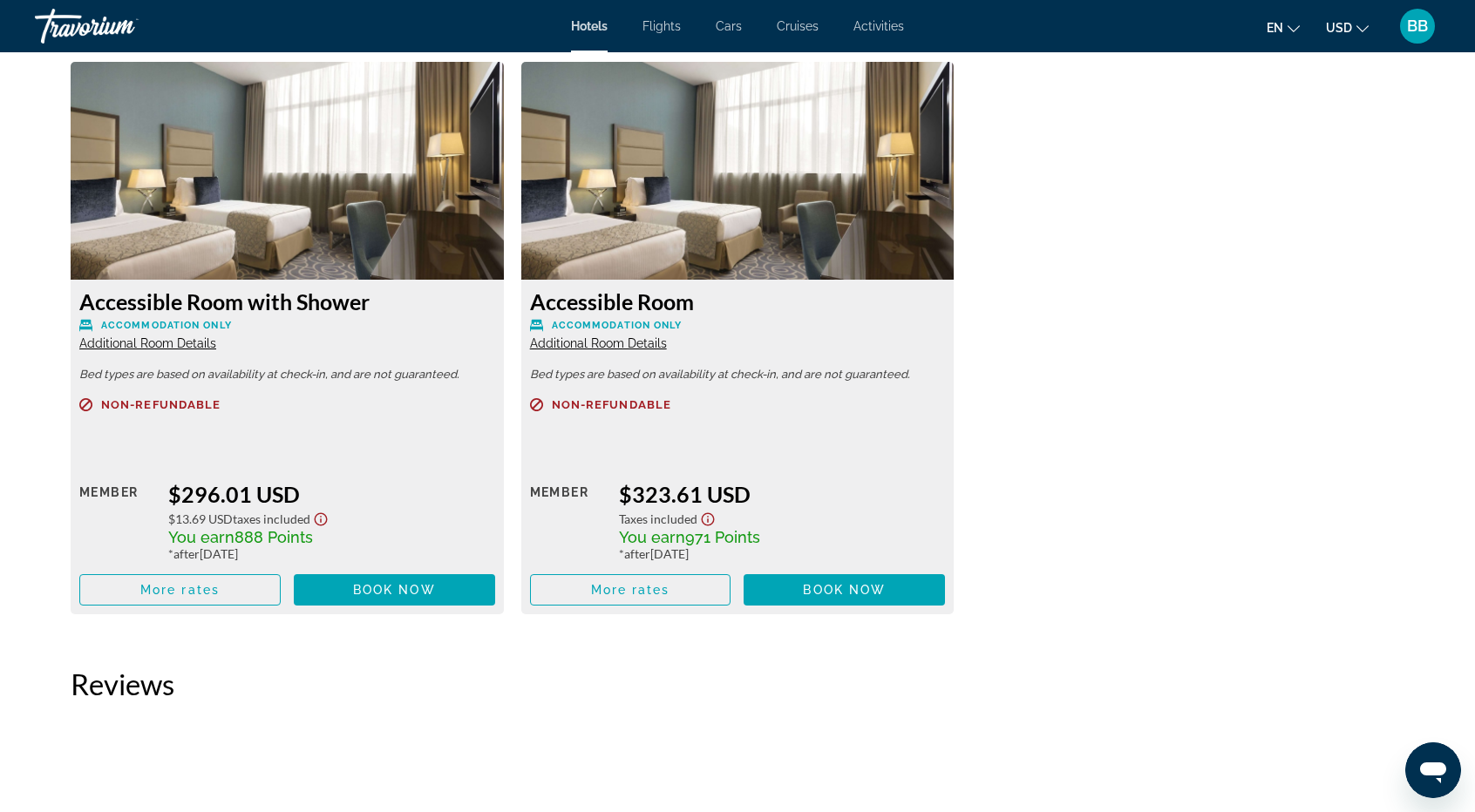
drag, startPoint x: 84, startPoint y: 299, endPoint x: 366, endPoint y: 299, distance: 282.0
click at [366, 299] on h3 "Accessible Room with Shower" at bounding box center [287, 301] width 416 height 26
copy h3 "Accessible Room with Shower"
drag, startPoint x: 531, startPoint y: 299, endPoint x: 683, endPoint y: 293, distance: 152.1
click at [692, 288] on div "Accessible Room Accommodation Only Additional Room Details Bed types are based …" at bounding box center [738, 447] width 434 height 335
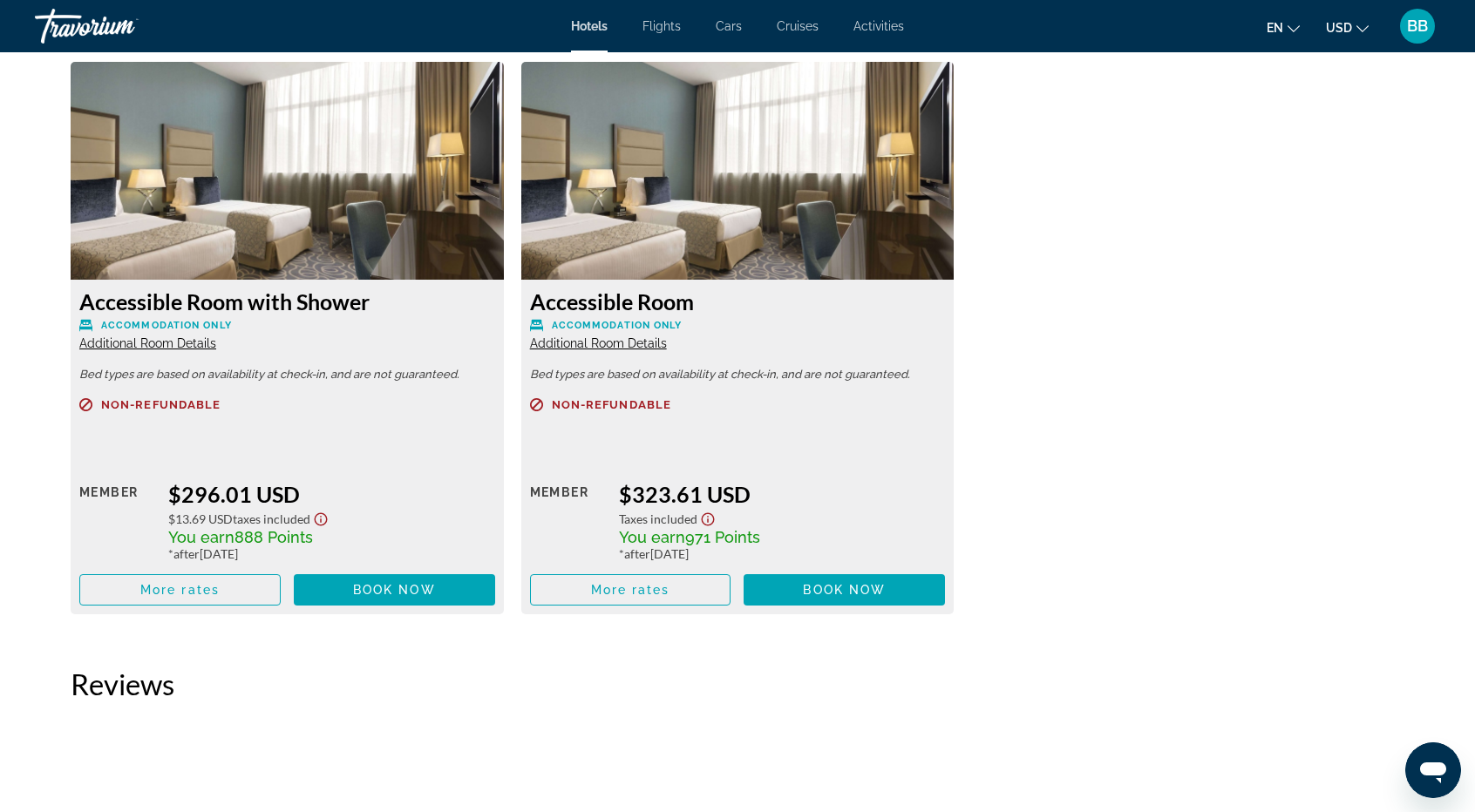
copy h3 "Accessible Room"
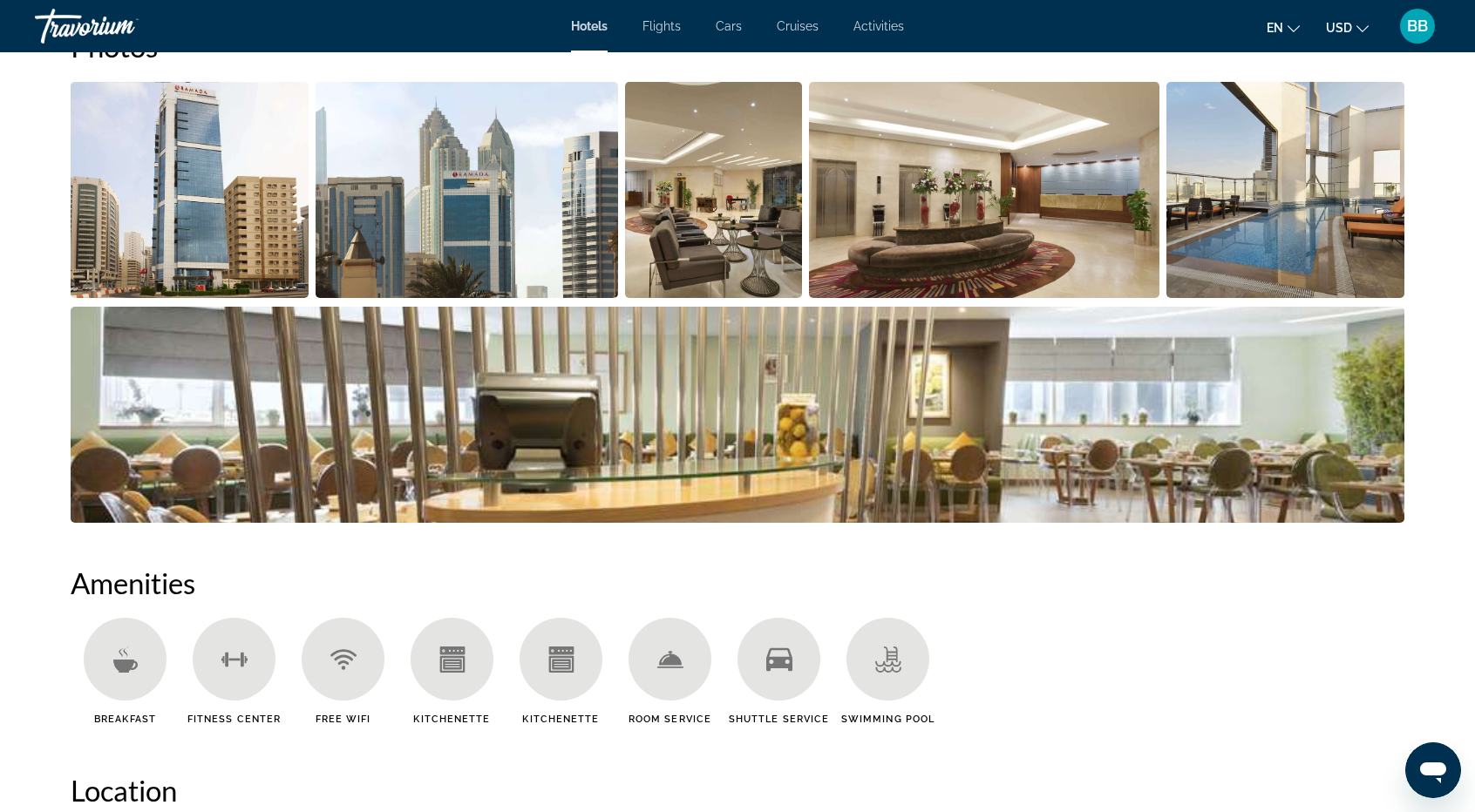
scroll to position [784, 0]
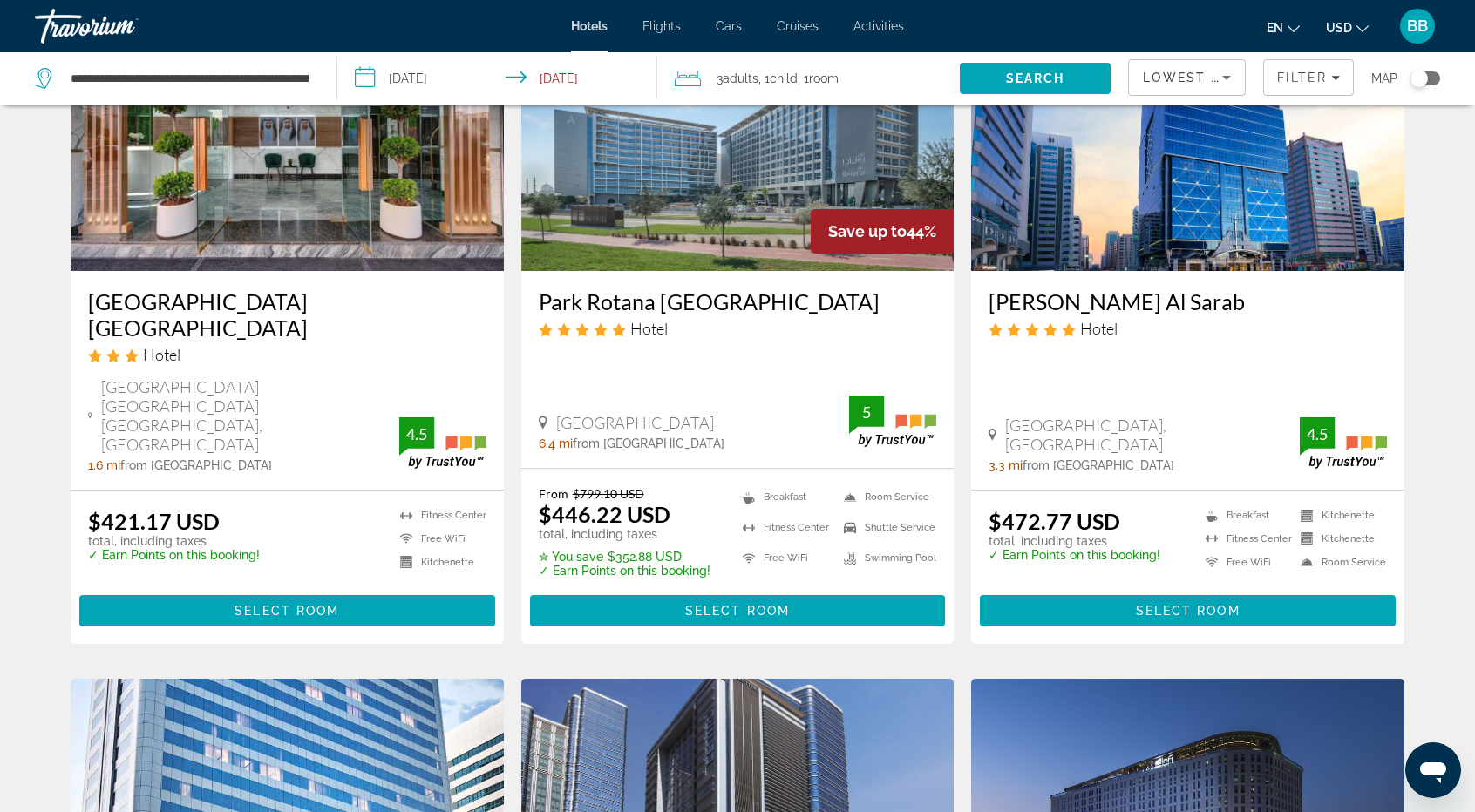
scroll to position [784, 0]
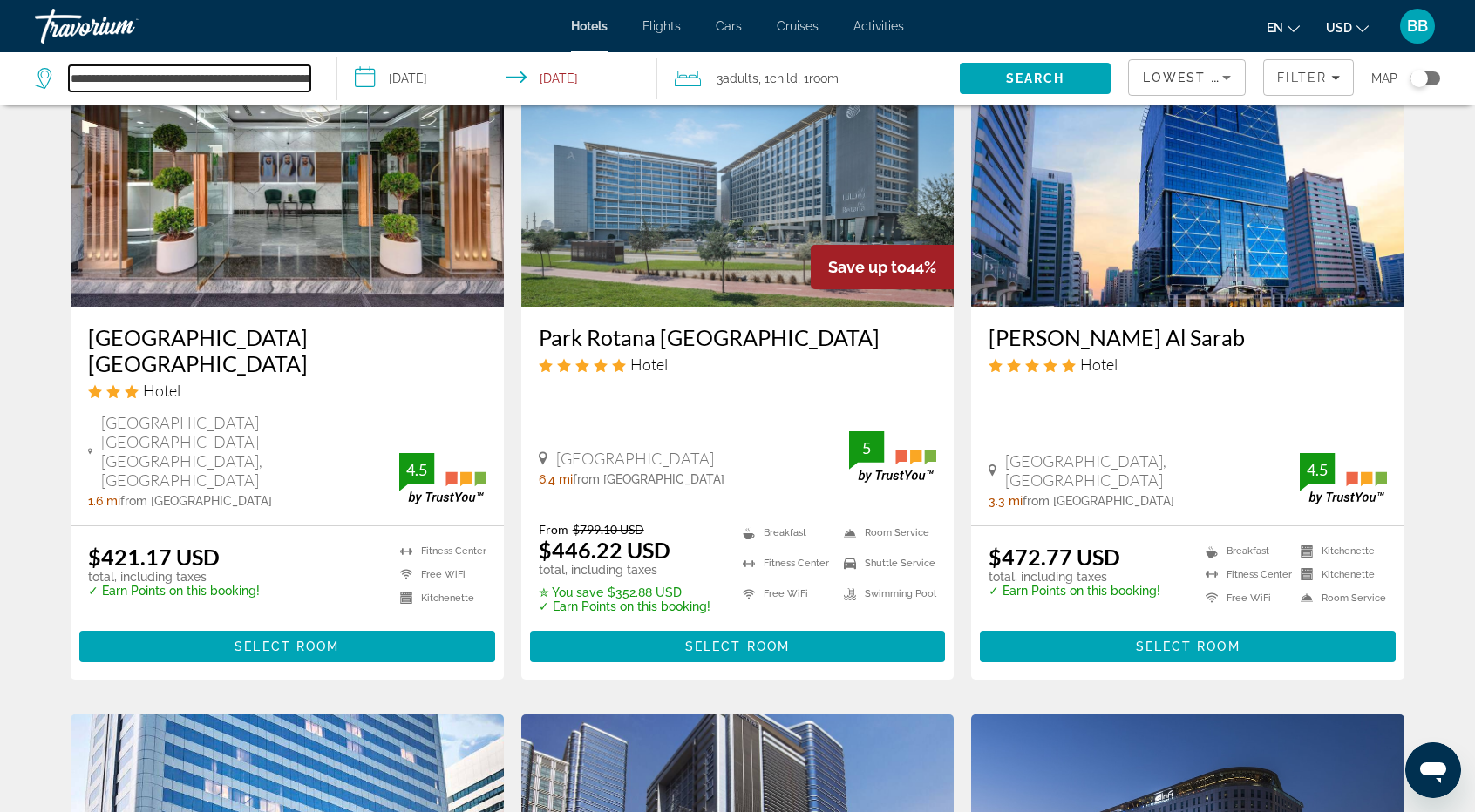
drag, startPoint x: 73, startPoint y: 78, endPoint x: 130, endPoint y: 73, distance: 57.2
click at [130, 73] on input "**********" at bounding box center [190, 78] width 242 height 26
